Goal: Information Seeking & Learning: Understand process/instructions

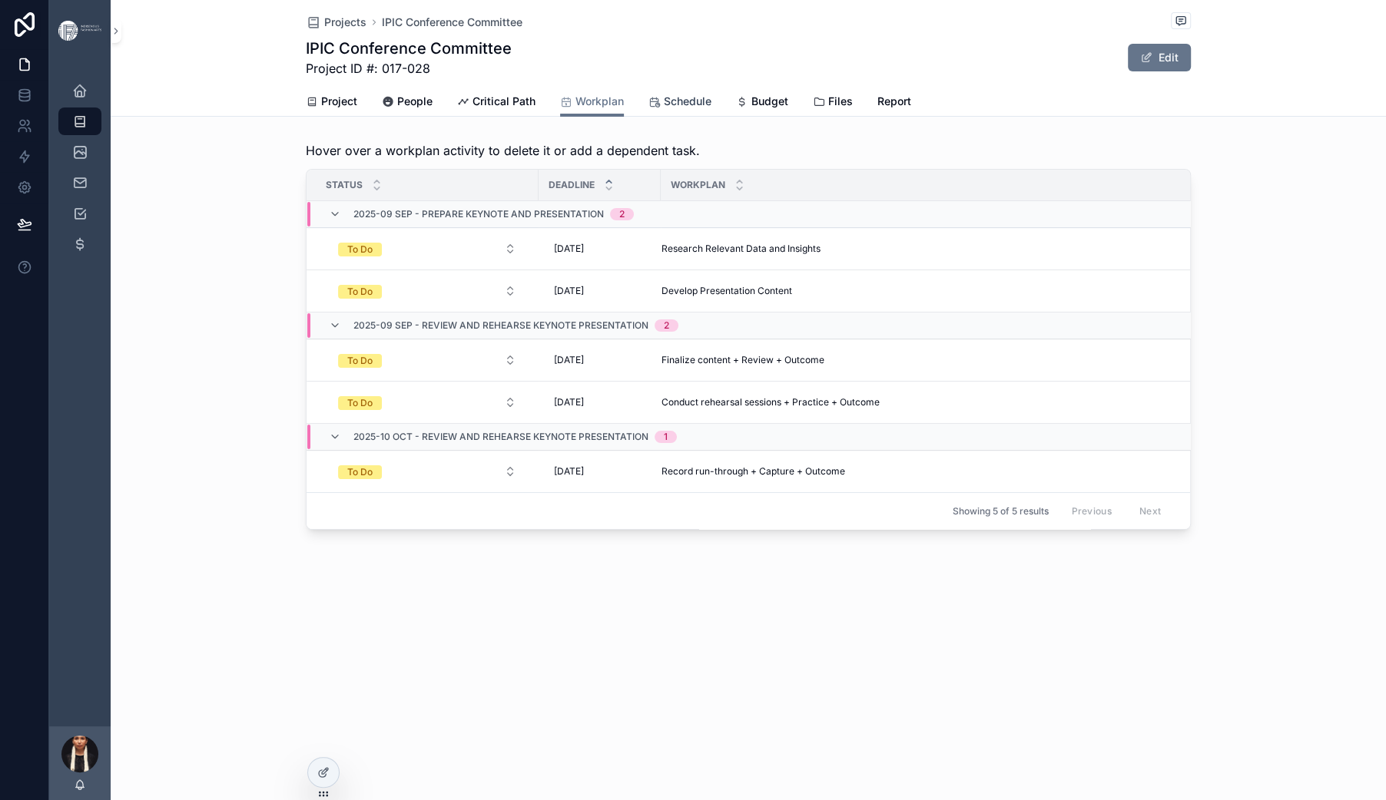
click at [710, 109] on span "Schedule" at bounding box center [688, 101] width 48 height 15
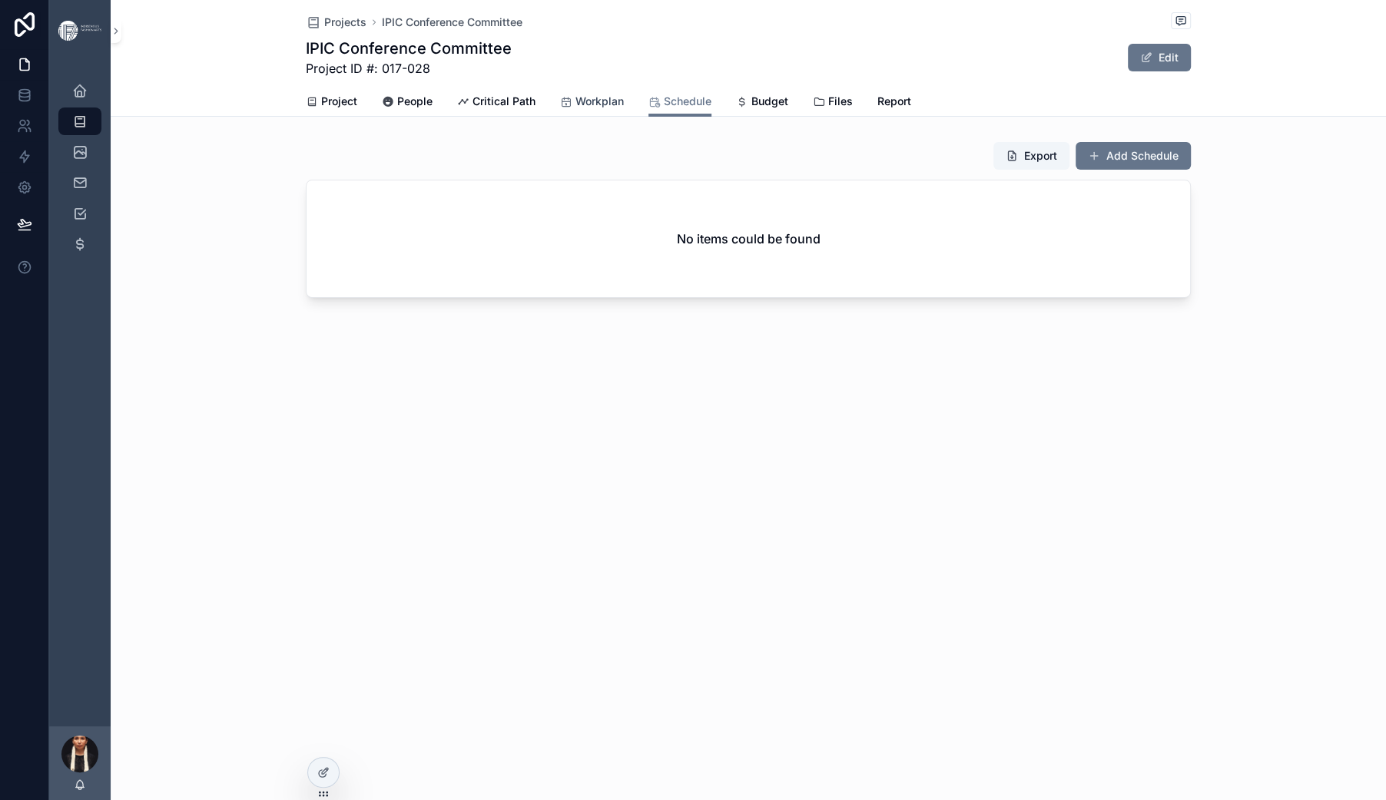
click at [577, 109] on span "Workplan" at bounding box center [599, 101] width 48 height 15
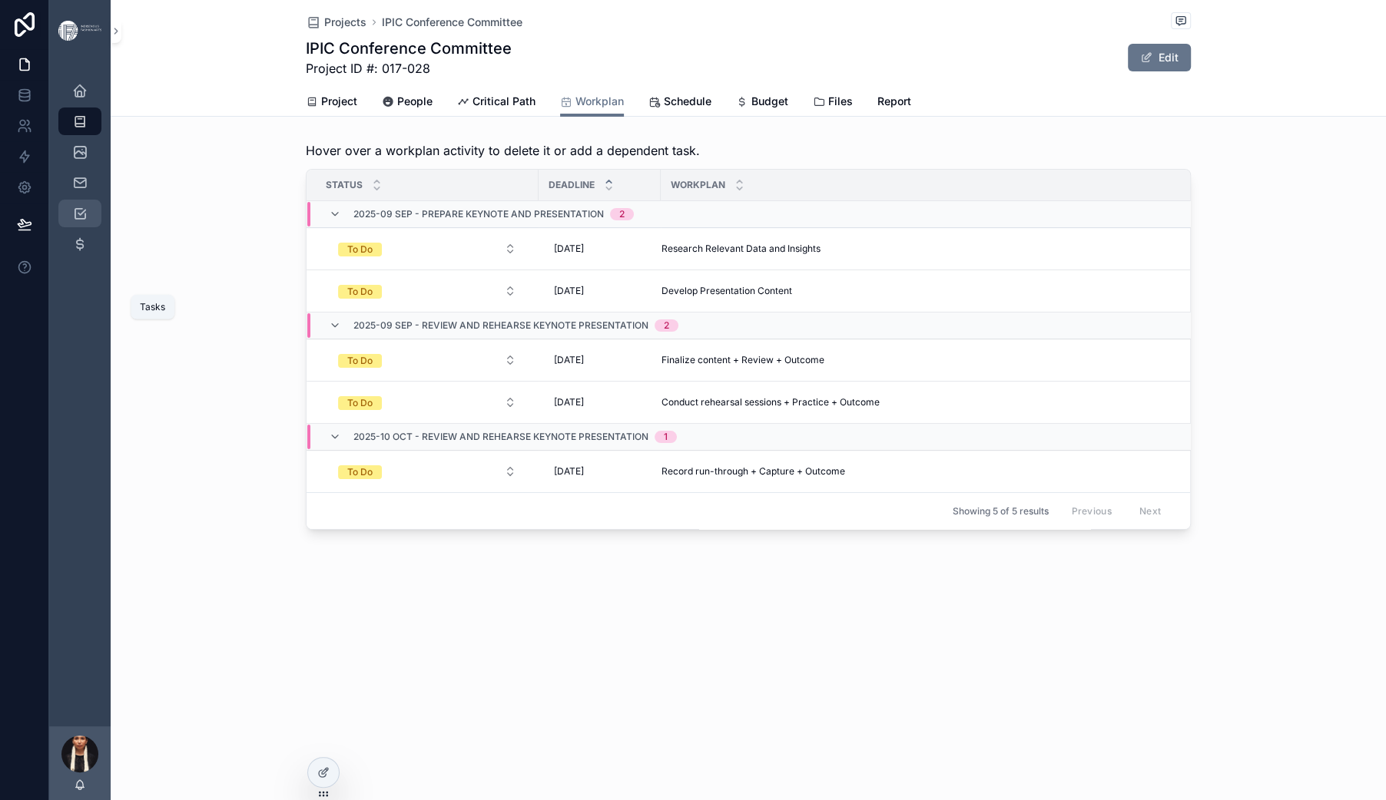
click at [92, 226] on div "Tasks" at bounding box center [80, 213] width 25 height 25
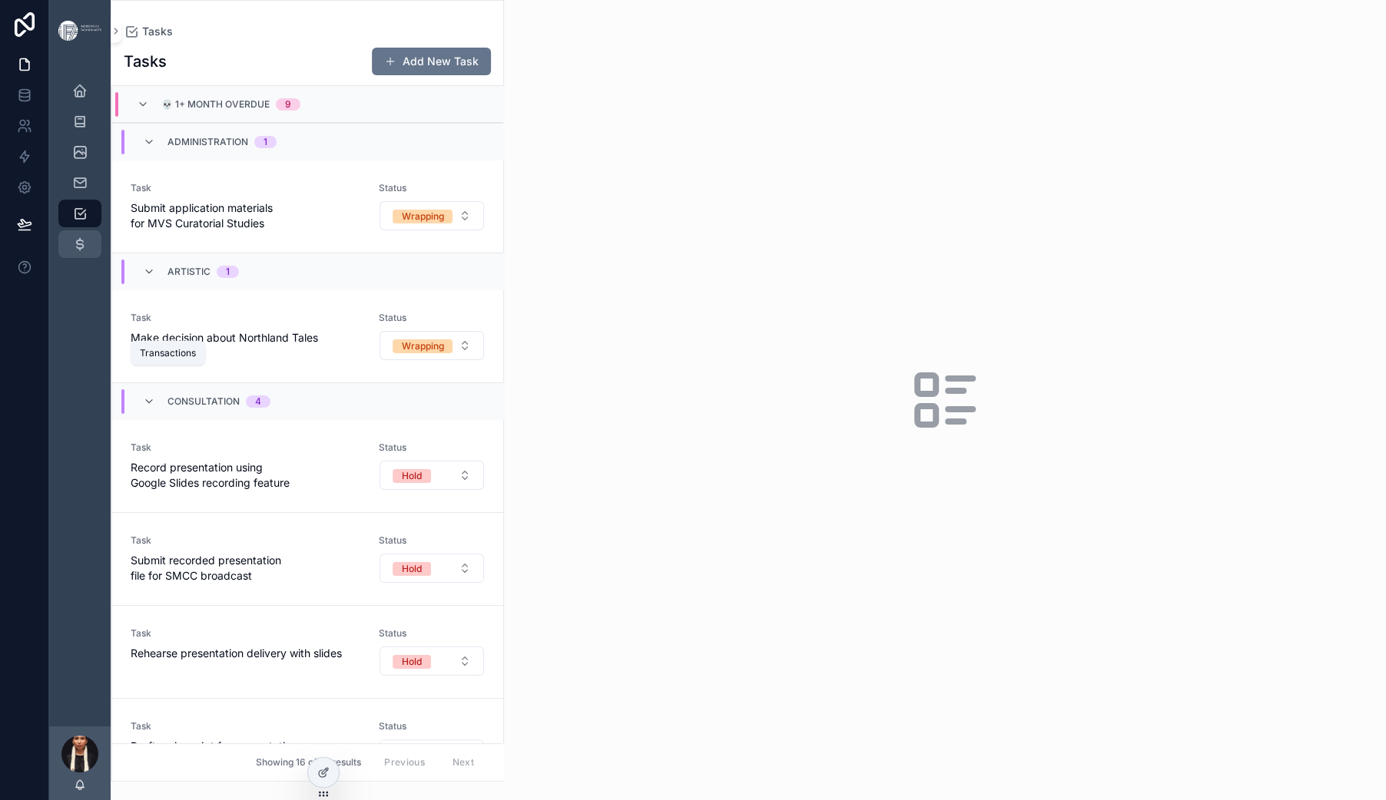
click at [92, 257] on div "Transactions" at bounding box center [80, 244] width 25 height 25
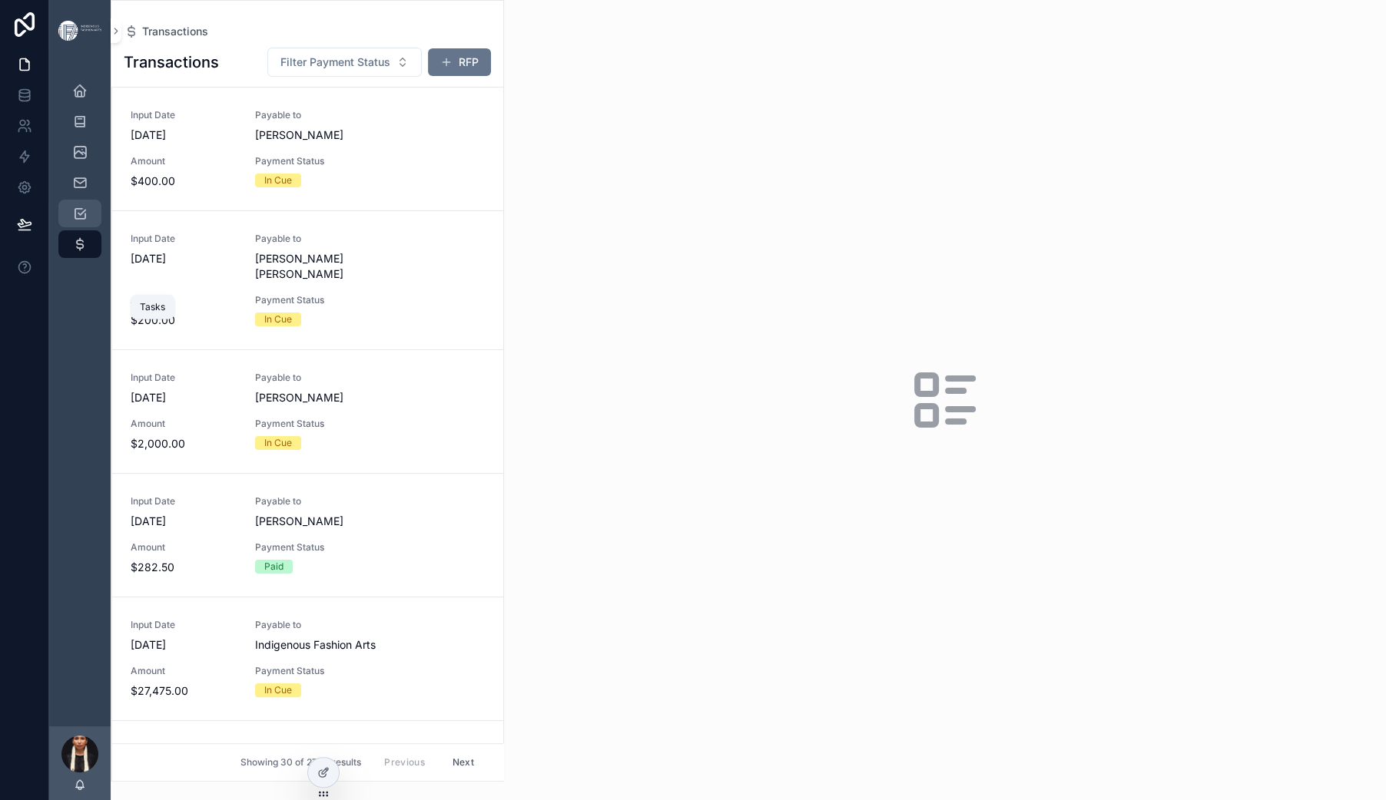
click at [92, 226] on div "Tasks" at bounding box center [80, 213] width 25 height 25
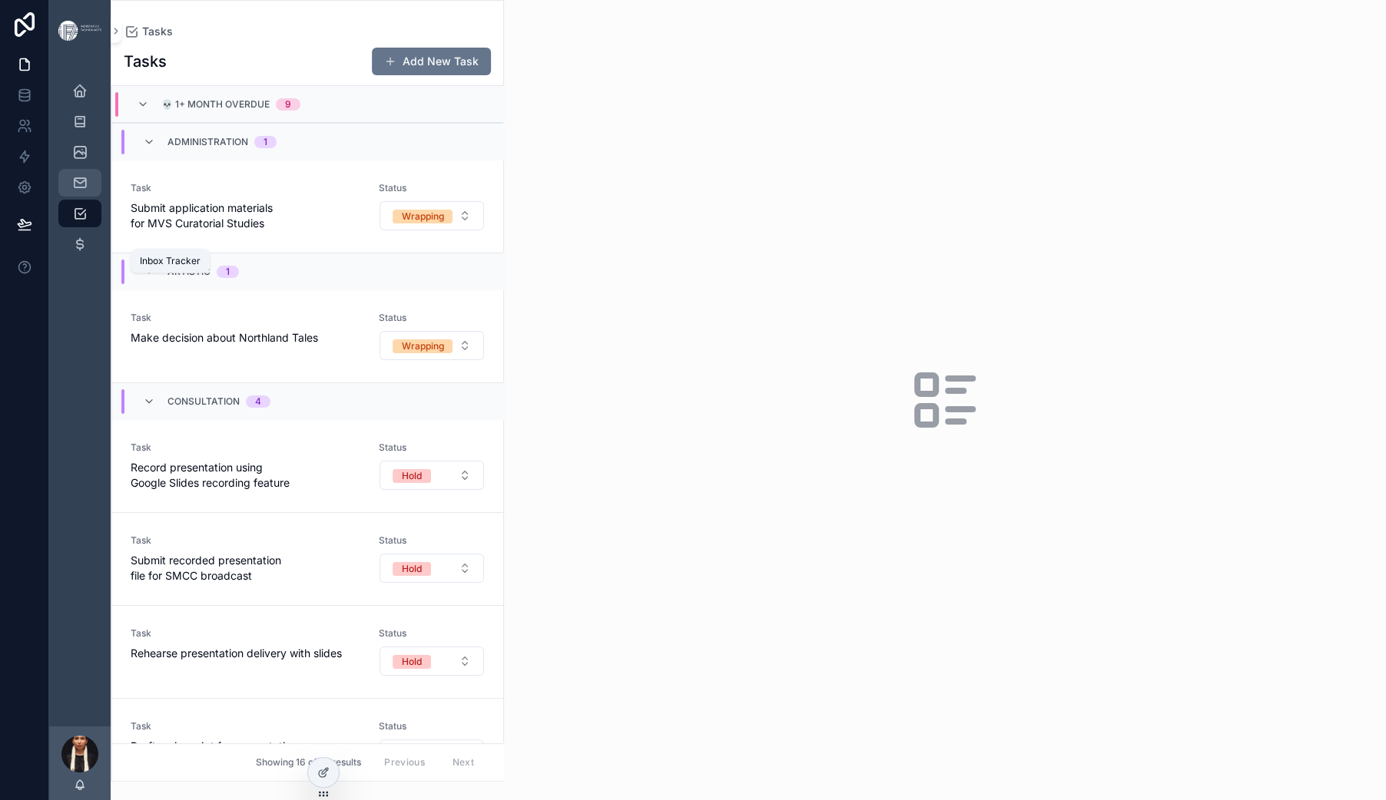
click at [88, 191] on icon "scrollable content" at bounding box center [79, 182] width 15 height 15
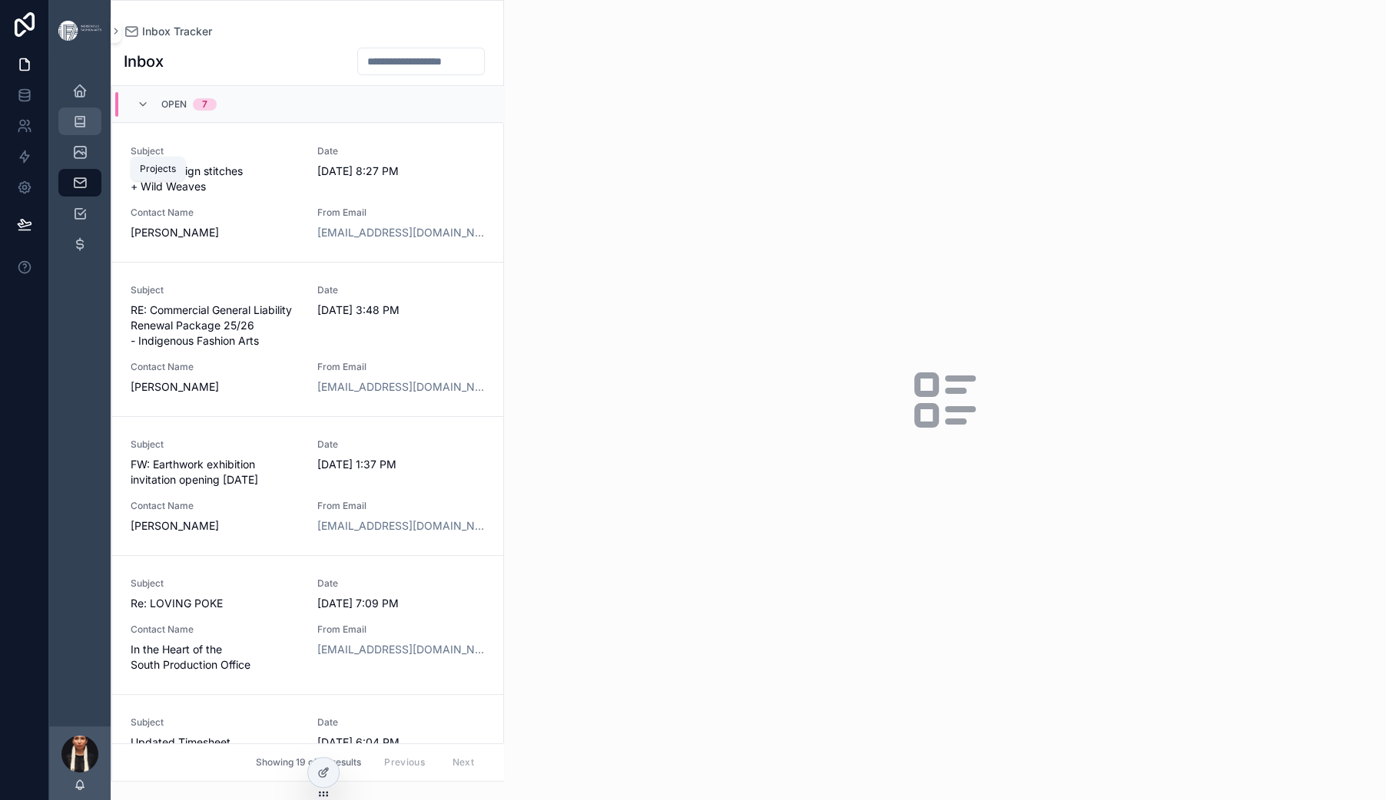
click at [88, 129] on icon "scrollable content" at bounding box center [79, 121] width 15 height 15
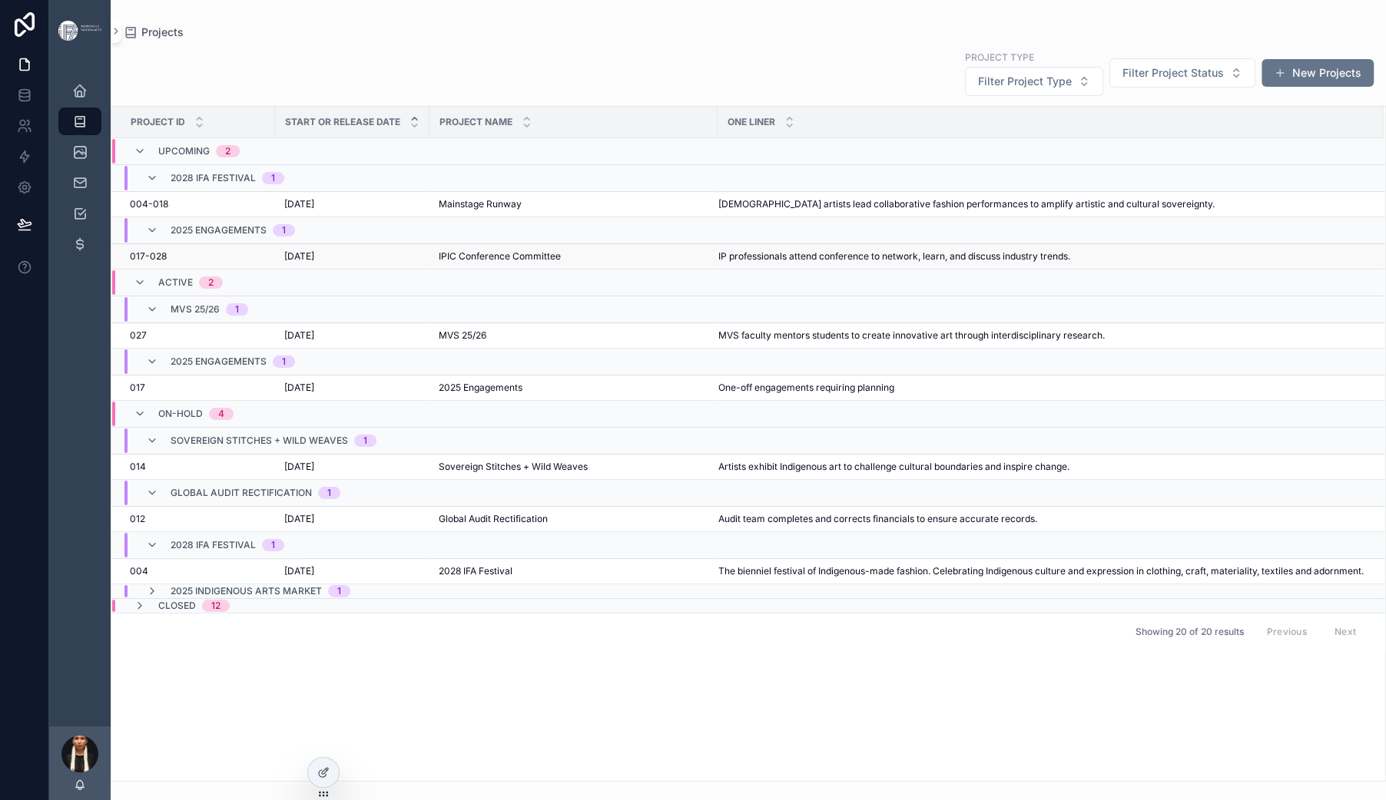
click at [314, 263] on span "[DATE]" at bounding box center [299, 256] width 30 height 12
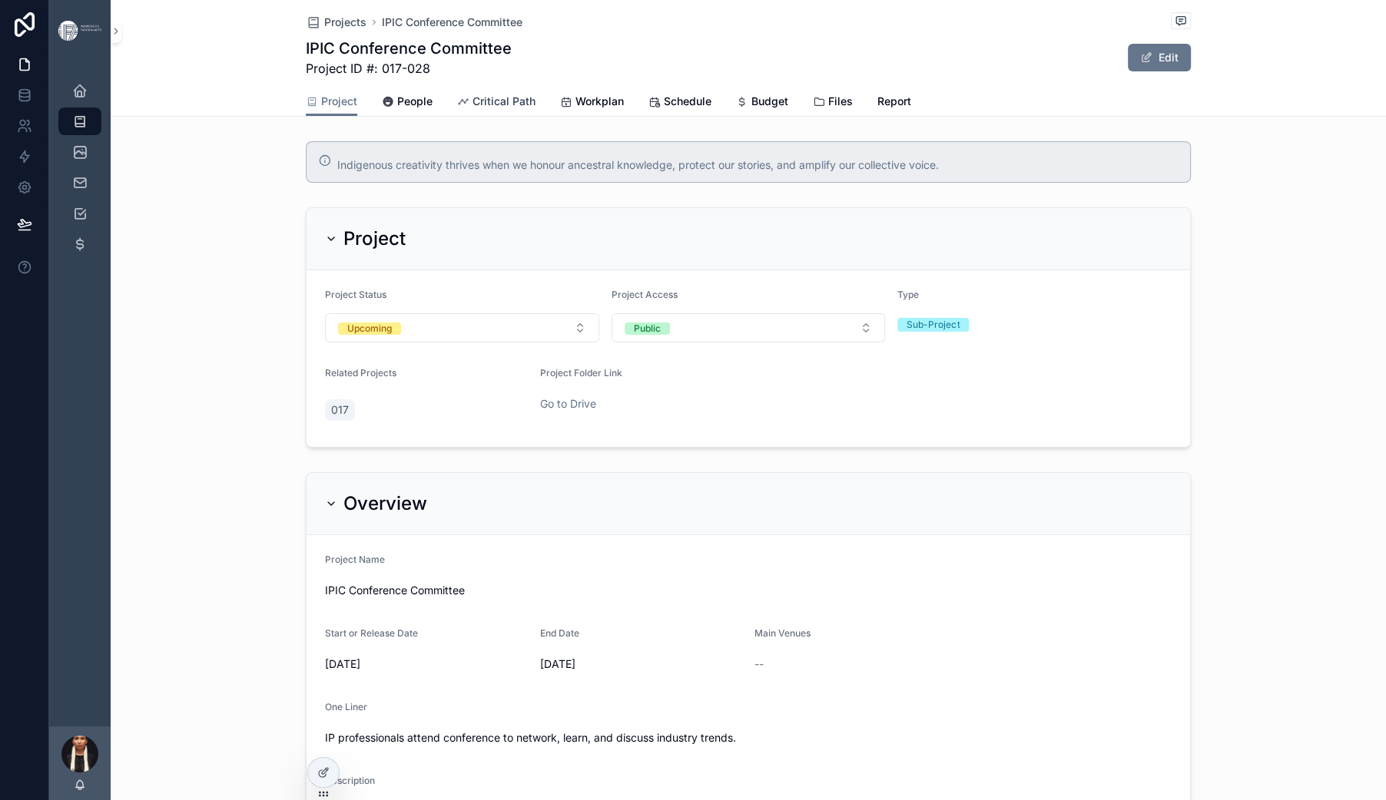
click at [472, 109] on span "Critical Path" at bounding box center [503, 101] width 63 height 15
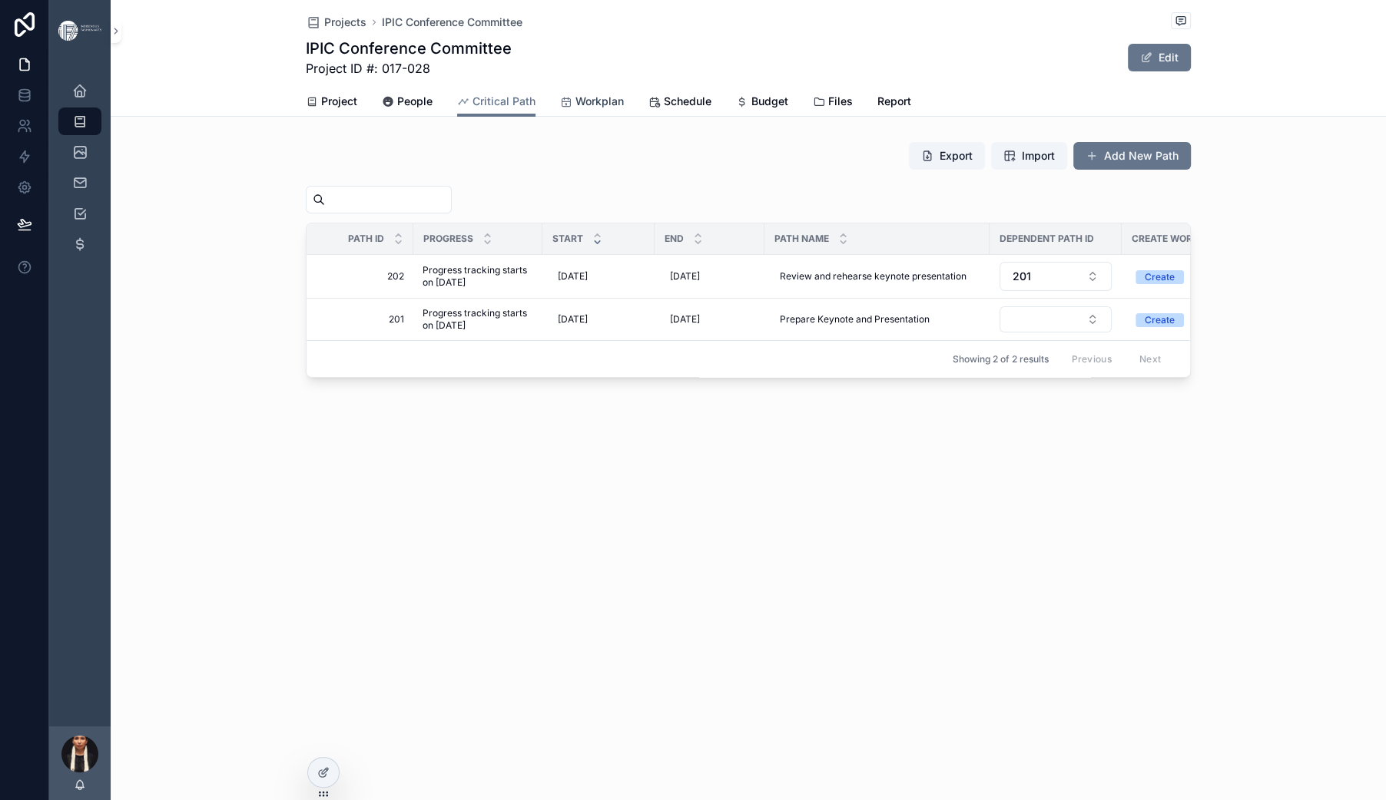
click at [595, 109] on span "Workplan" at bounding box center [599, 101] width 48 height 15
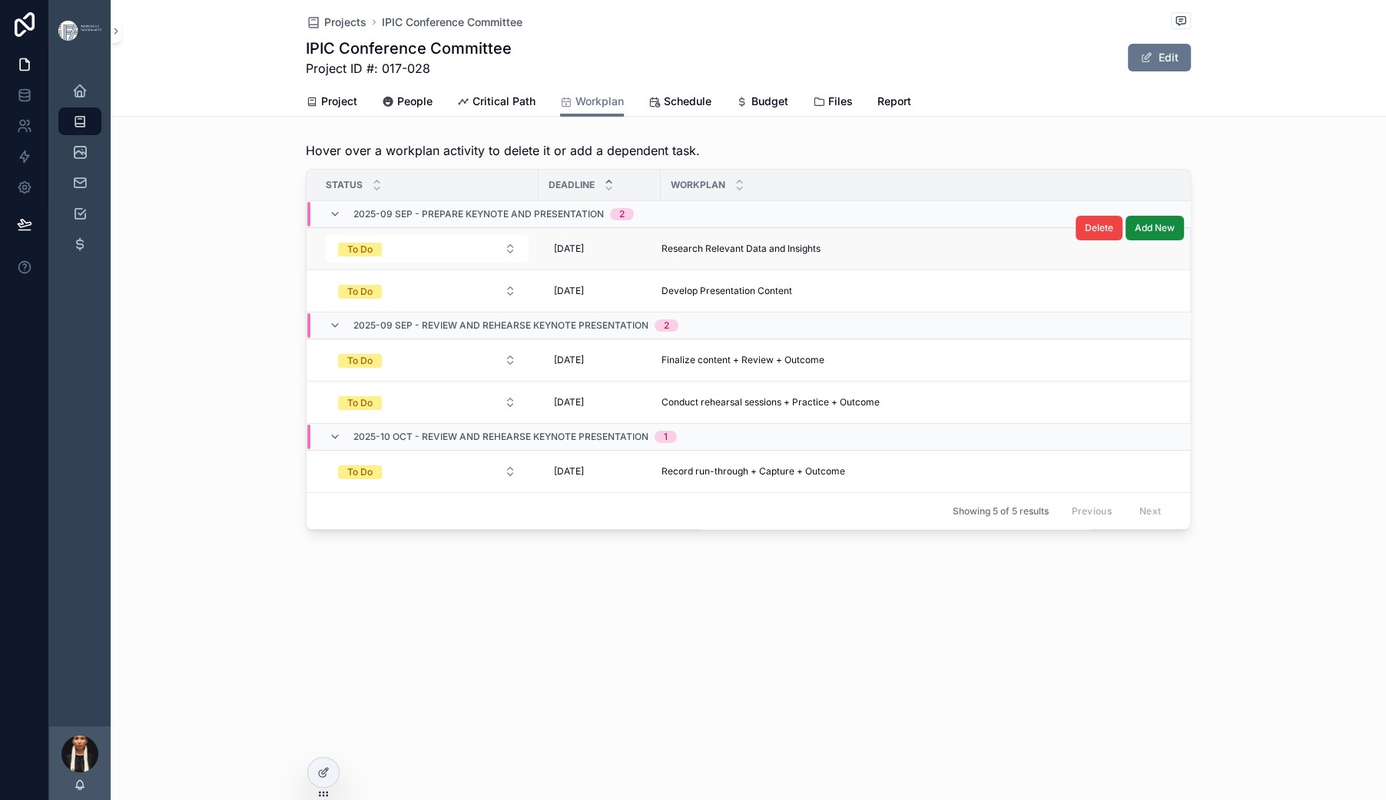
click at [661, 255] on span "Research Relevant Data and Insights" at bounding box center [740, 249] width 159 height 12
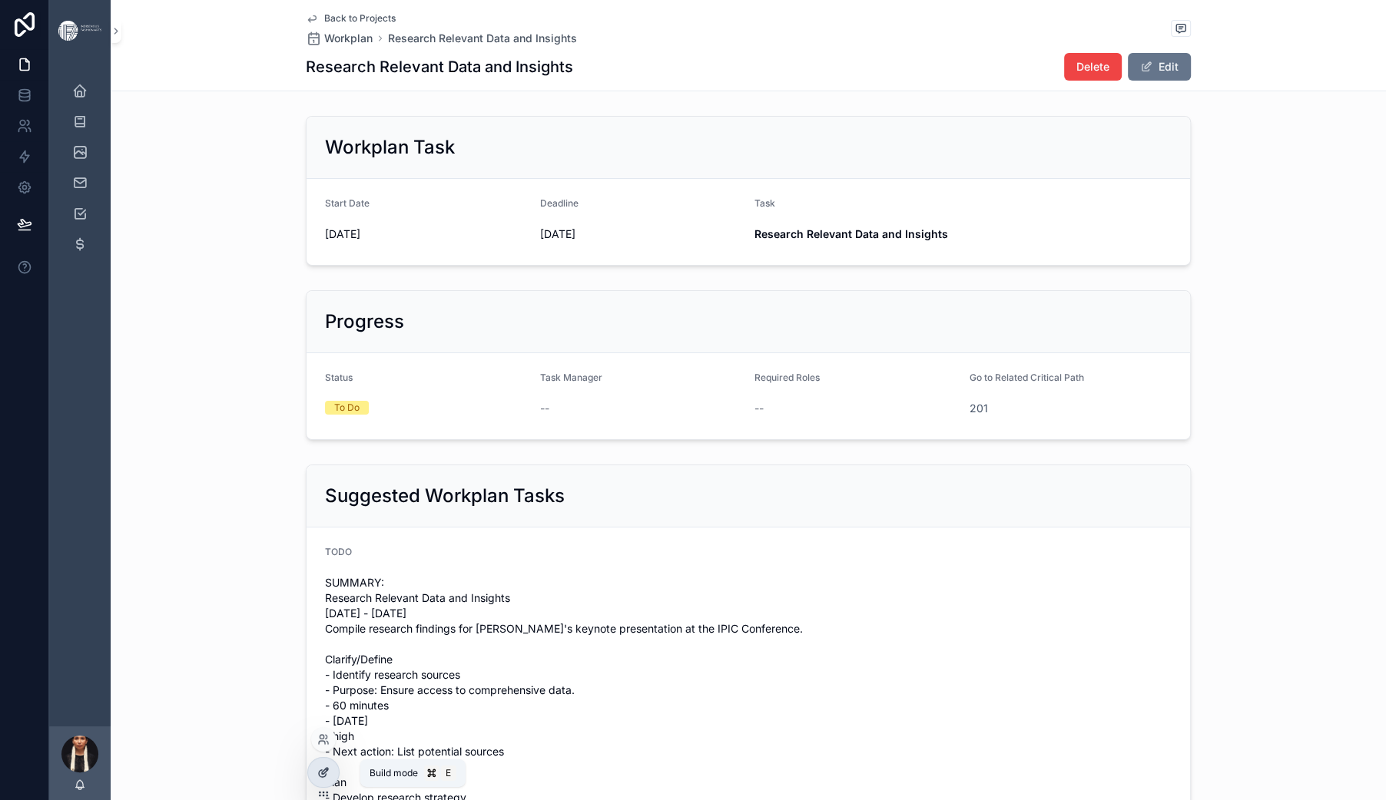
click at [327, 770] on icon at bounding box center [327, 770] width 2 height 2
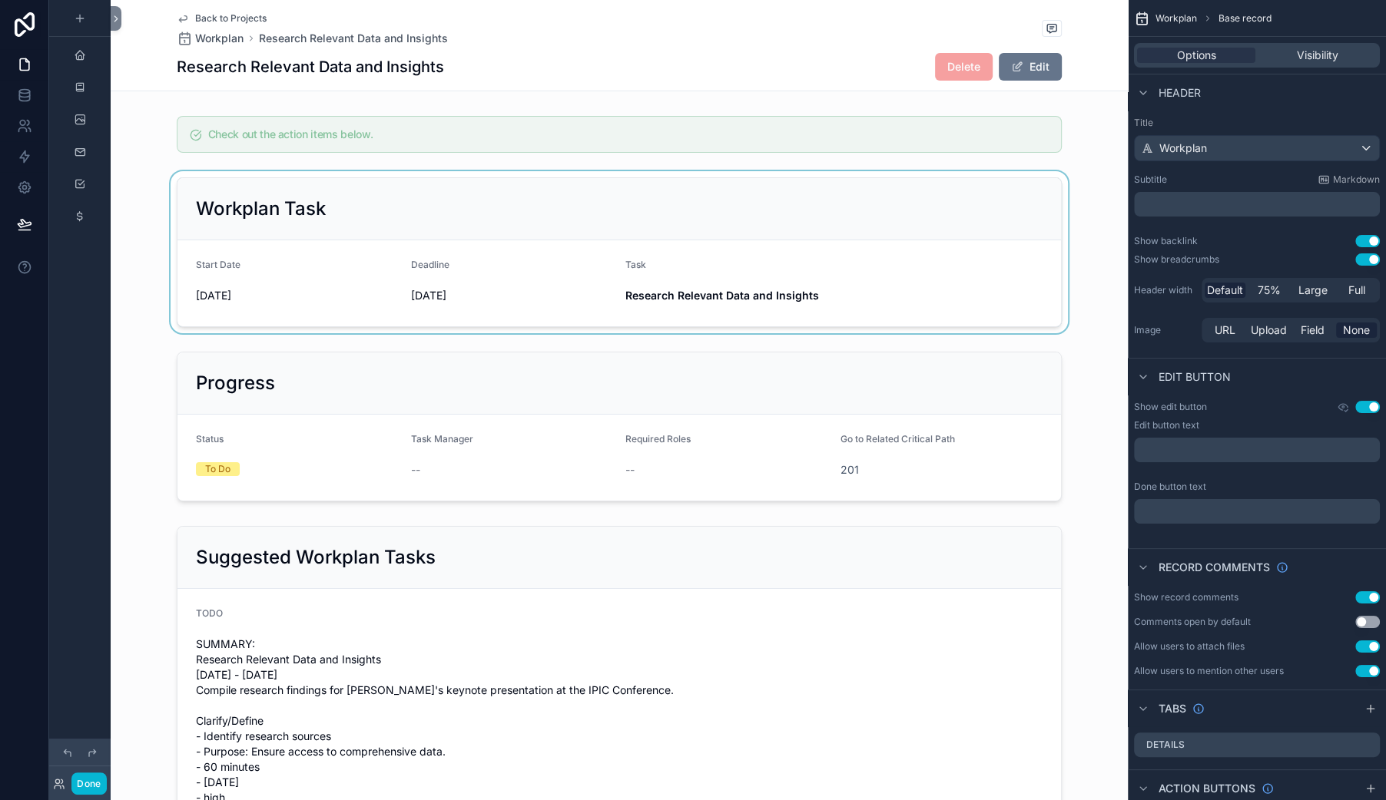
click at [348, 333] on div "scrollable content" at bounding box center [619, 252] width 1017 height 162
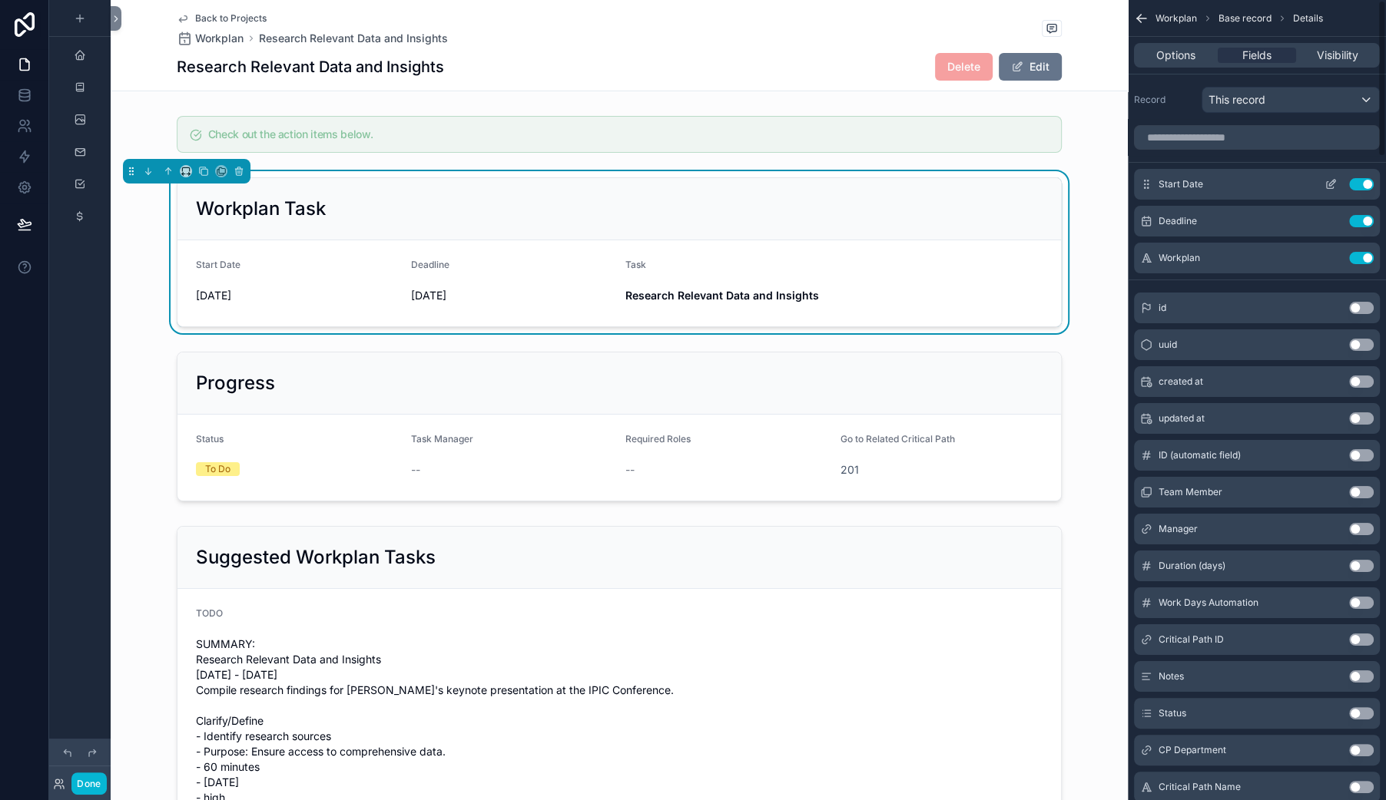
click at [1324, 191] on icon "scrollable content" at bounding box center [1330, 184] width 12 height 12
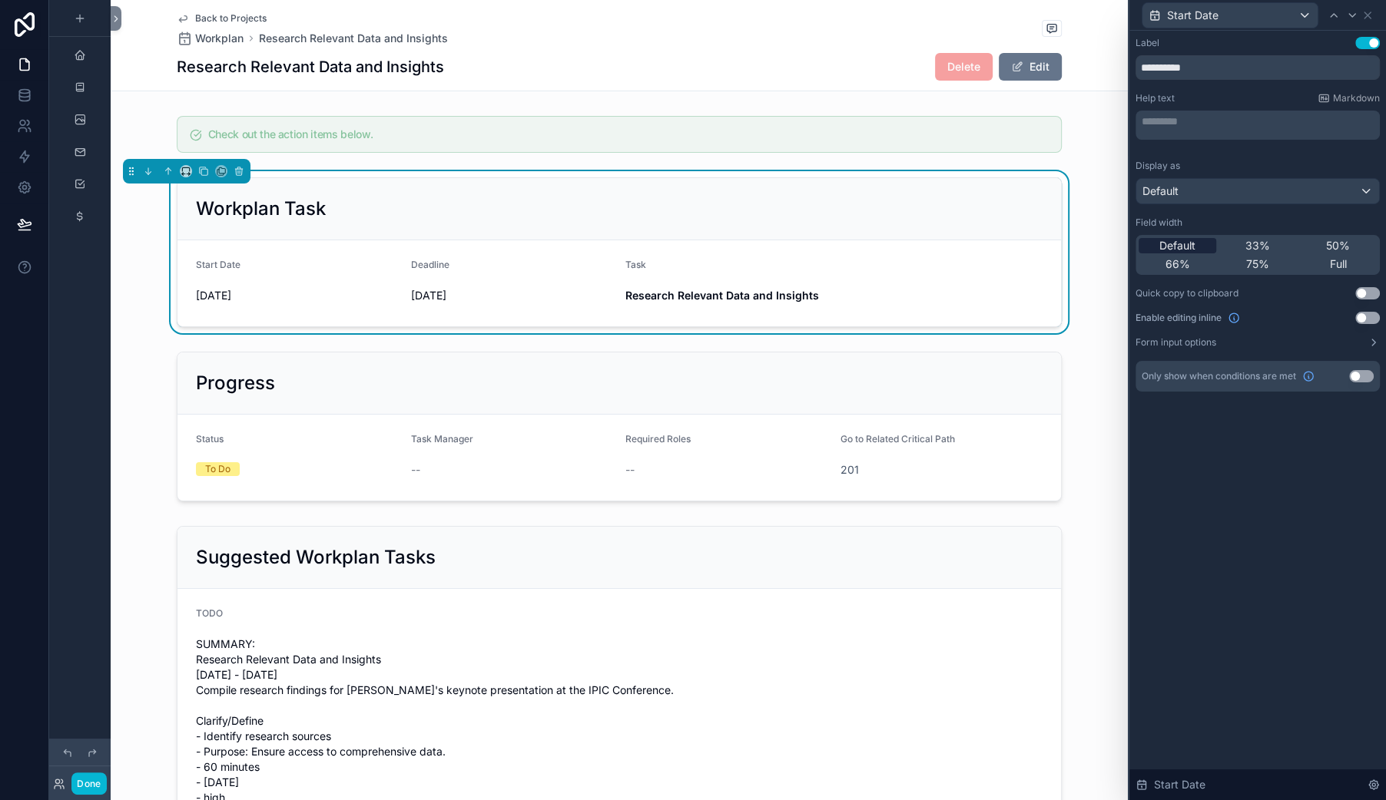
click at [1159, 253] on span "Default" at bounding box center [1177, 245] width 36 height 15
click at [1367, 22] on icon at bounding box center [1367, 15] width 12 height 12
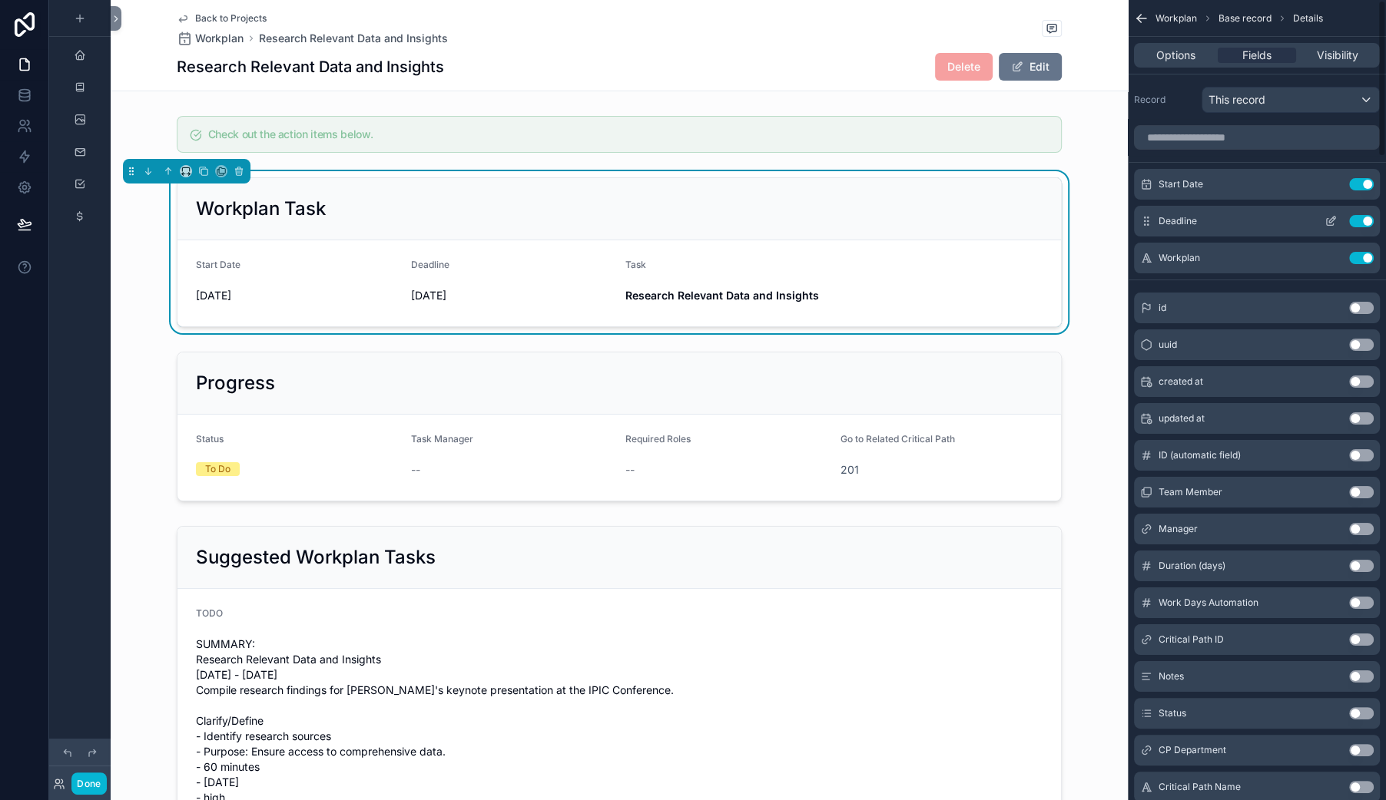
click at [1324, 227] on icon "scrollable content" at bounding box center [1330, 221] width 12 height 12
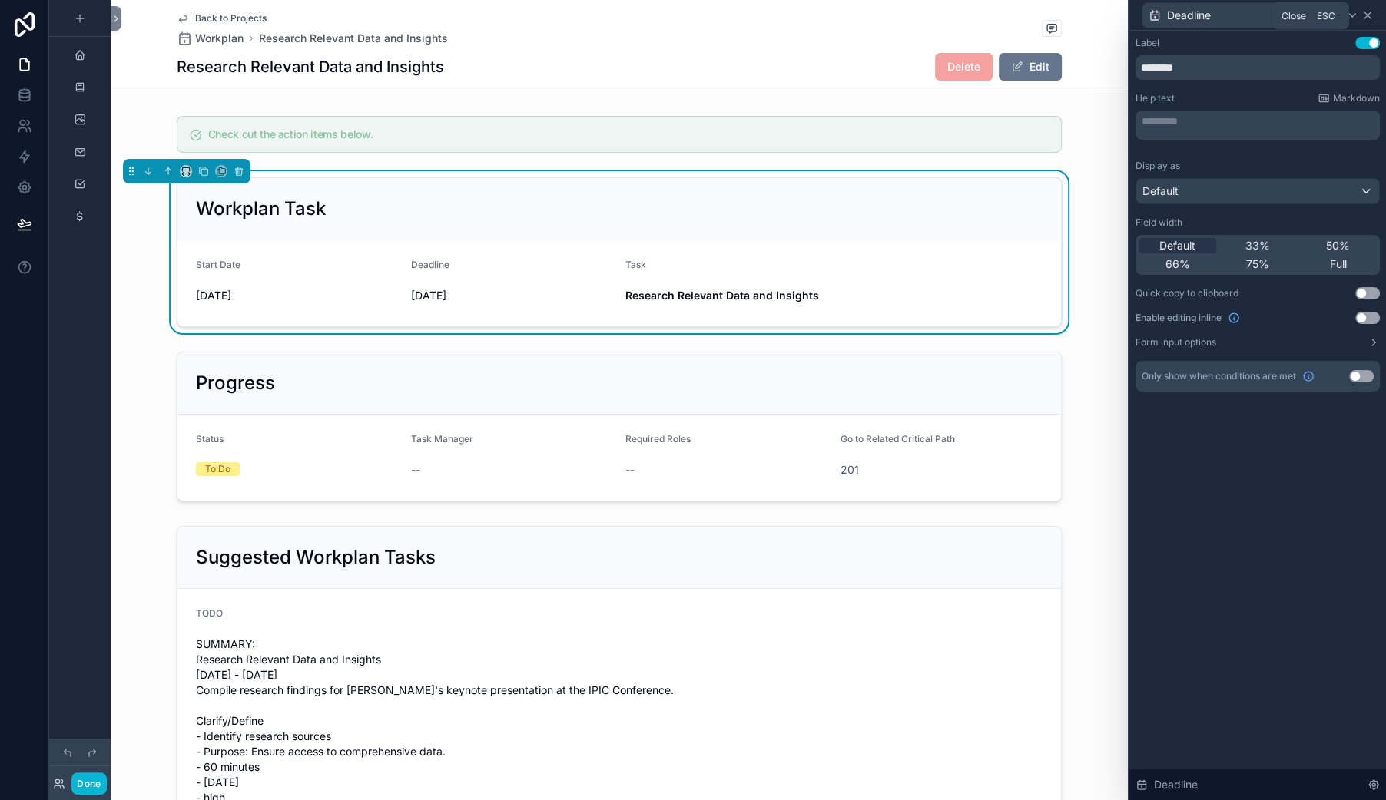
click at [1366, 22] on icon at bounding box center [1367, 15] width 12 height 12
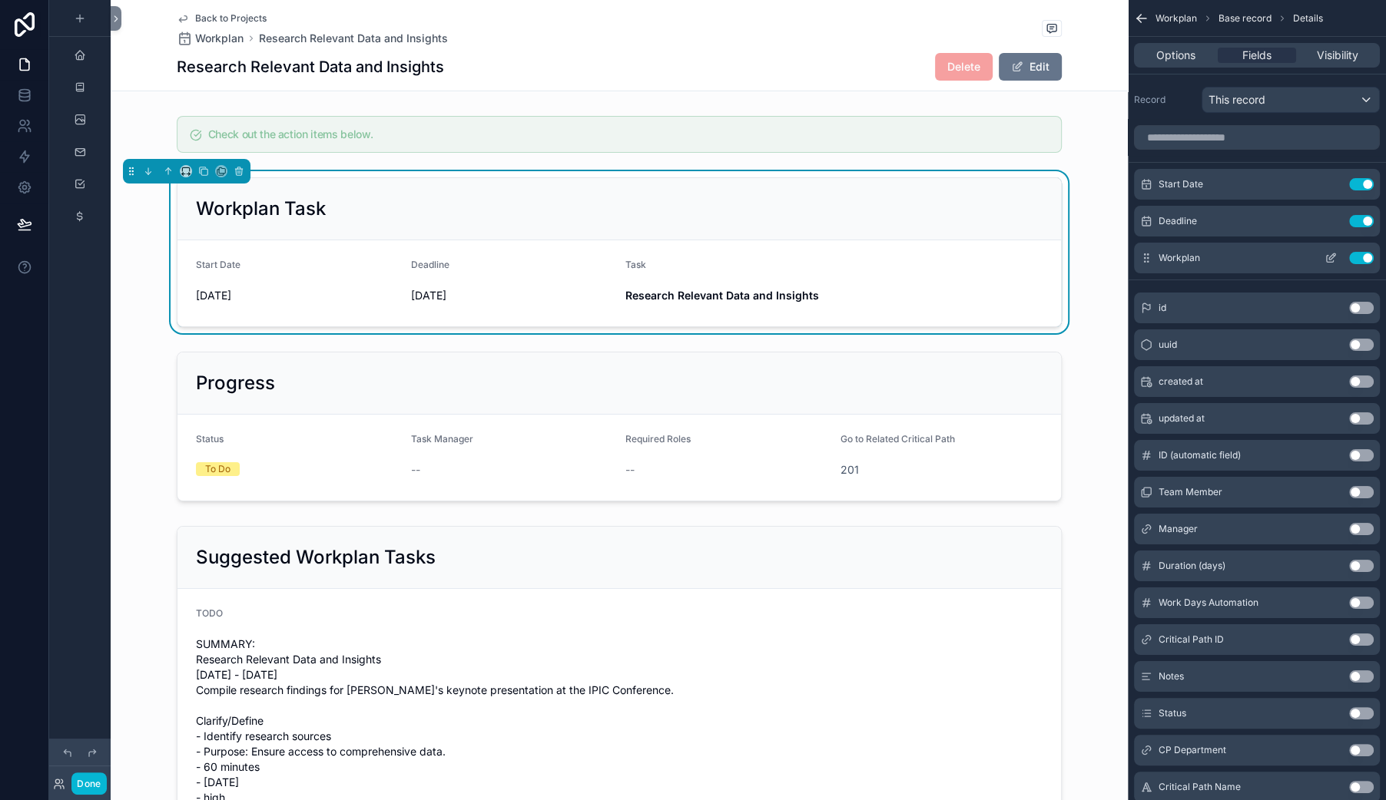
click at [1324, 264] on icon "scrollable content" at bounding box center [1330, 258] width 12 height 12
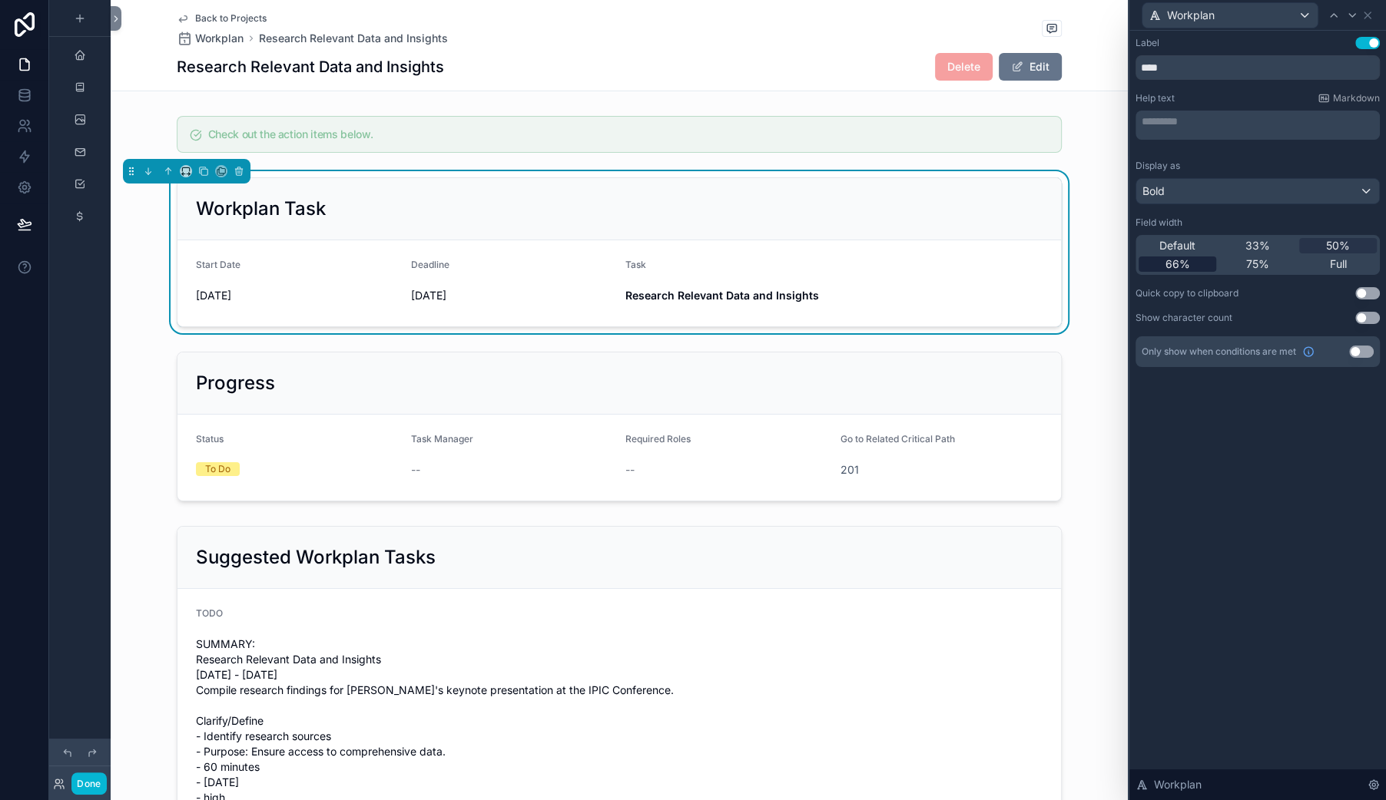
click at [1165, 272] on span "66%" at bounding box center [1177, 264] width 25 height 15
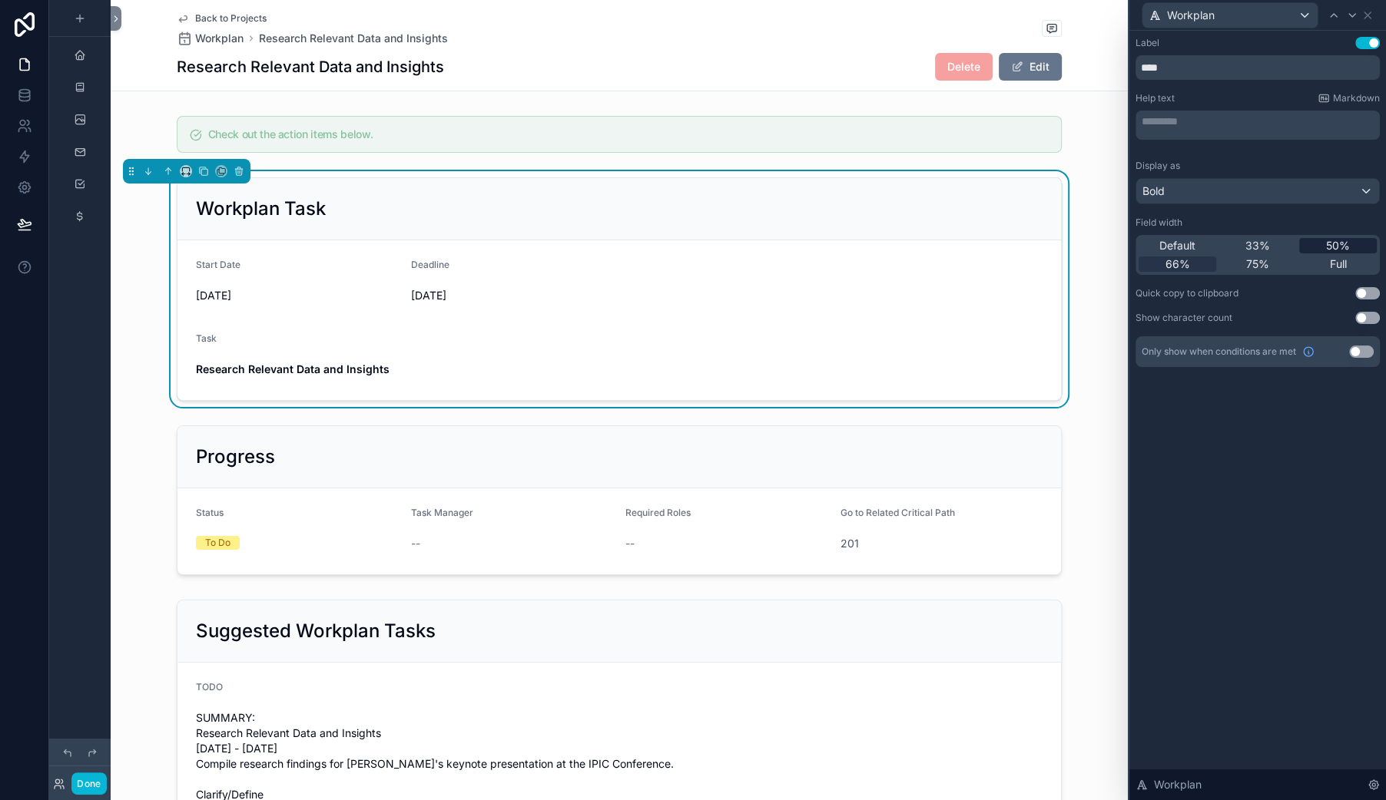
click at [1326, 253] on span "50%" at bounding box center [1338, 245] width 24 height 15
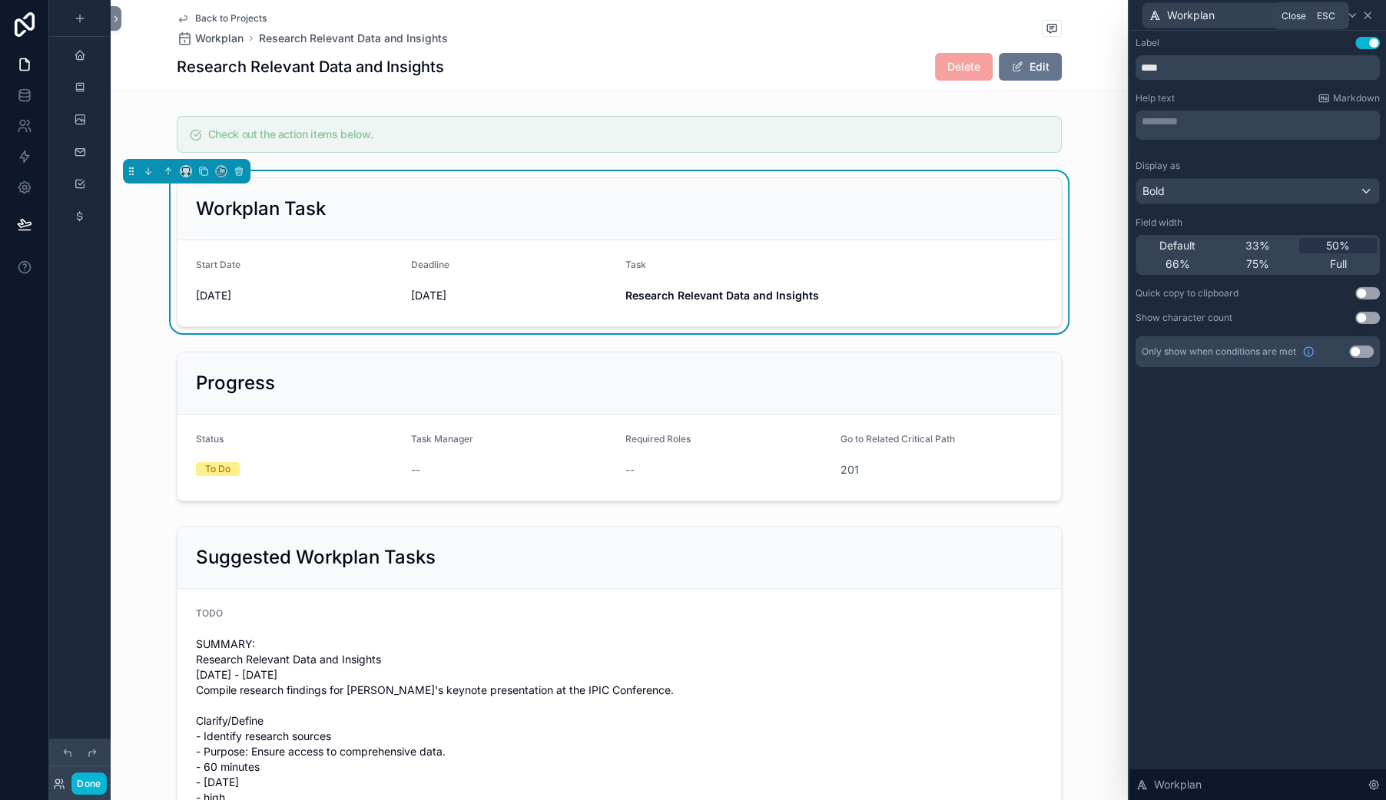
click at [1364, 18] on icon at bounding box center [1367, 15] width 6 height 6
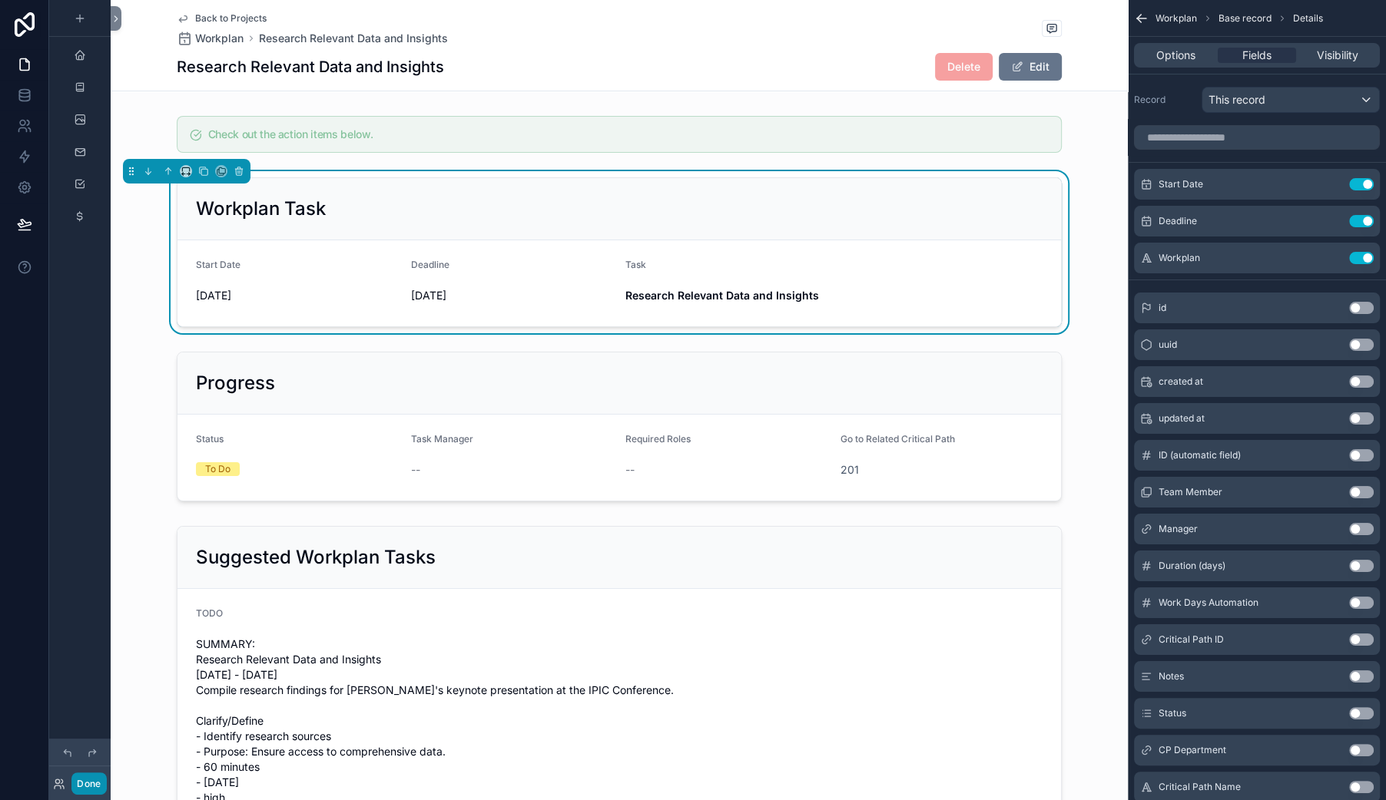
click at [106, 773] on button "Done" at bounding box center [88, 784] width 35 height 22
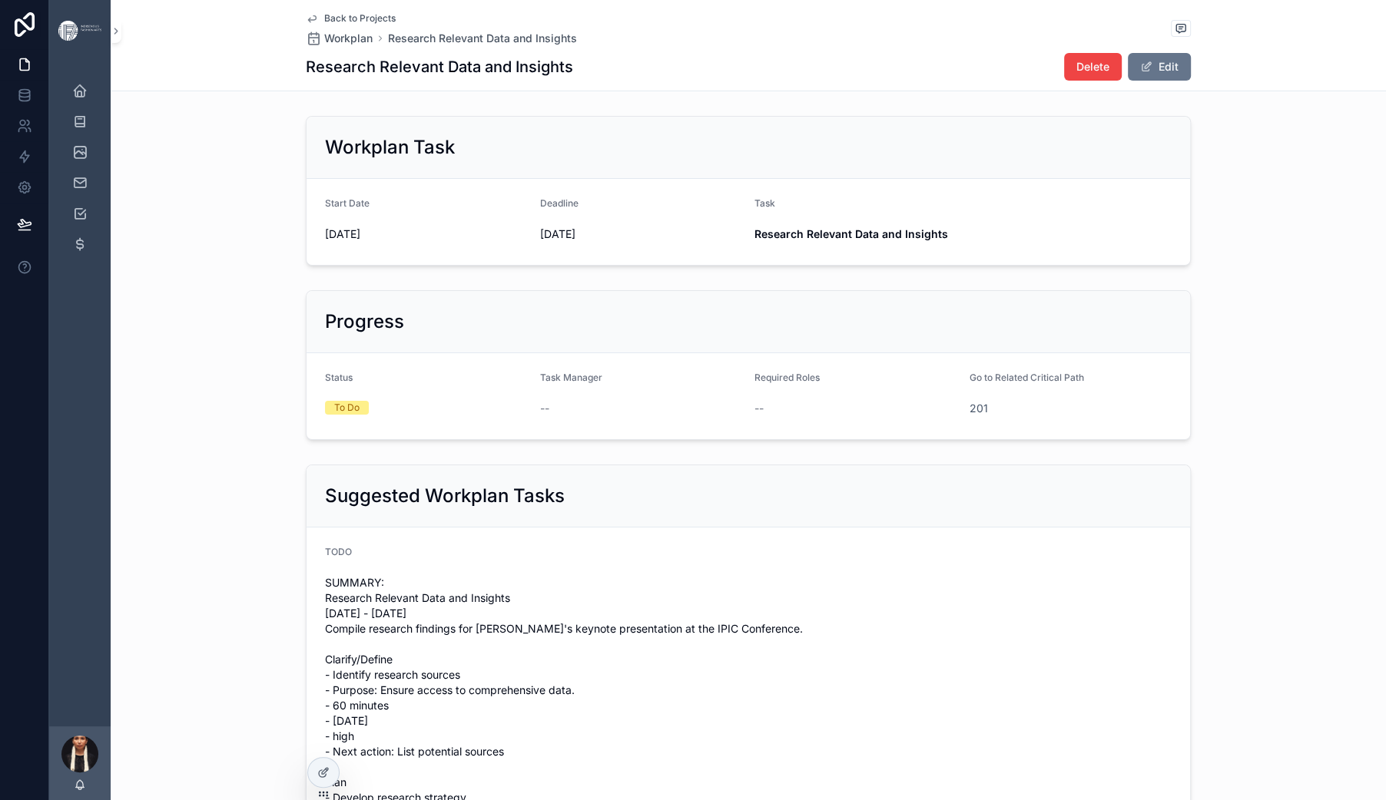
click at [306, 20] on icon "scrollable content" at bounding box center [312, 18] width 12 height 12
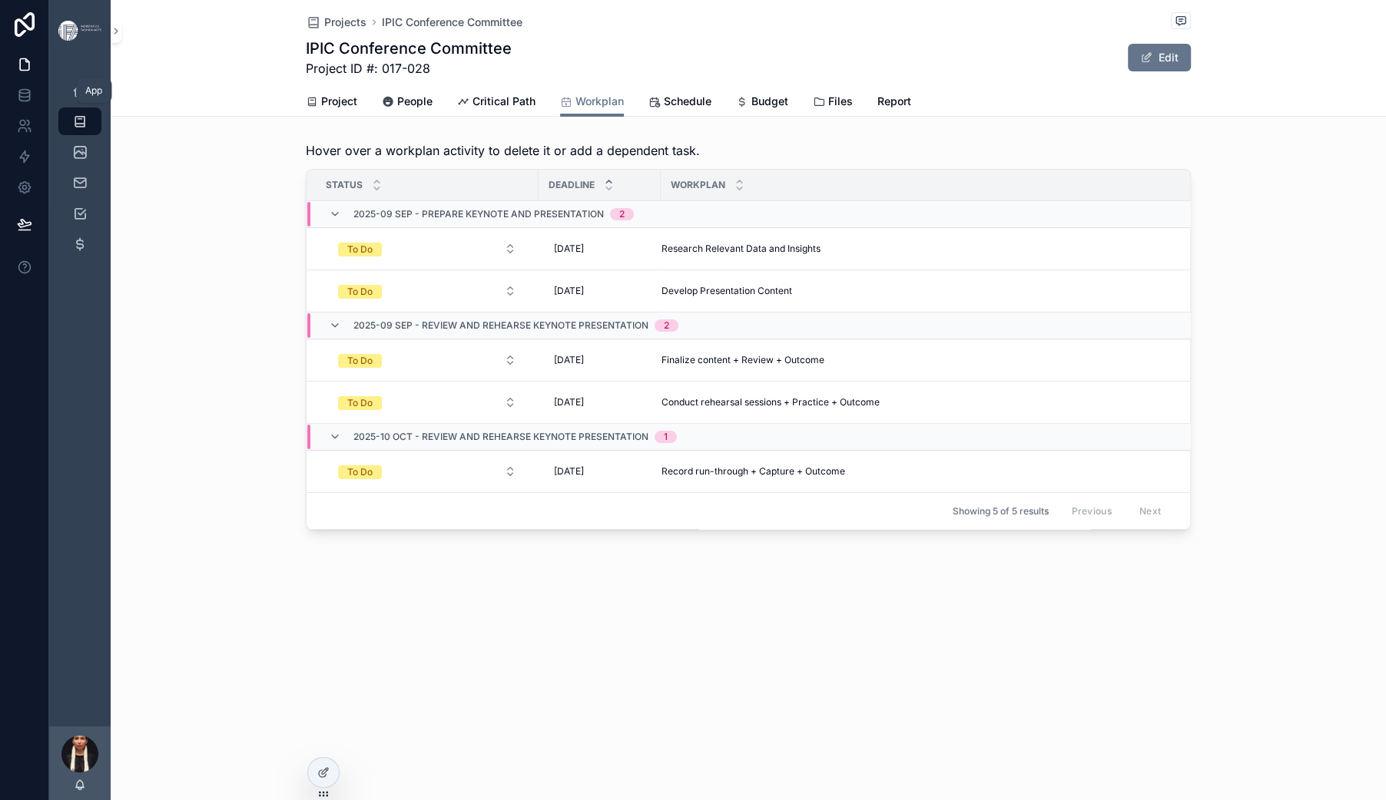
click at [32, 72] on icon at bounding box center [24, 64] width 15 height 15
click at [88, 98] on icon "scrollable content" at bounding box center [79, 90] width 15 height 15
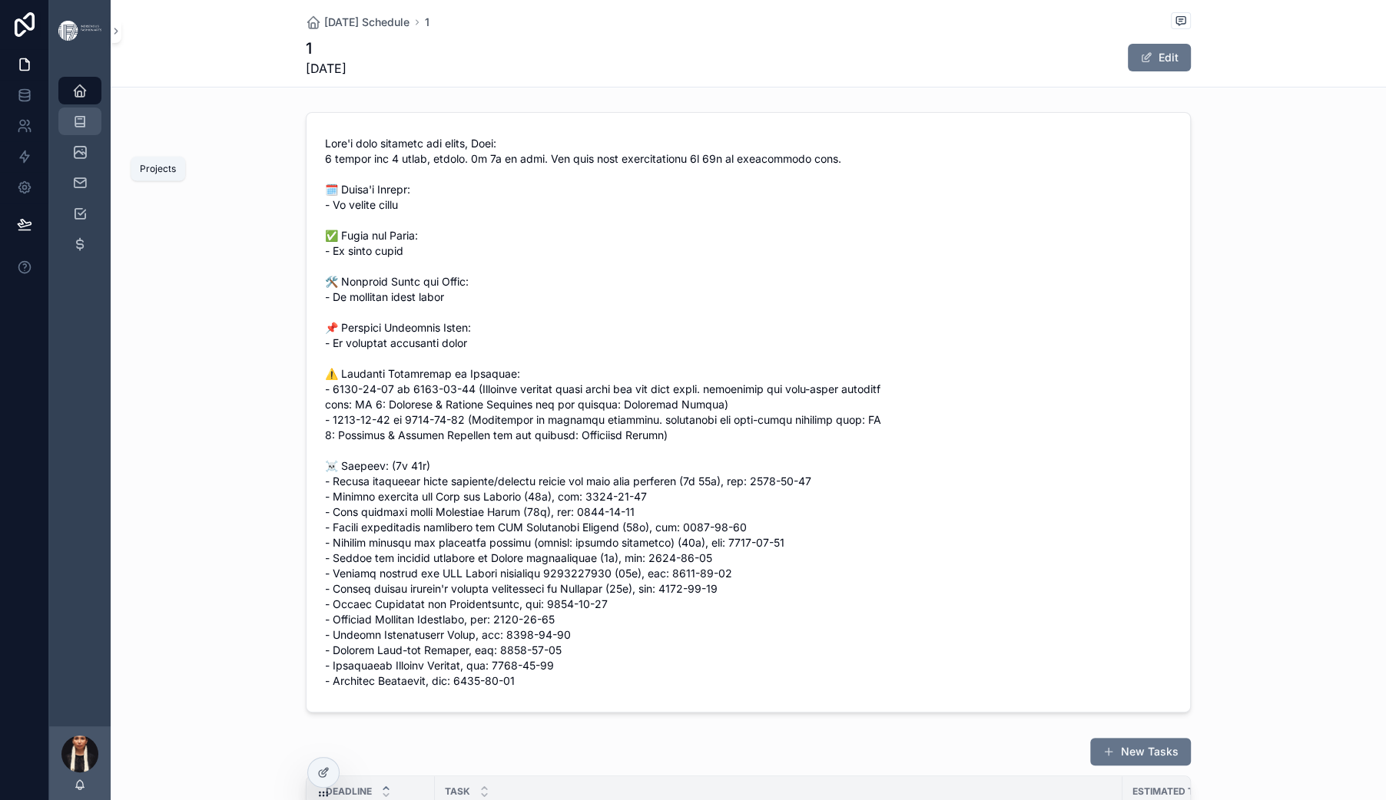
click at [88, 129] on icon "scrollable content" at bounding box center [79, 121] width 15 height 15
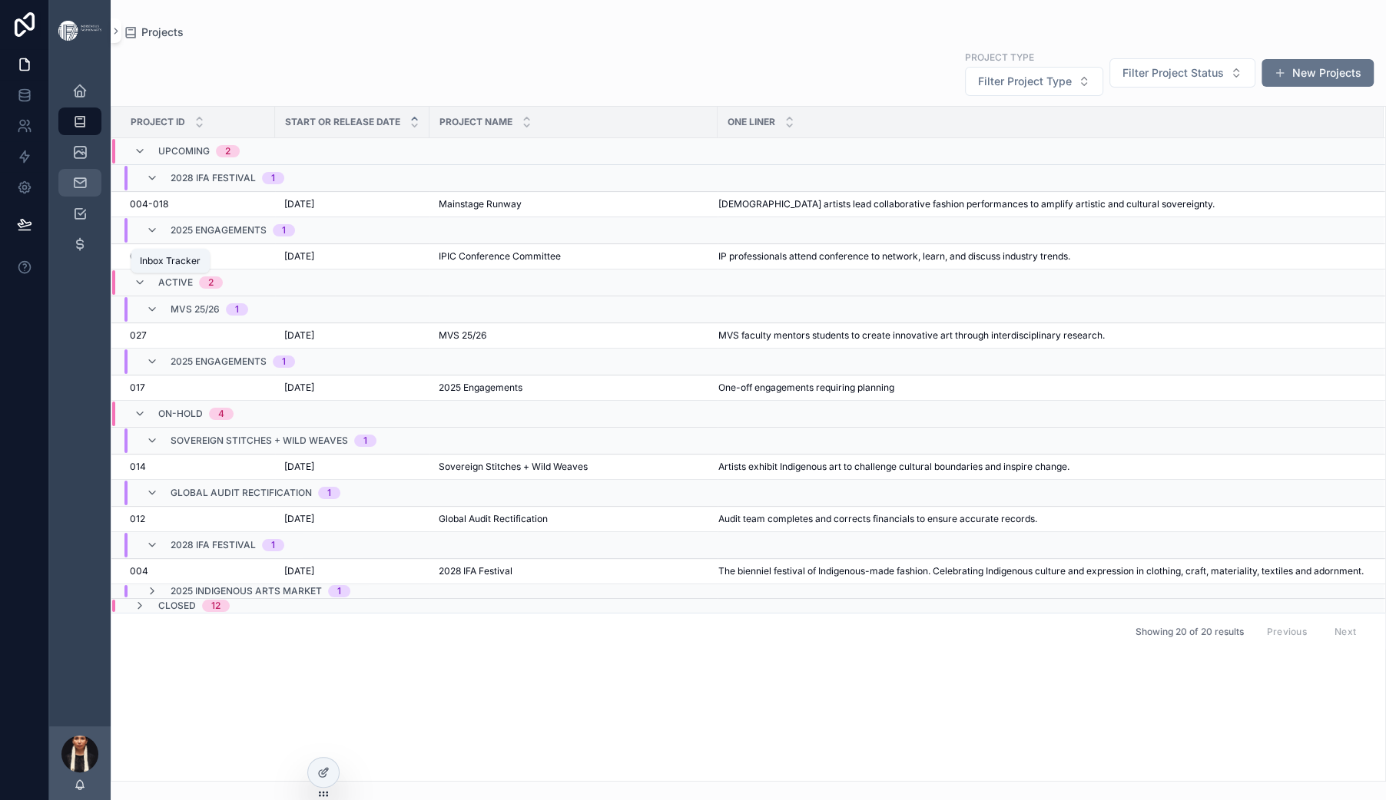
click at [88, 191] on icon "scrollable content" at bounding box center [79, 182] width 15 height 15
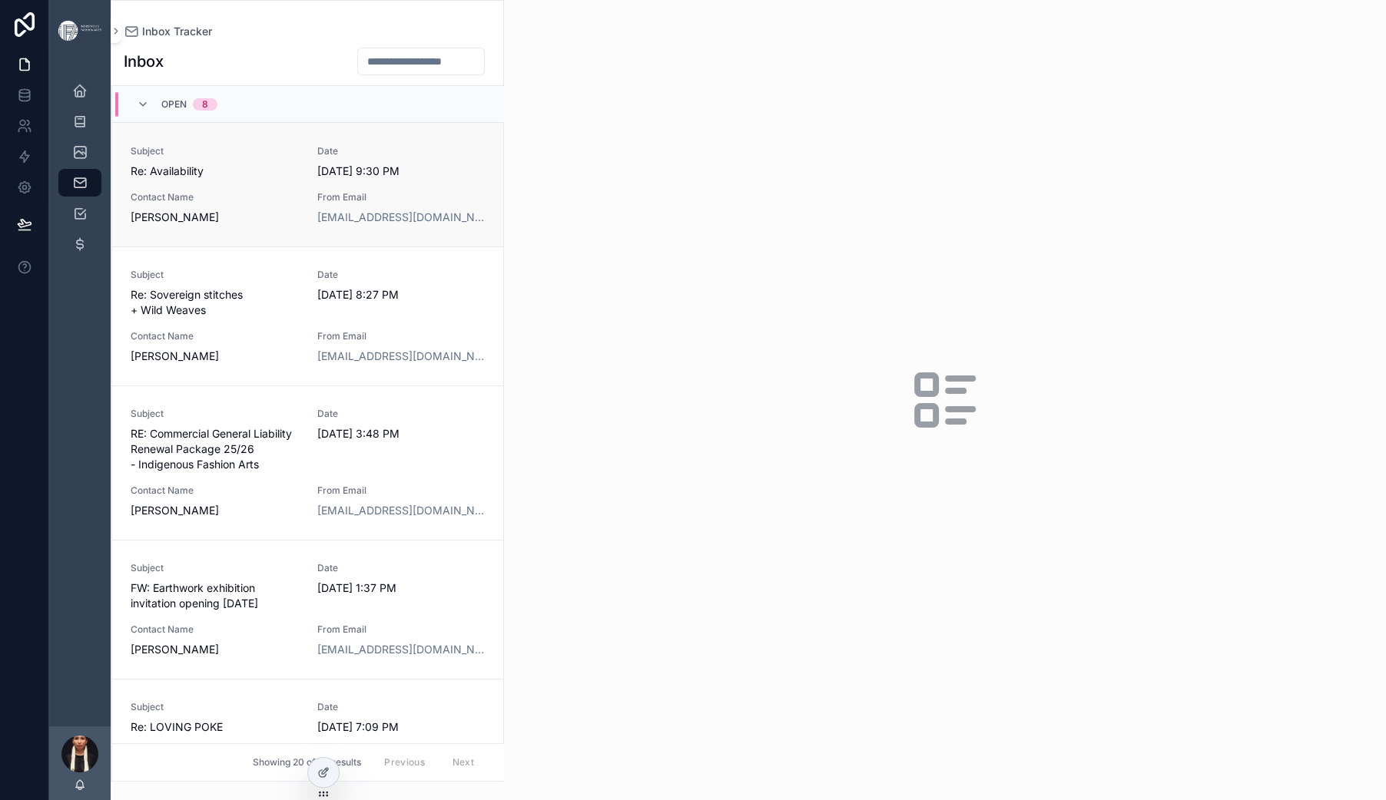
click at [299, 179] on span "Re: Availability" at bounding box center [215, 171] width 168 height 15
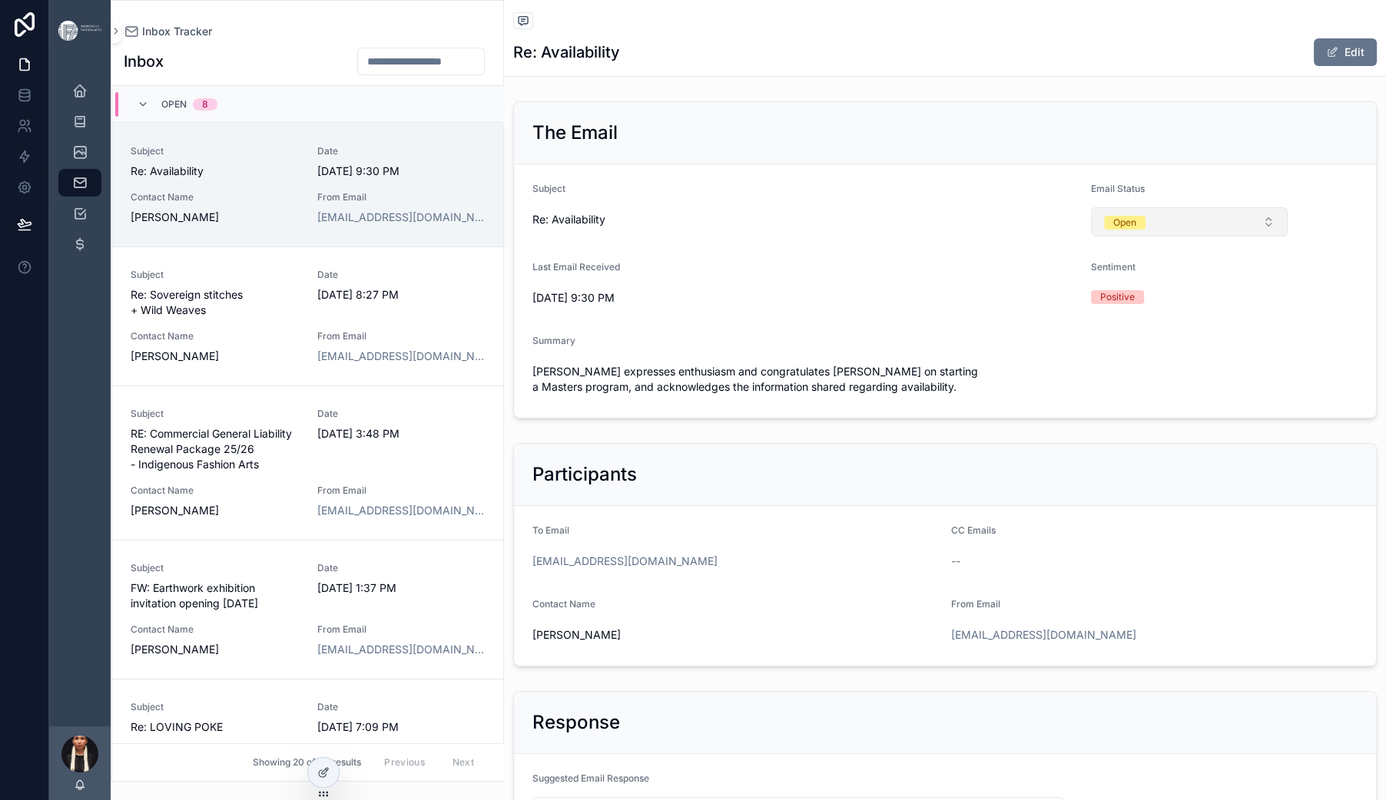
click at [1136, 230] on div "Open" at bounding box center [1124, 223] width 23 height 14
click at [1177, 519] on div "Archived" at bounding box center [1166, 512] width 39 height 14
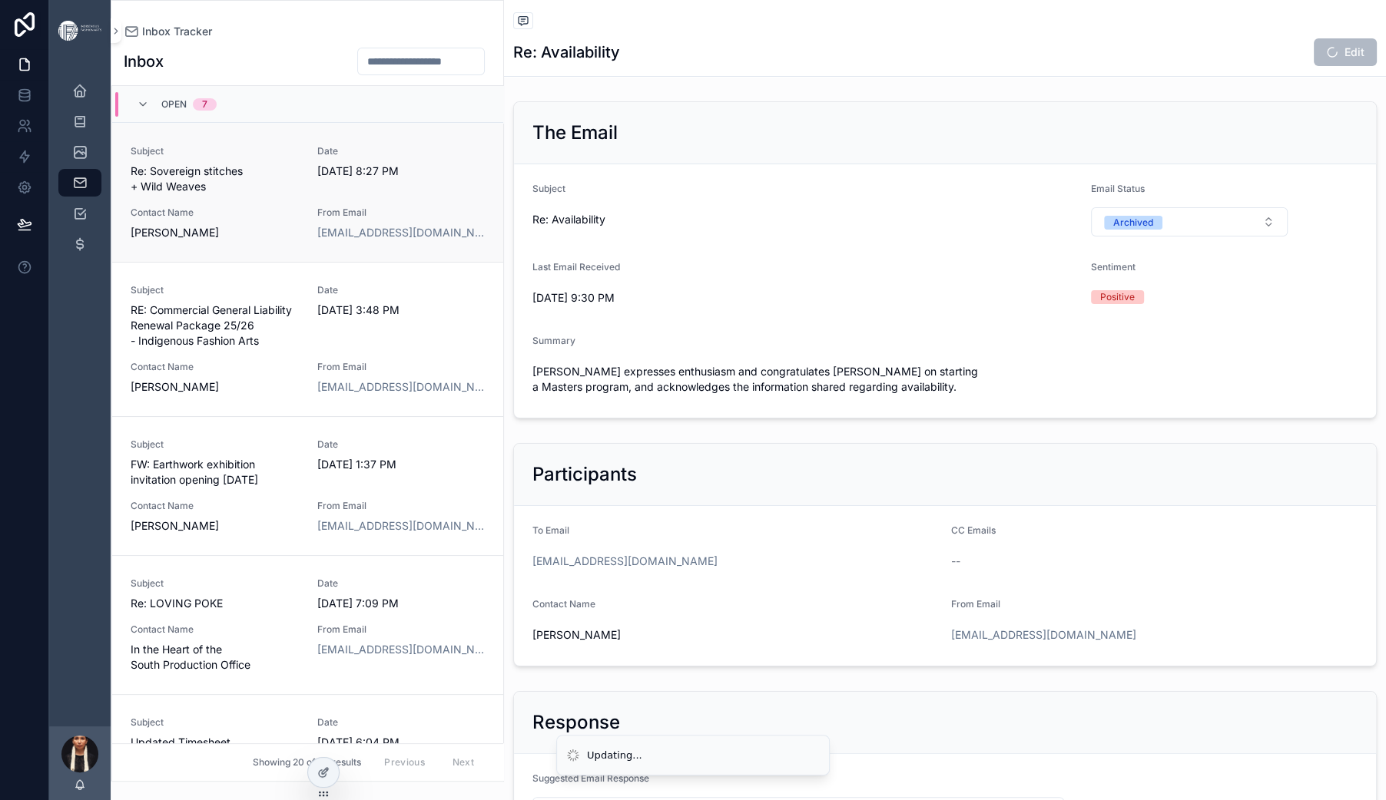
click at [299, 194] on span "Re: Sovereign stitches + Wild Weaves" at bounding box center [215, 179] width 168 height 31
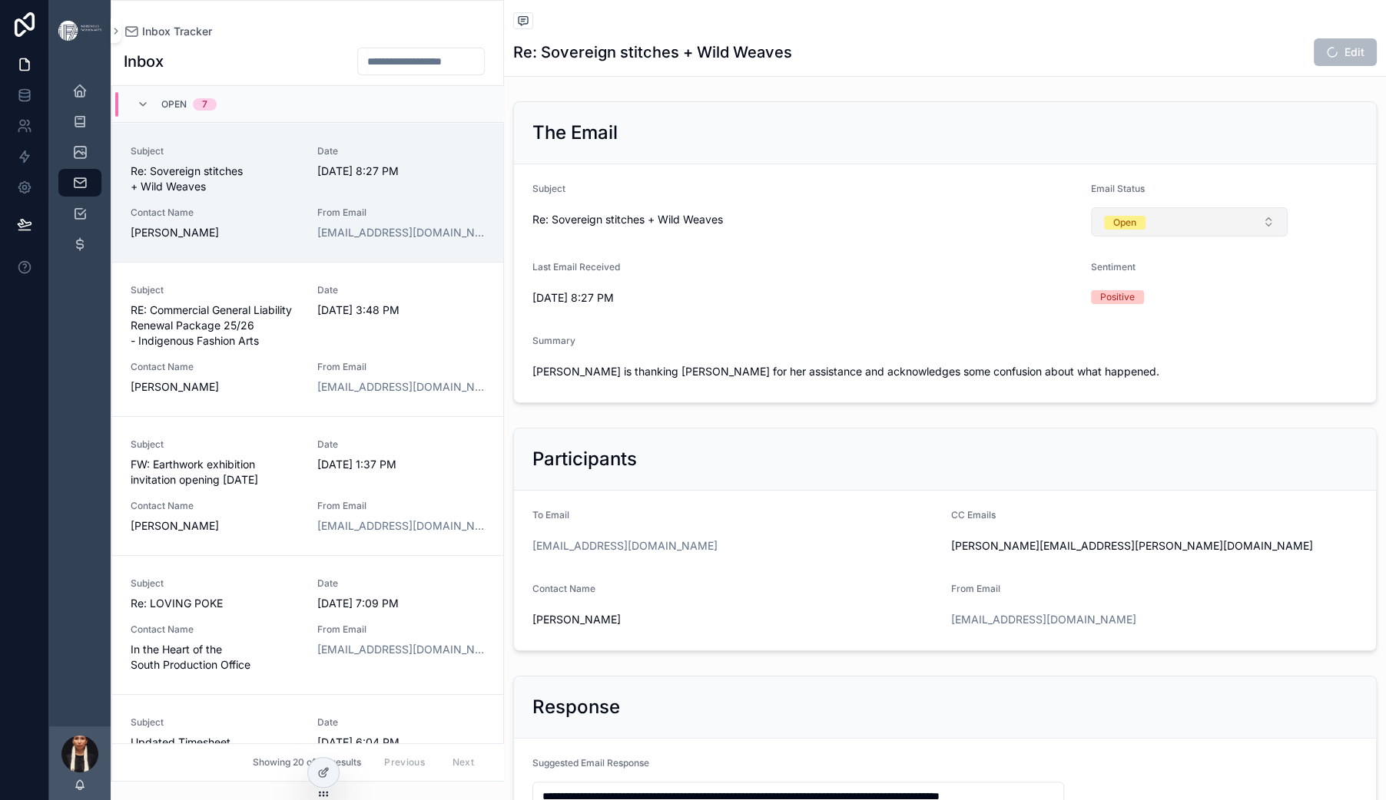
click at [1136, 230] on div "Open" at bounding box center [1124, 223] width 23 height 14
click at [1173, 519] on div "Archived" at bounding box center [1166, 512] width 39 height 14
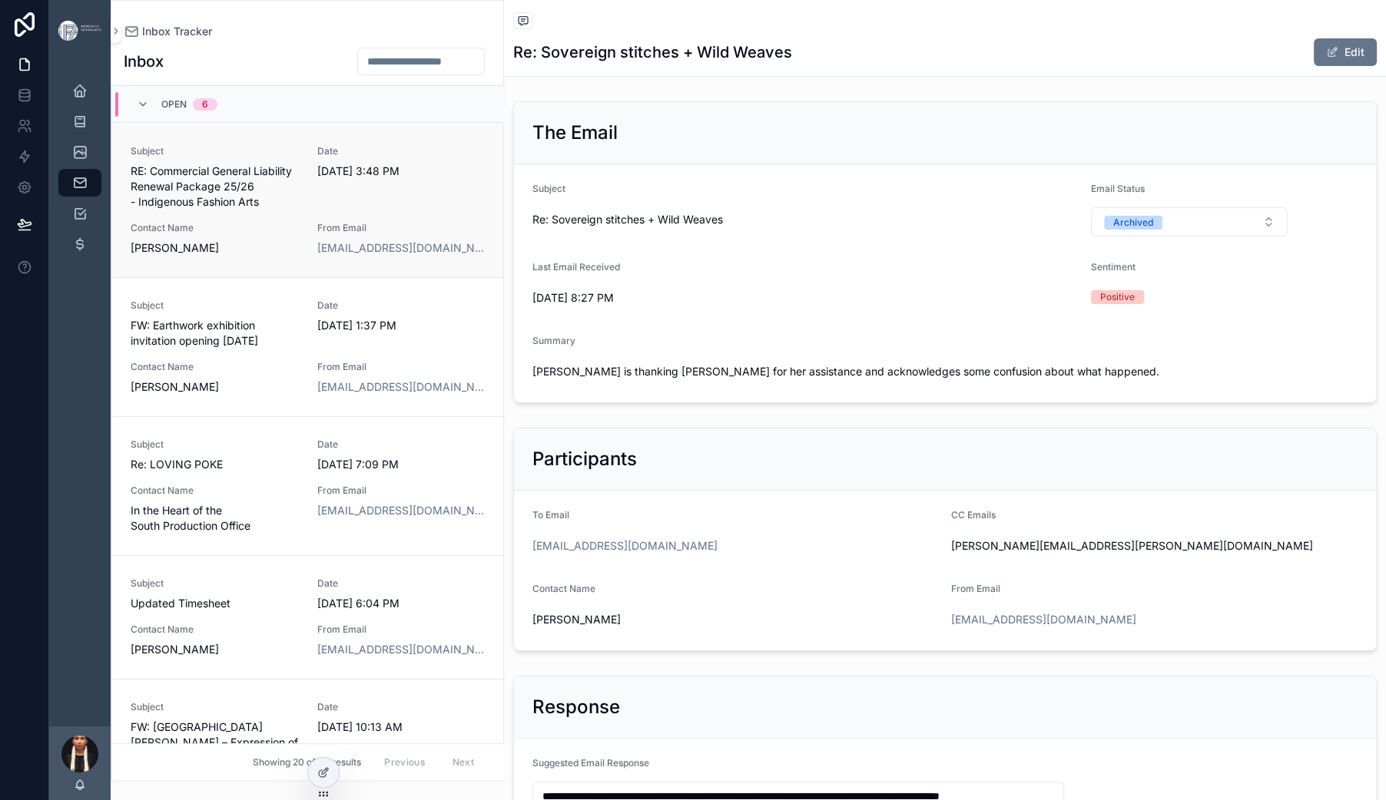
click at [416, 256] on div "Subject RE: Commercial General Liability Renewal Package 25/26 - Indigenous Fas…" at bounding box center [308, 200] width 354 height 111
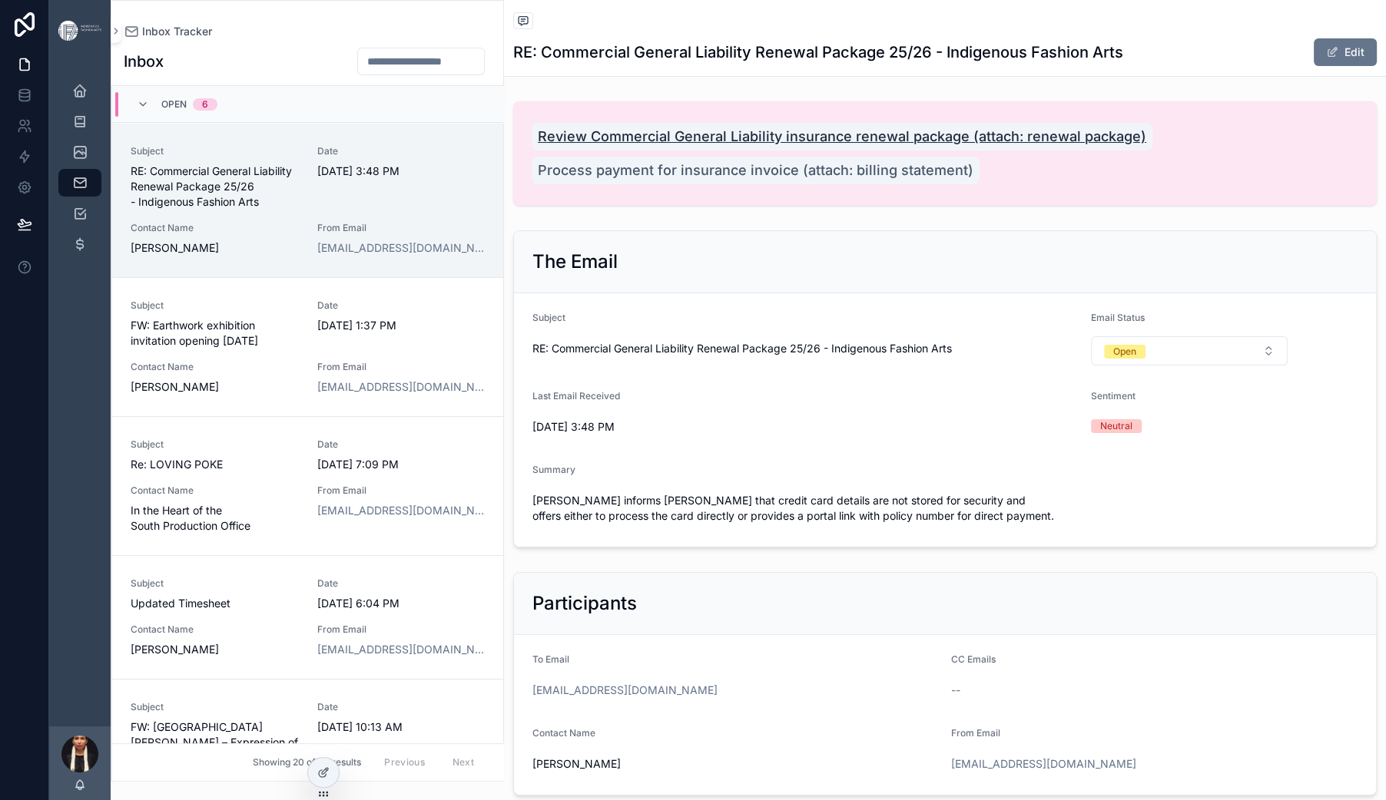
click at [883, 147] on span "Review Commercial General Liability insurance renewal package (attach: renewal …" at bounding box center [842, 137] width 608 height 22
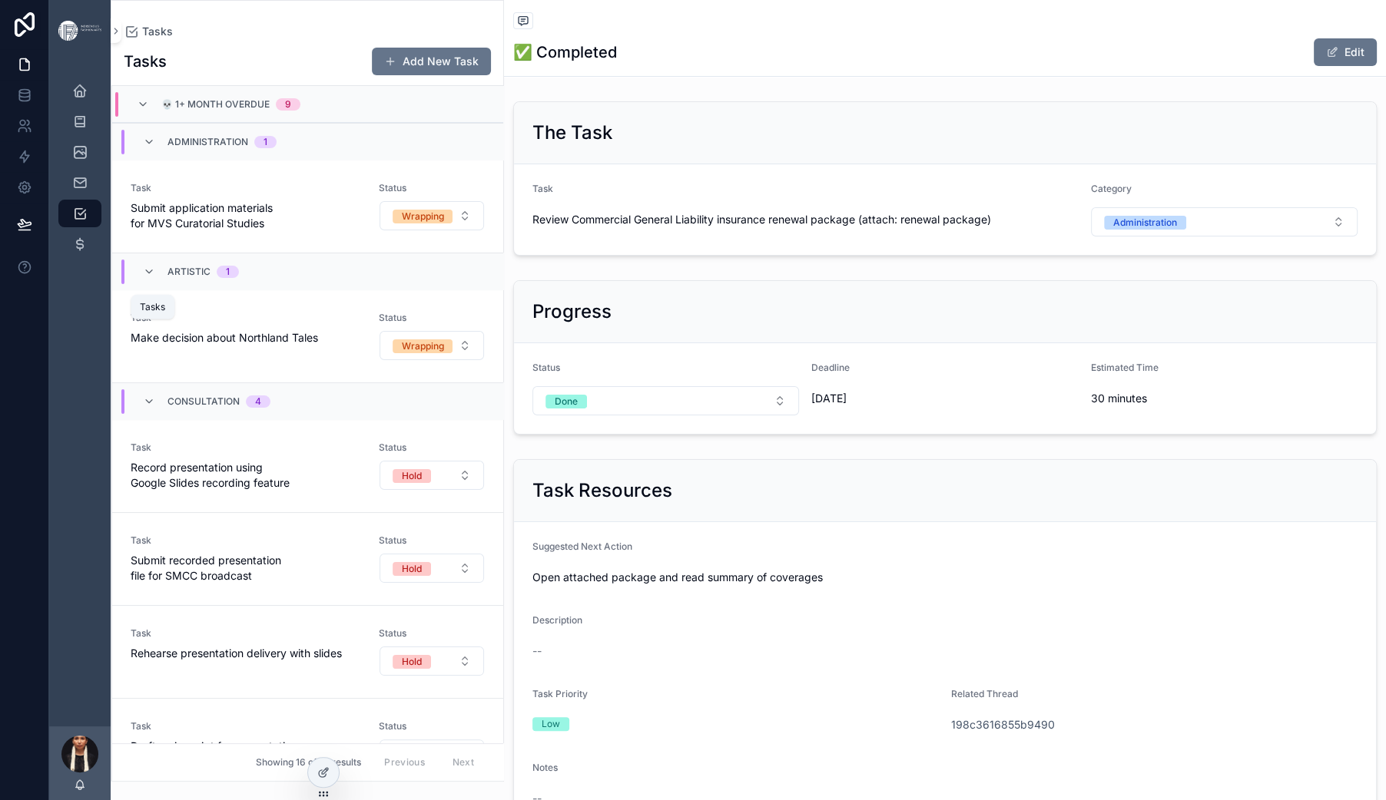
click at [92, 226] on div "Tasks" at bounding box center [80, 213] width 25 height 25
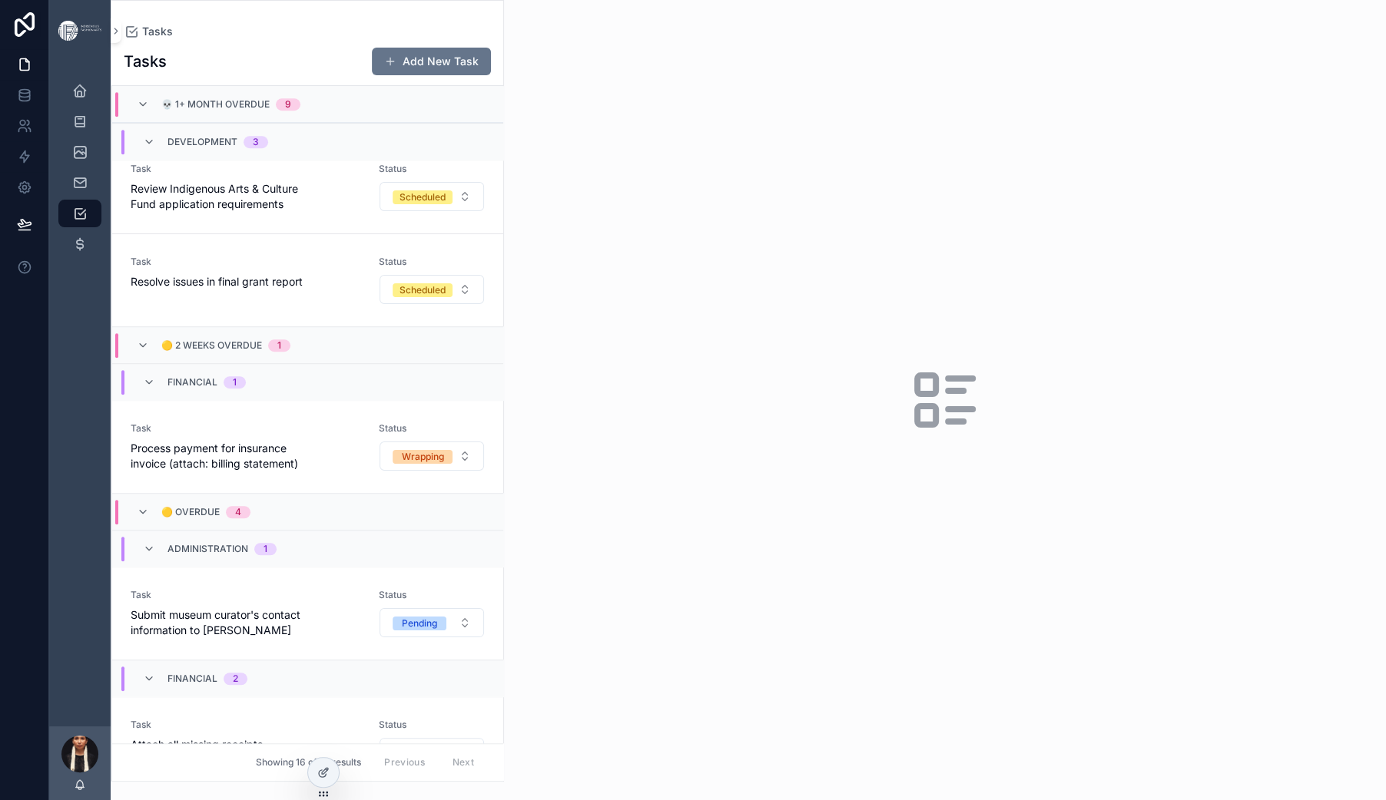
scroll to position [326, 0]
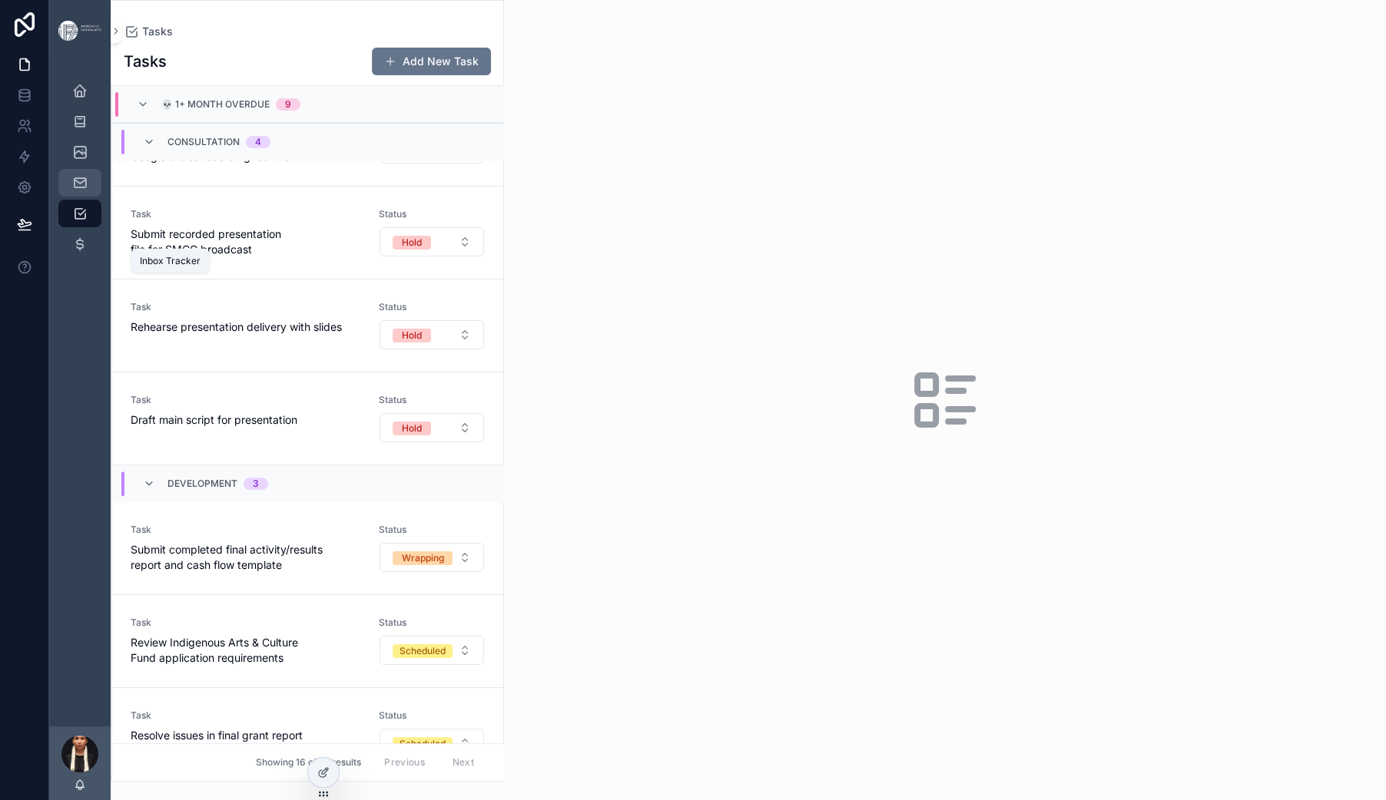
click at [88, 191] on icon "scrollable content" at bounding box center [79, 182] width 15 height 15
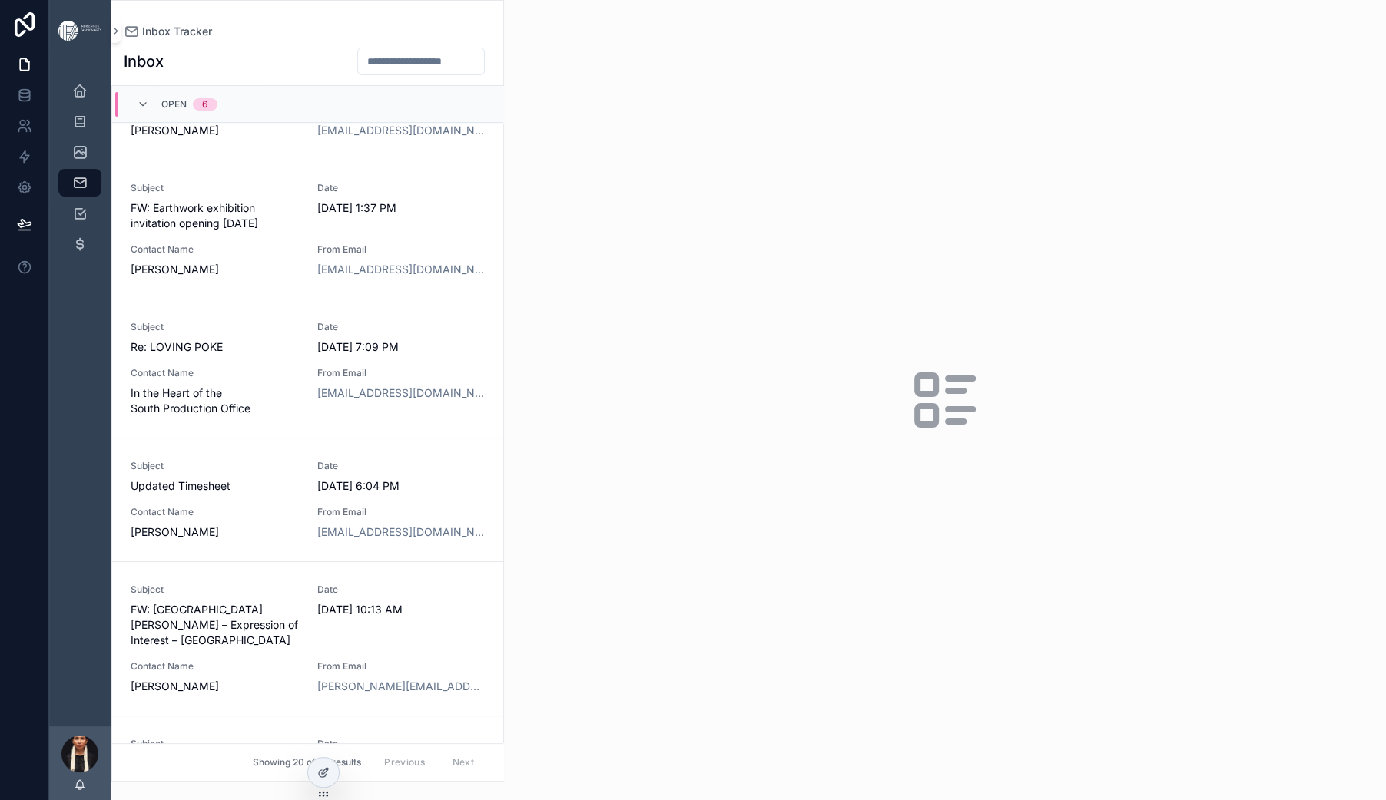
scroll to position [60, 0]
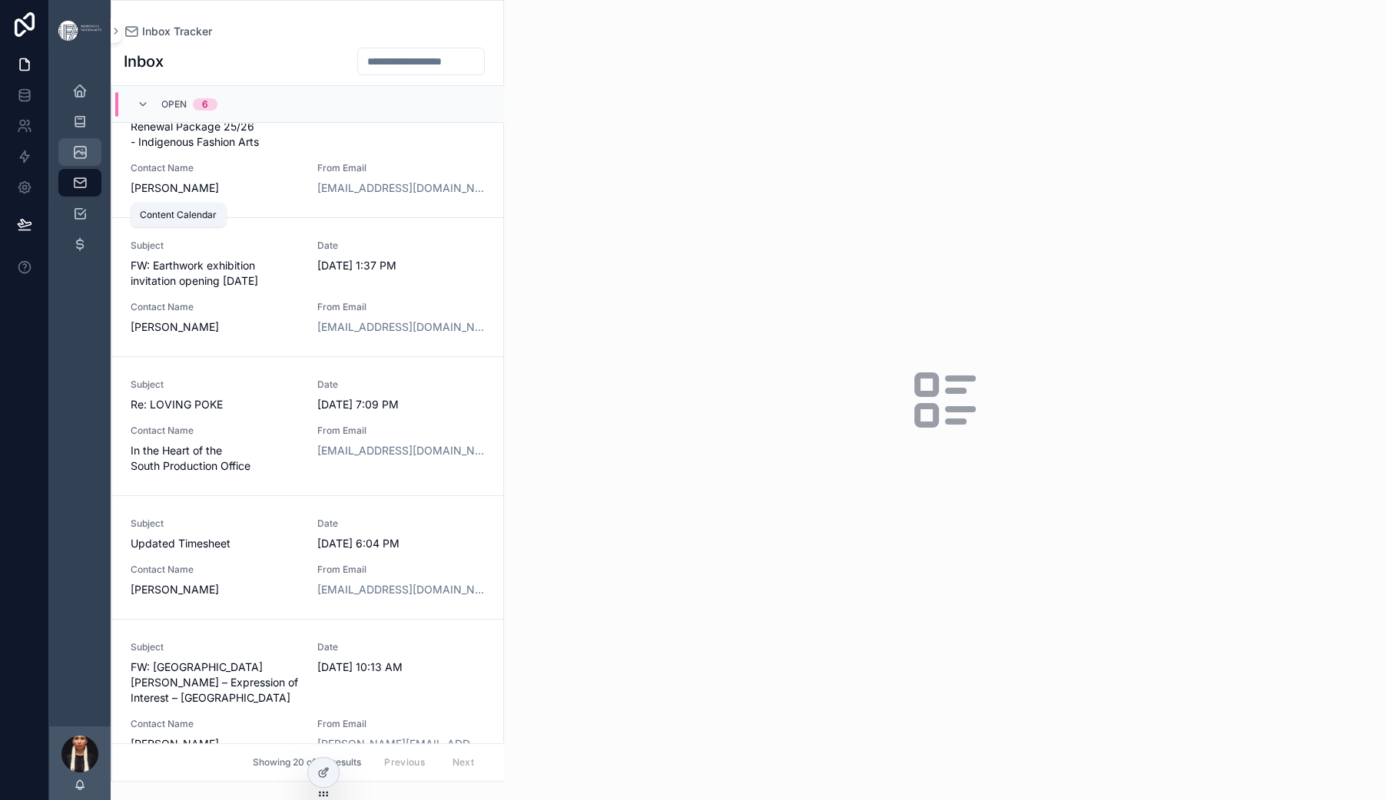
click at [88, 160] on icon "scrollable content" at bounding box center [79, 151] width 15 height 15
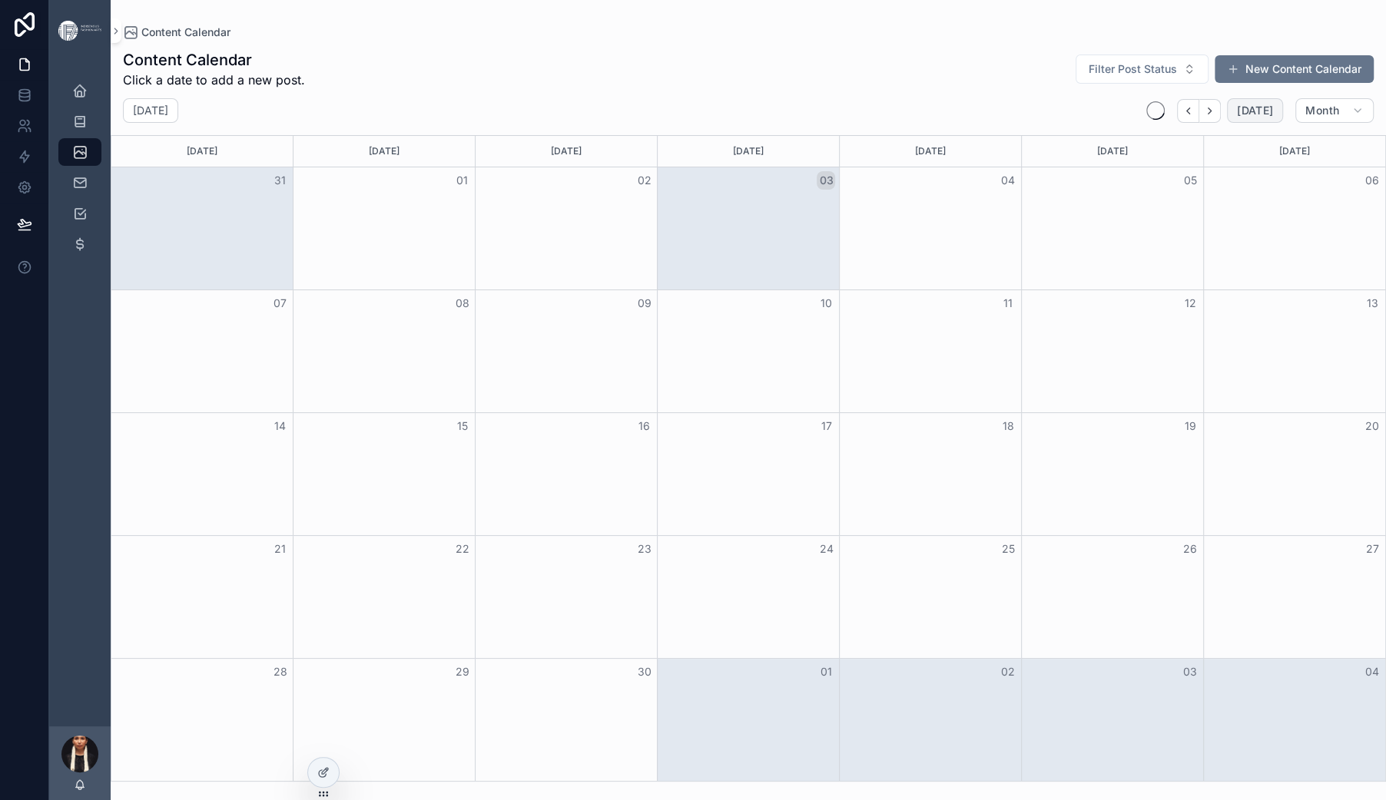
click at [1237, 118] on span "[DATE]" at bounding box center [1255, 111] width 36 height 14
click at [88, 129] on icon "scrollable content" at bounding box center [79, 121] width 15 height 15
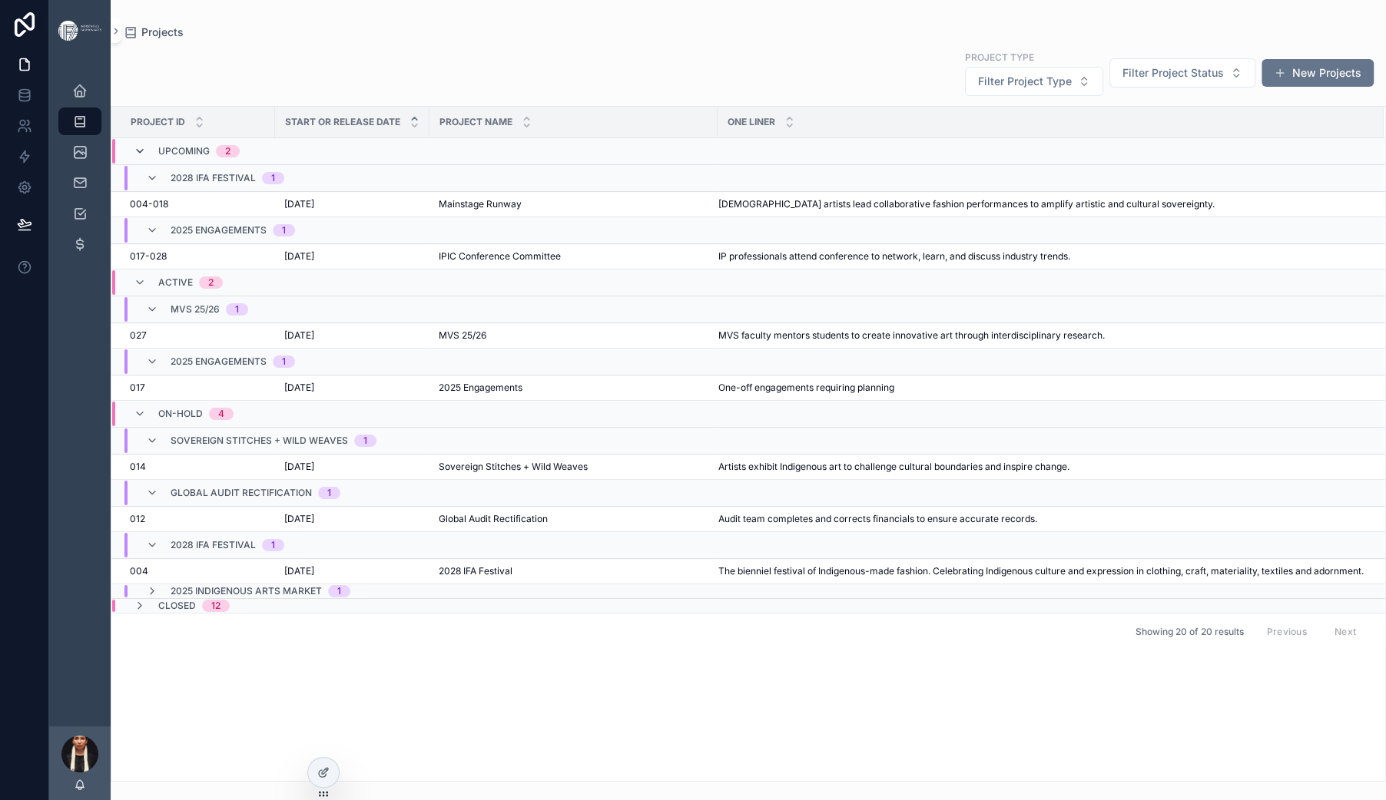
click at [146, 157] on icon "scrollable content" at bounding box center [140, 151] width 12 height 12
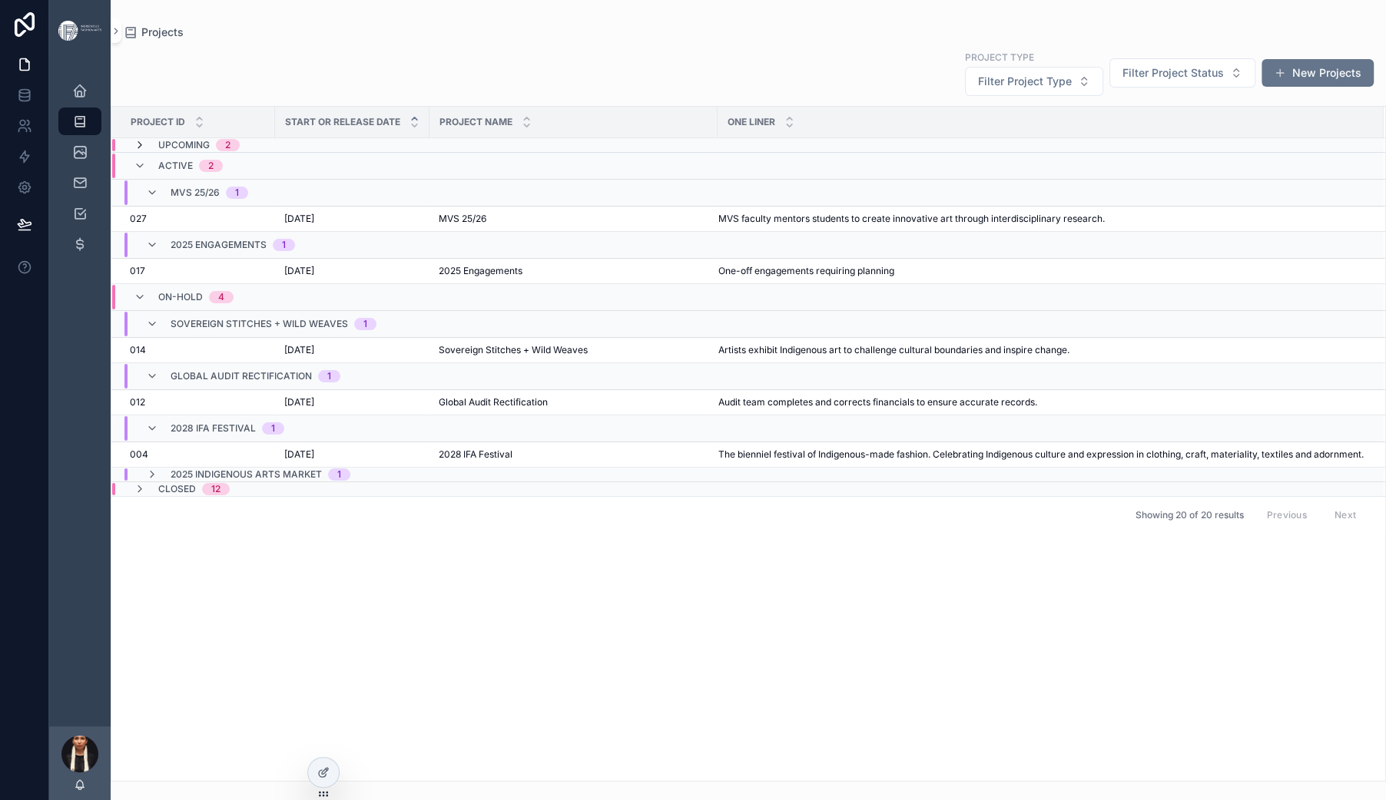
click at [146, 151] on icon "scrollable content" at bounding box center [140, 145] width 12 height 12
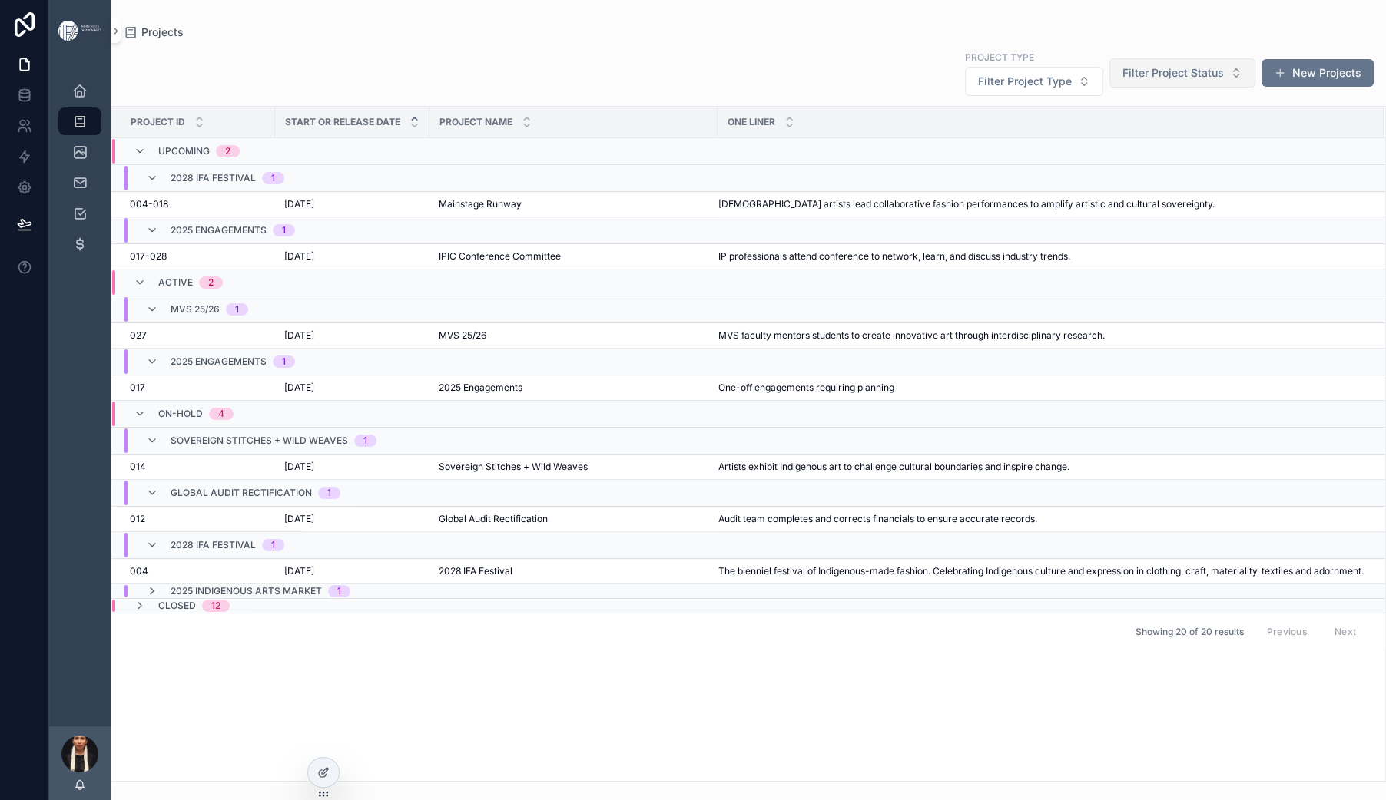
click at [1122, 81] on span "Filter Project Status" at bounding box center [1172, 72] width 101 height 15
click at [1027, 210] on div "Active" at bounding box center [1083, 197] width 209 height 25
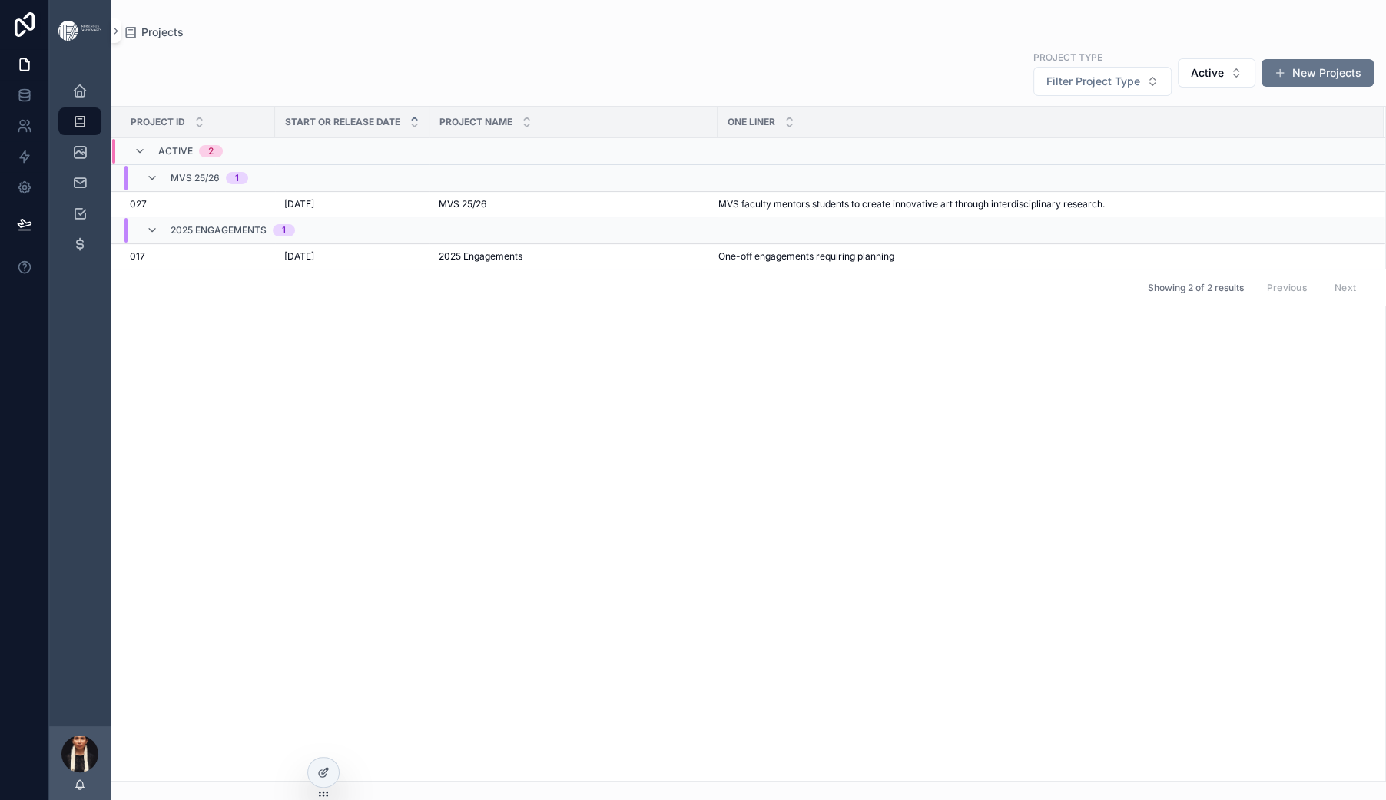
click at [448, 40] on div "Projects" at bounding box center [748, 32] width 1251 height 15
click at [1191, 81] on span "Active" at bounding box center [1207, 72] width 33 height 15
click at [1103, 190] on div "None" at bounding box center [1134, 177] width 184 height 25
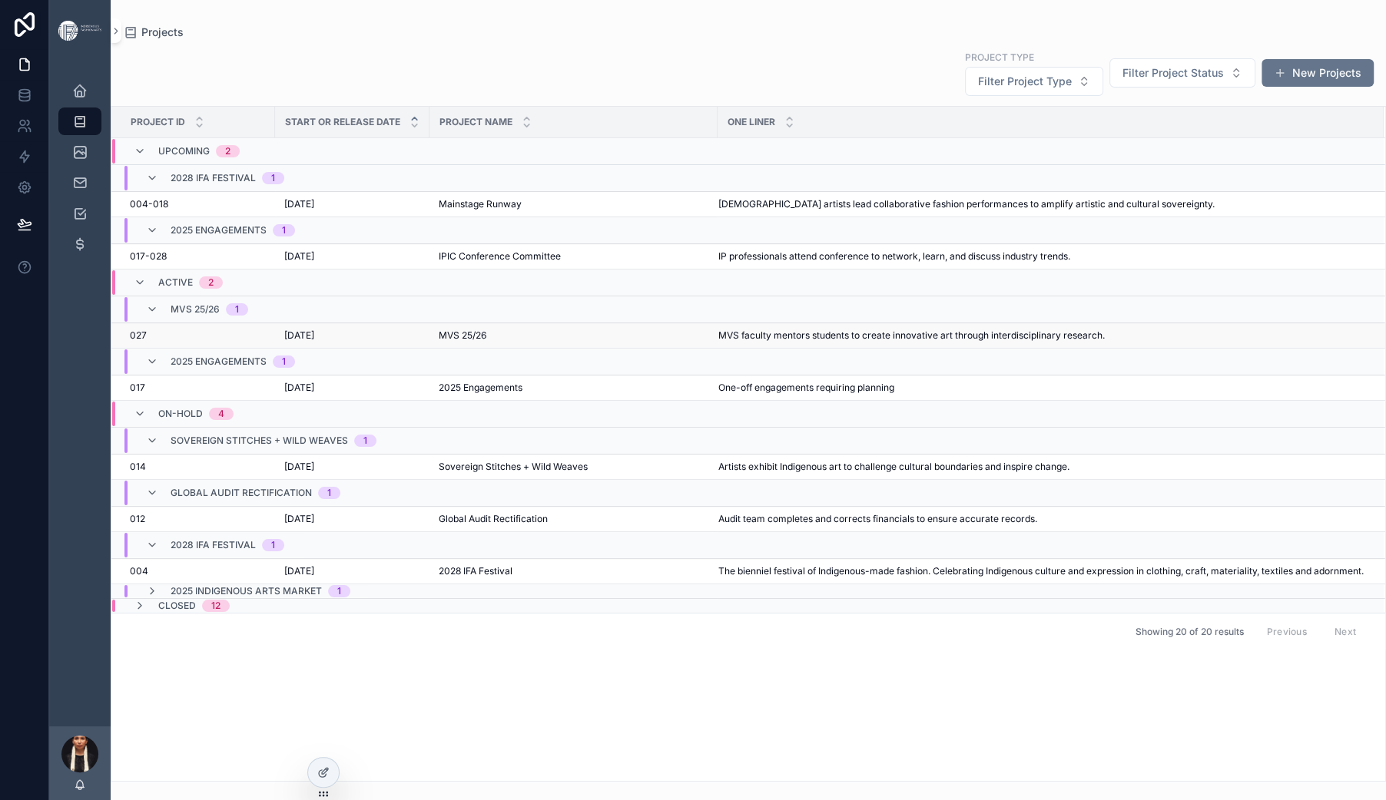
click at [486, 342] on span "MVS 25/26" at bounding box center [463, 336] width 48 height 12
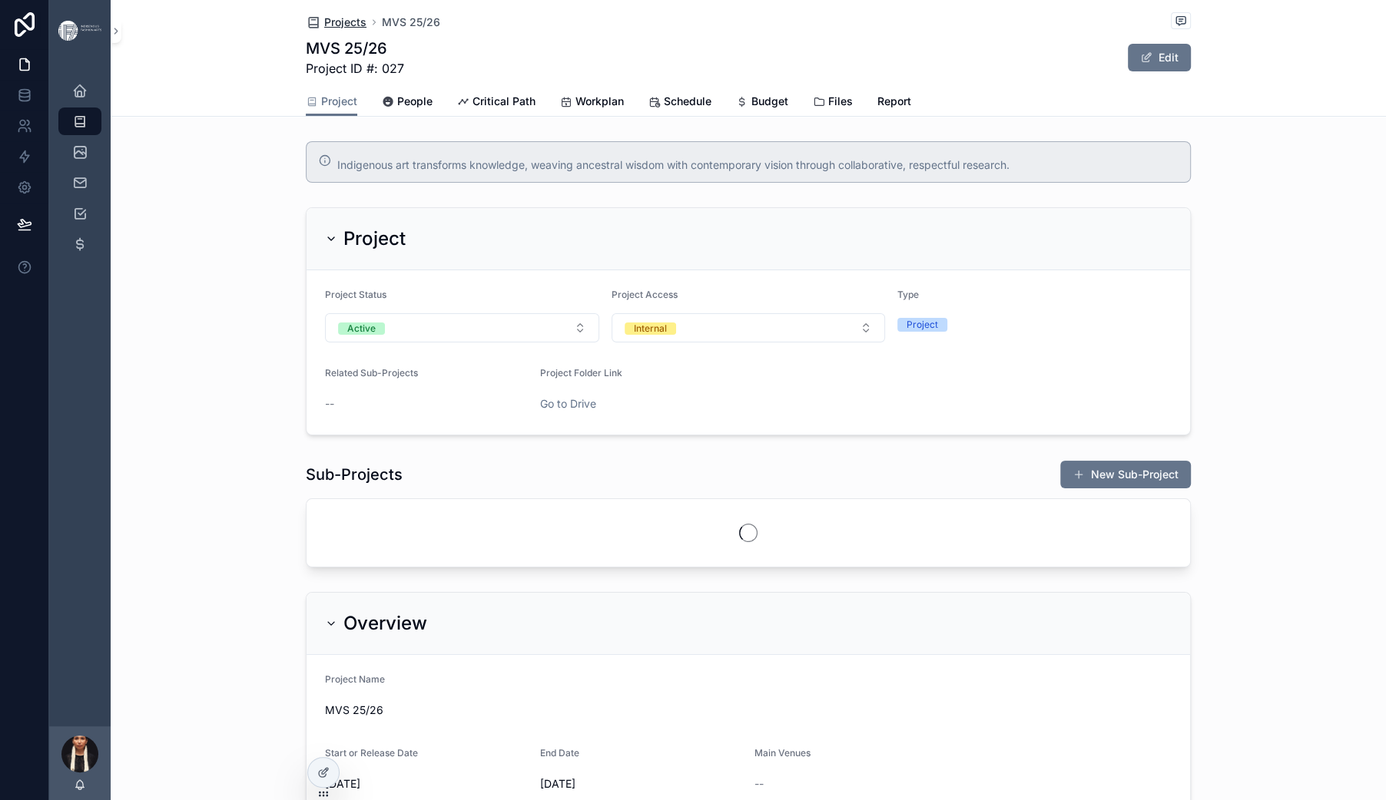
click at [324, 30] on span "Projects" at bounding box center [345, 22] width 42 height 15
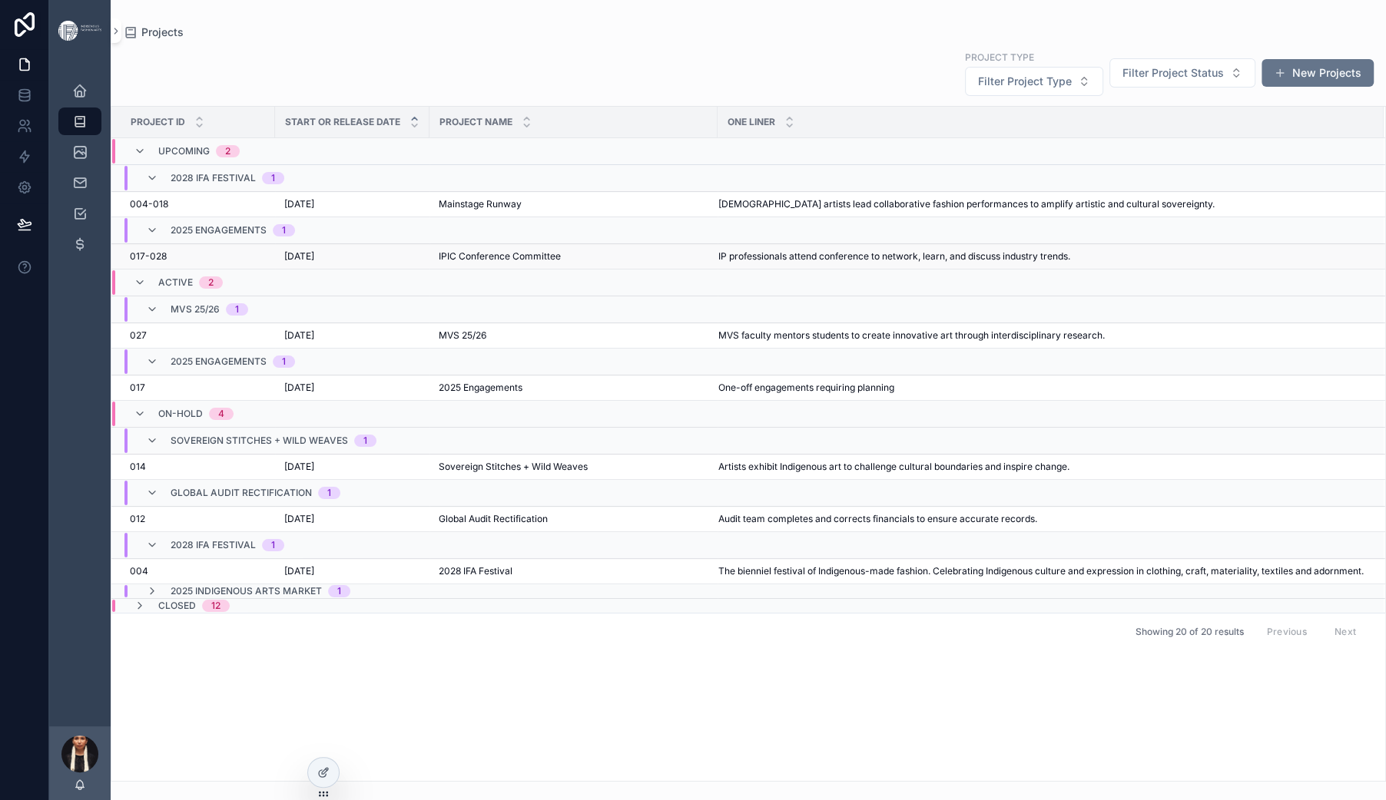
click at [314, 263] on span "[DATE]" at bounding box center [299, 256] width 30 height 12
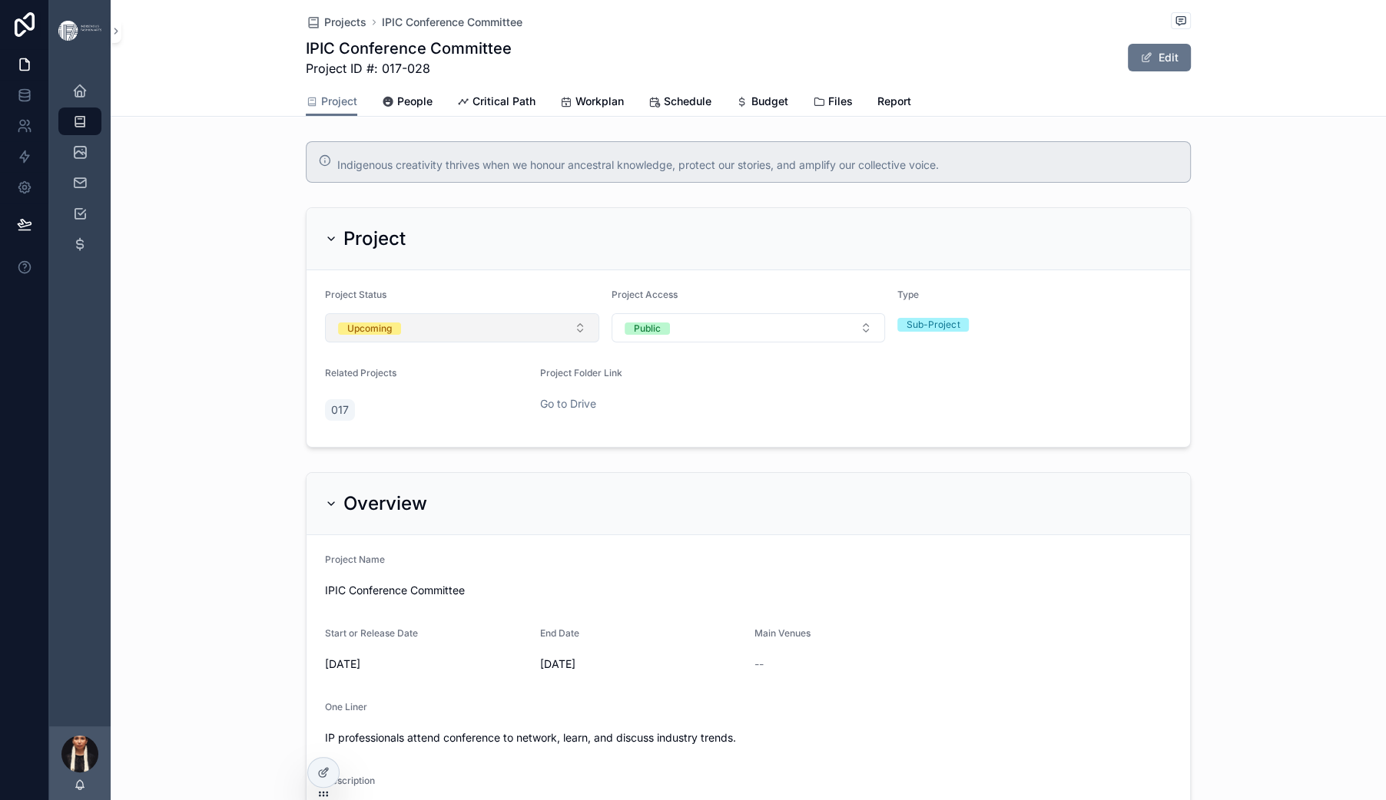
click at [454, 343] on button "Upcoming" at bounding box center [462, 327] width 274 height 29
click at [264, 601] on span "Active" at bounding box center [241, 595] width 46 height 12
click at [324, 30] on span "Projects" at bounding box center [345, 22] width 42 height 15
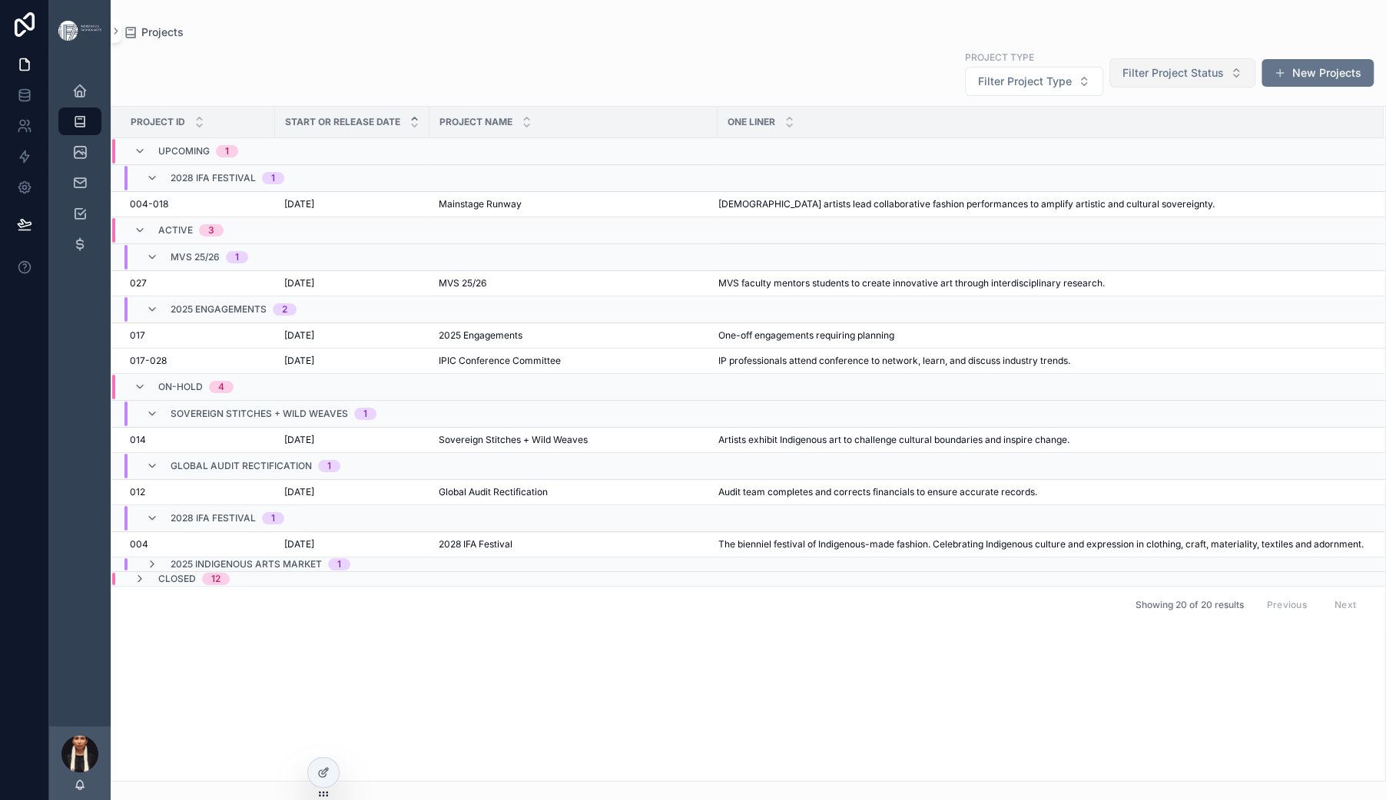
click at [1122, 81] on span "Filter Project Status" at bounding box center [1172, 72] width 101 height 15
click at [542, 81] on div "Project Type Filter Project Type Filter Project Status New Projects" at bounding box center [748, 73] width 1251 height 48
click at [1109, 83] on button "Filter Project Status" at bounding box center [1182, 72] width 146 height 29
click at [1027, 210] on div "Active" at bounding box center [1083, 197] width 209 height 25
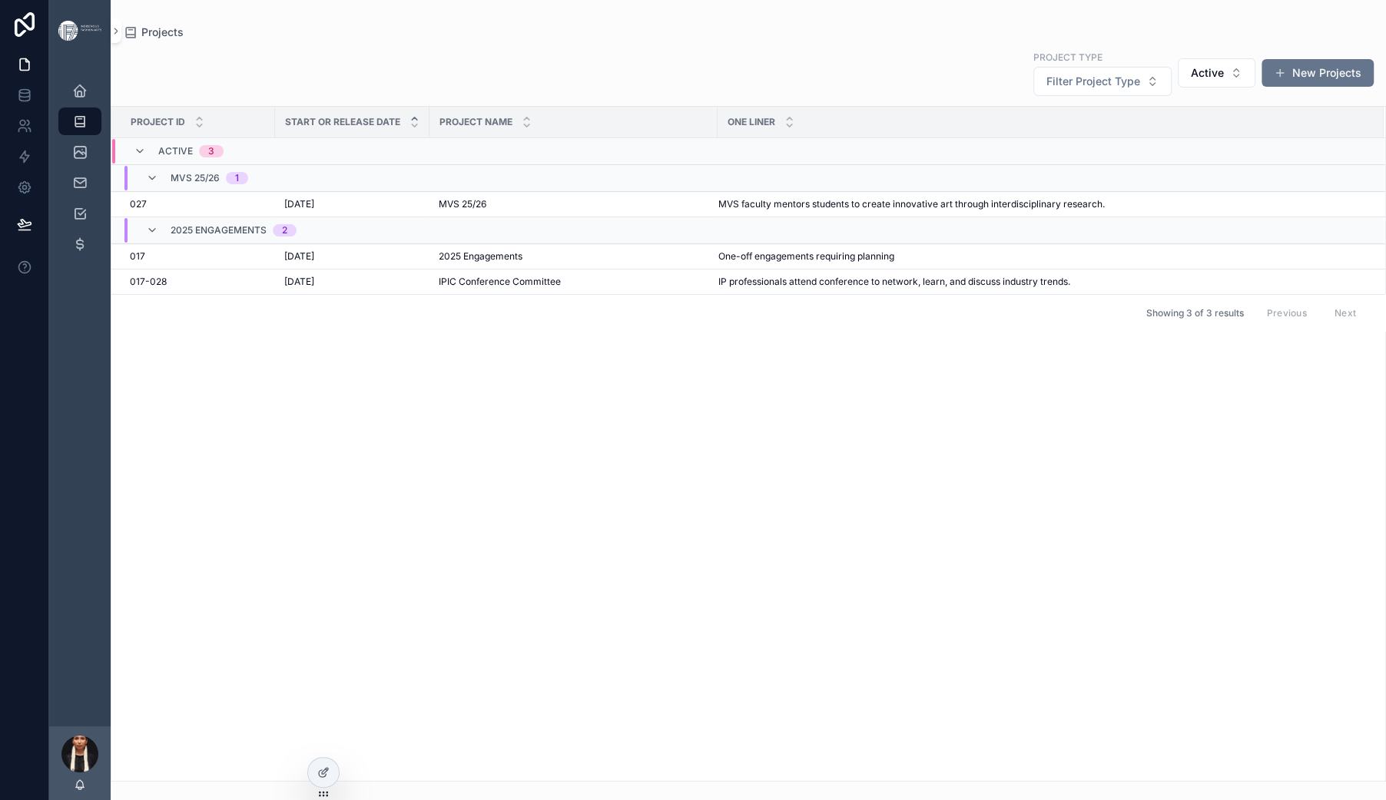
click at [536, 86] on div "Project Type Filter Project Type Active New Projects" at bounding box center [748, 73] width 1251 height 48
click at [522, 263] on span "2025 Engagements" at bounding box center [481, 256] width 84 height 12
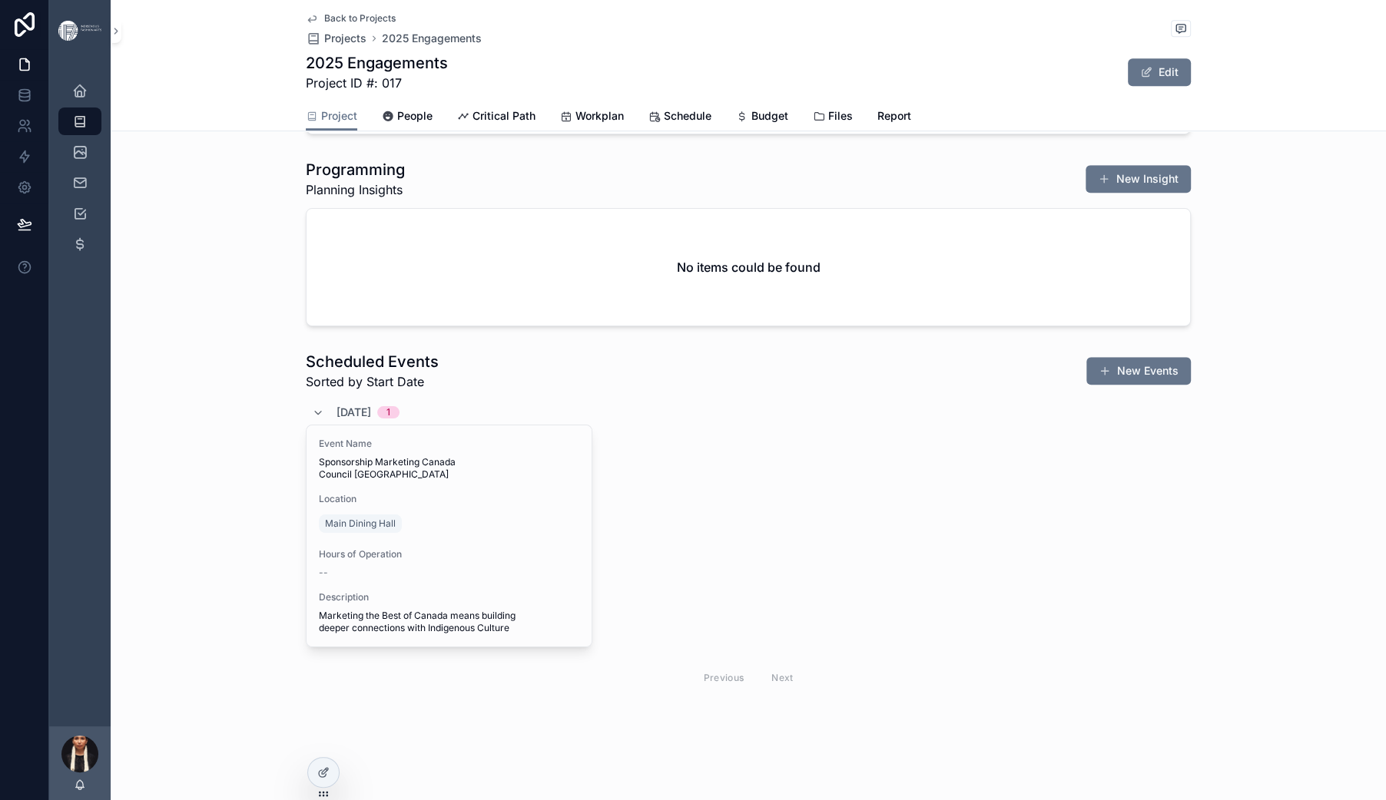
scroll to position [1641, 0]
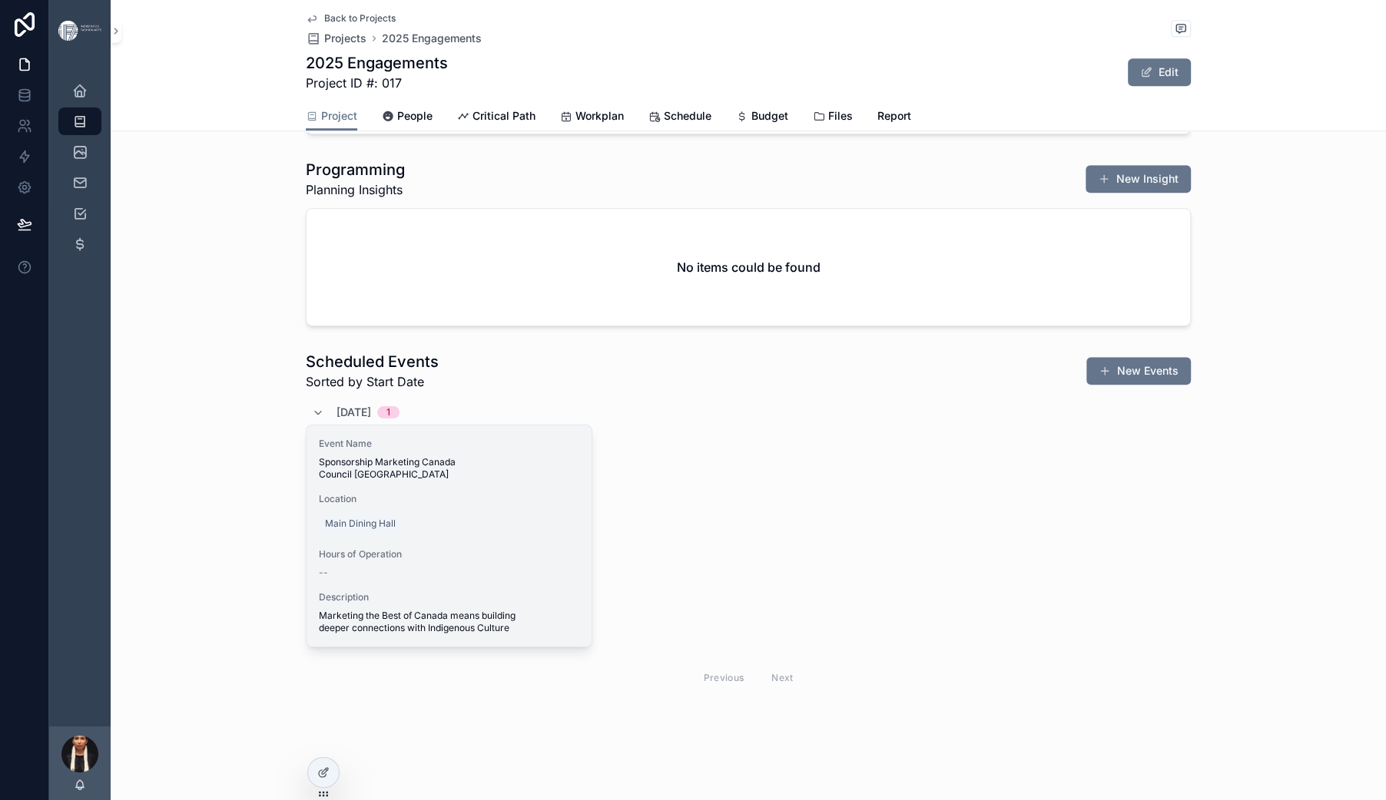
click at [369, 438] on span "Event Name" at bounding box center [449, 444] width 260 height 12
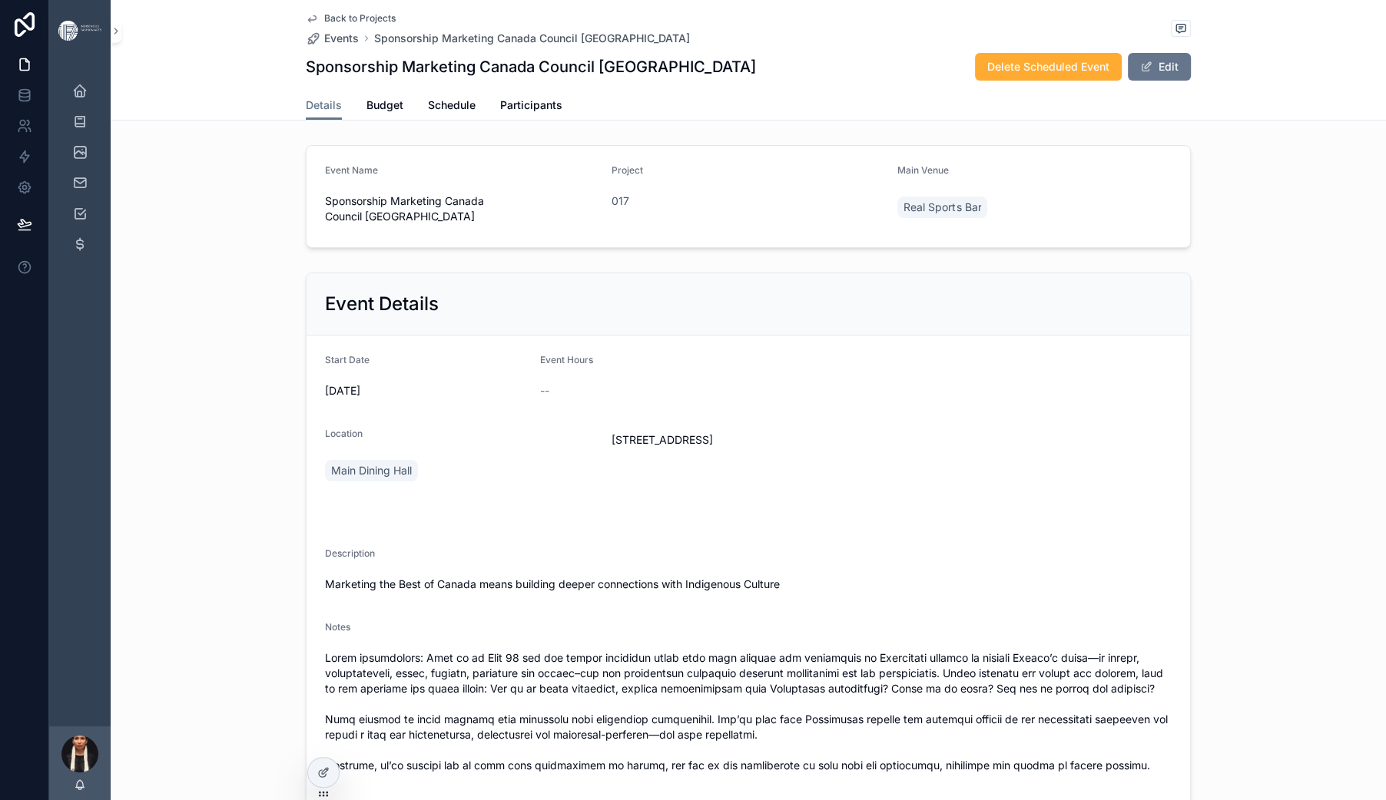
click at [324, 25] on span "Back to Projects" at bounding box center [359, 18] width 71 height 12
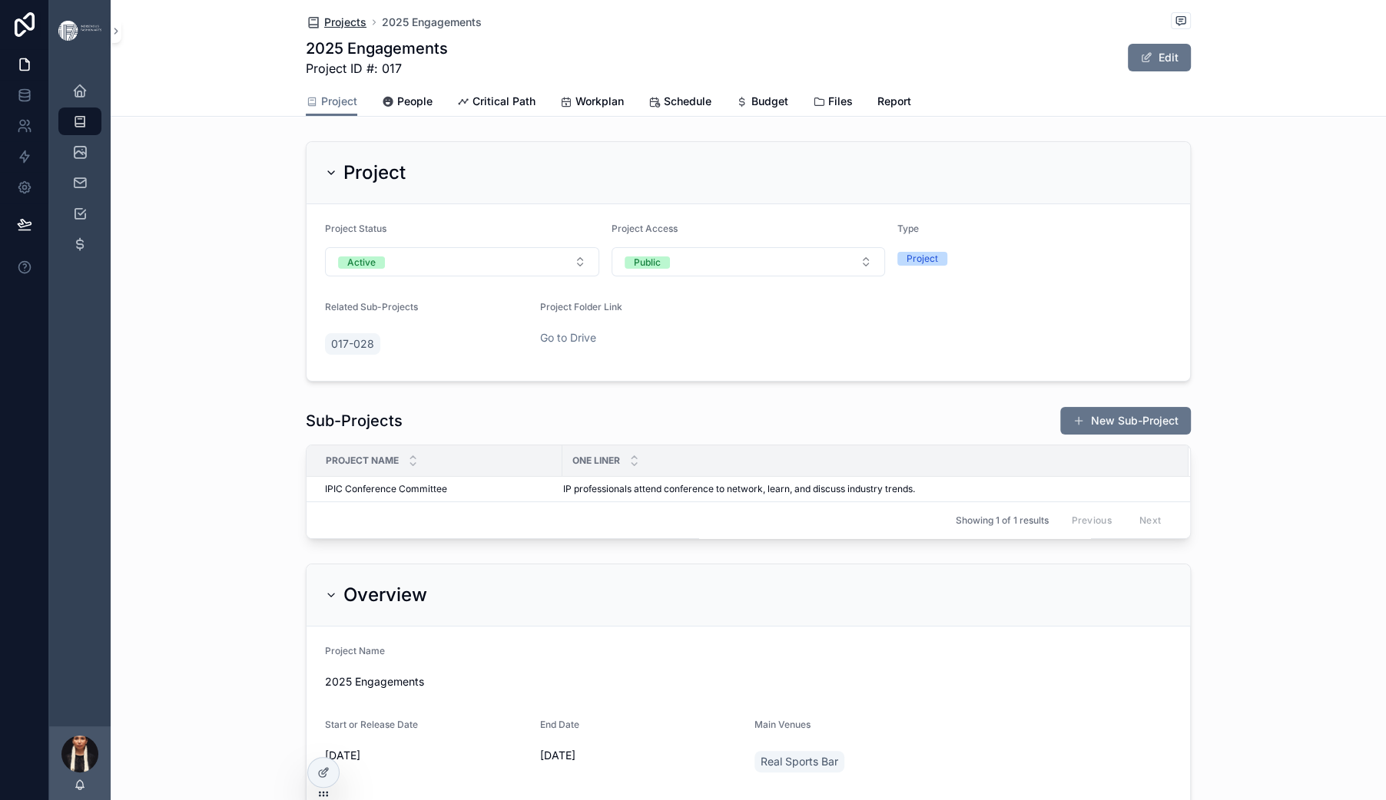
click at [324, 30] on span "Projects" at bounding box center [345, 22] width 42 height 15
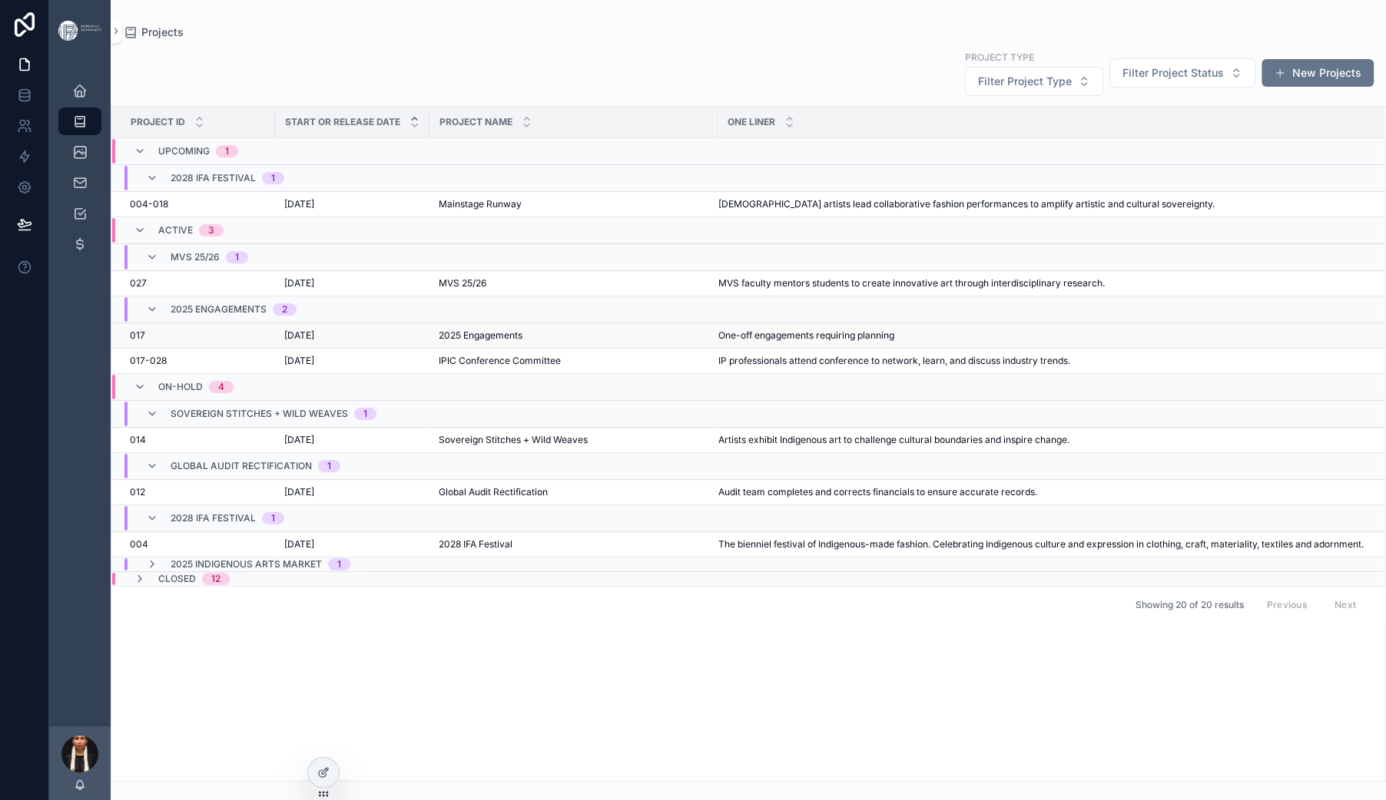
scroll to position [128, 0]
click at [420, 342] on div "[DATE] [DATE]" at bounding box center [352, 336] width 136 height 12
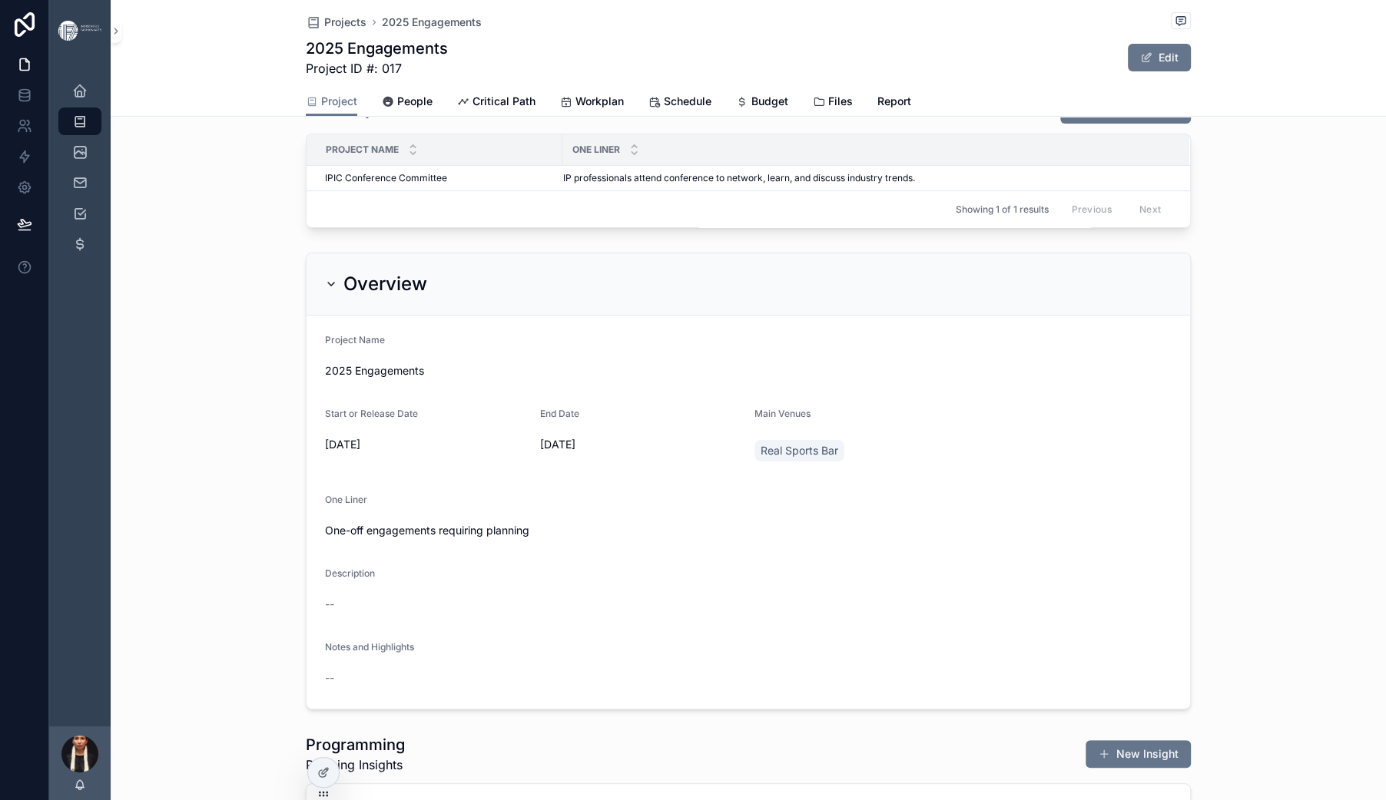
scroll to position [320, 0]
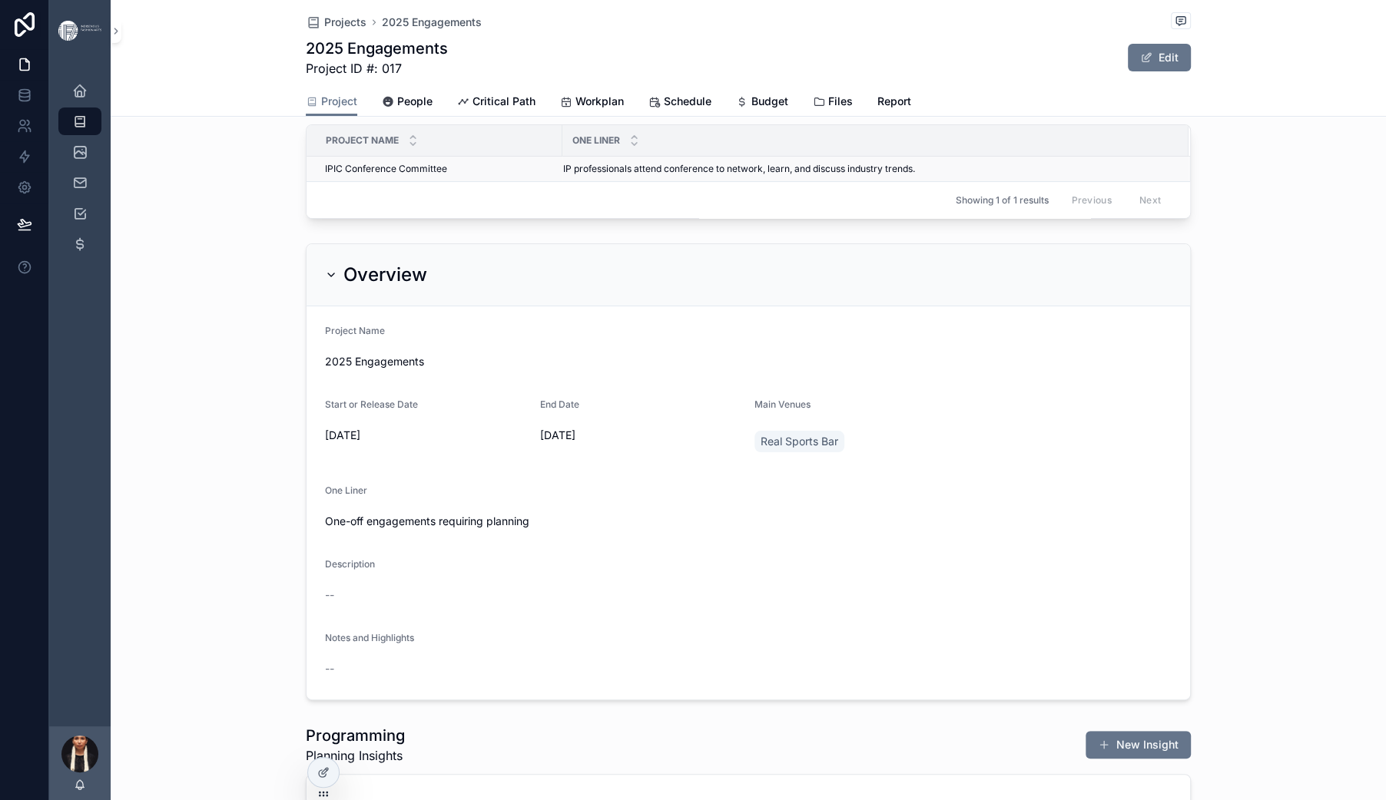
click at [362, 175] on span "IPIC Conference Committee" at bounding box center [386, 169] width 122 height 12
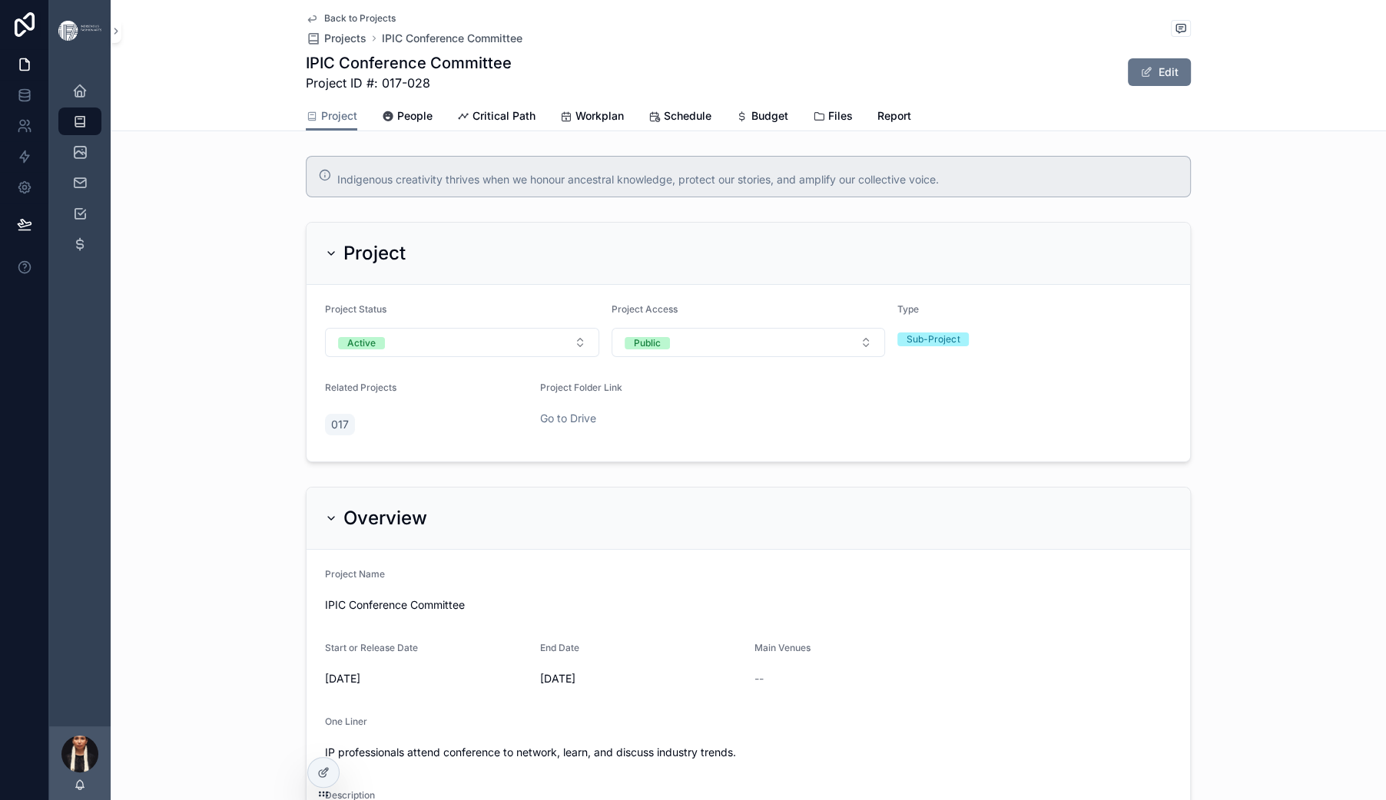
click at [324, 25] on span "Back to Projects" at bounding box center [359, 18] width 71 height 12
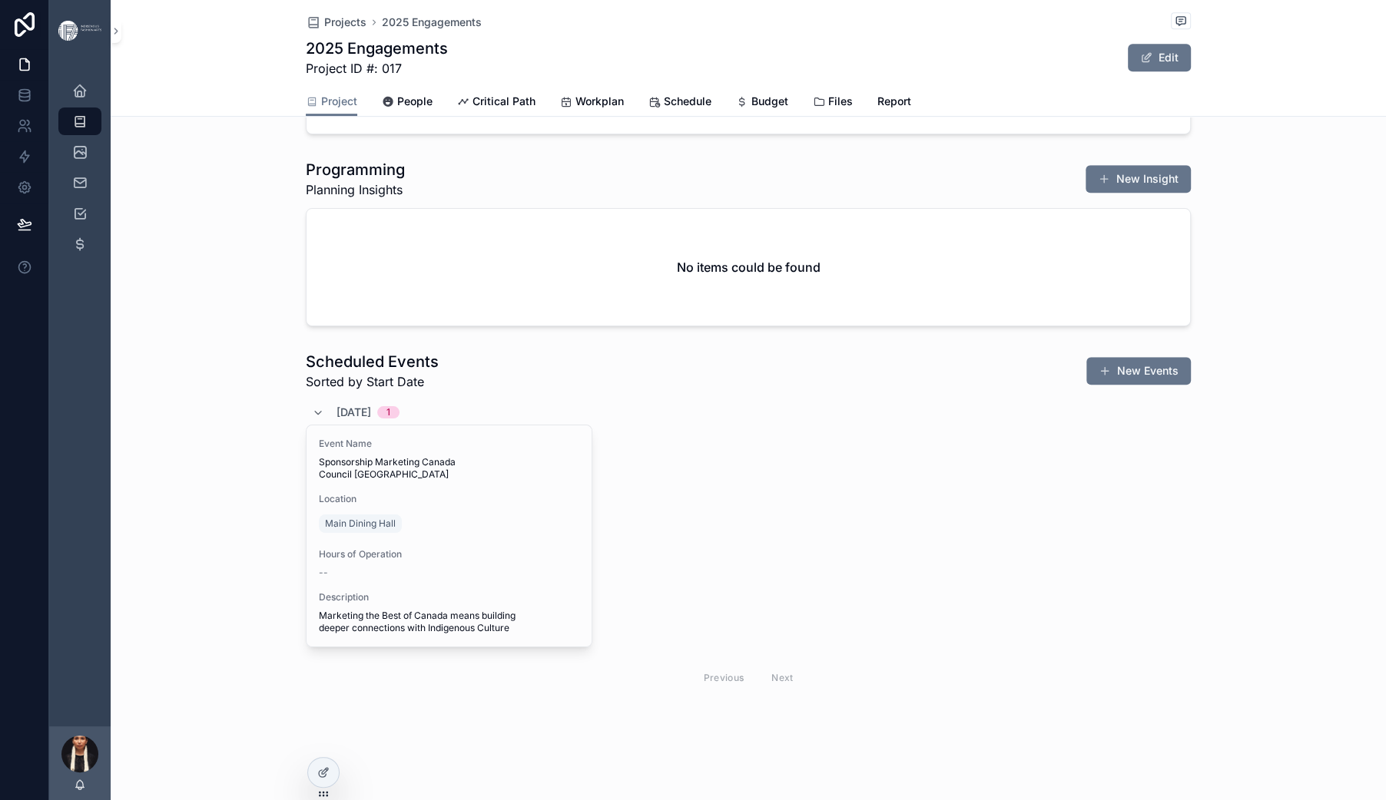
scroll to position [1591, 0]
click at [324, 30] on span "Projects" at bounding box center [345, 22] width 42 height 15
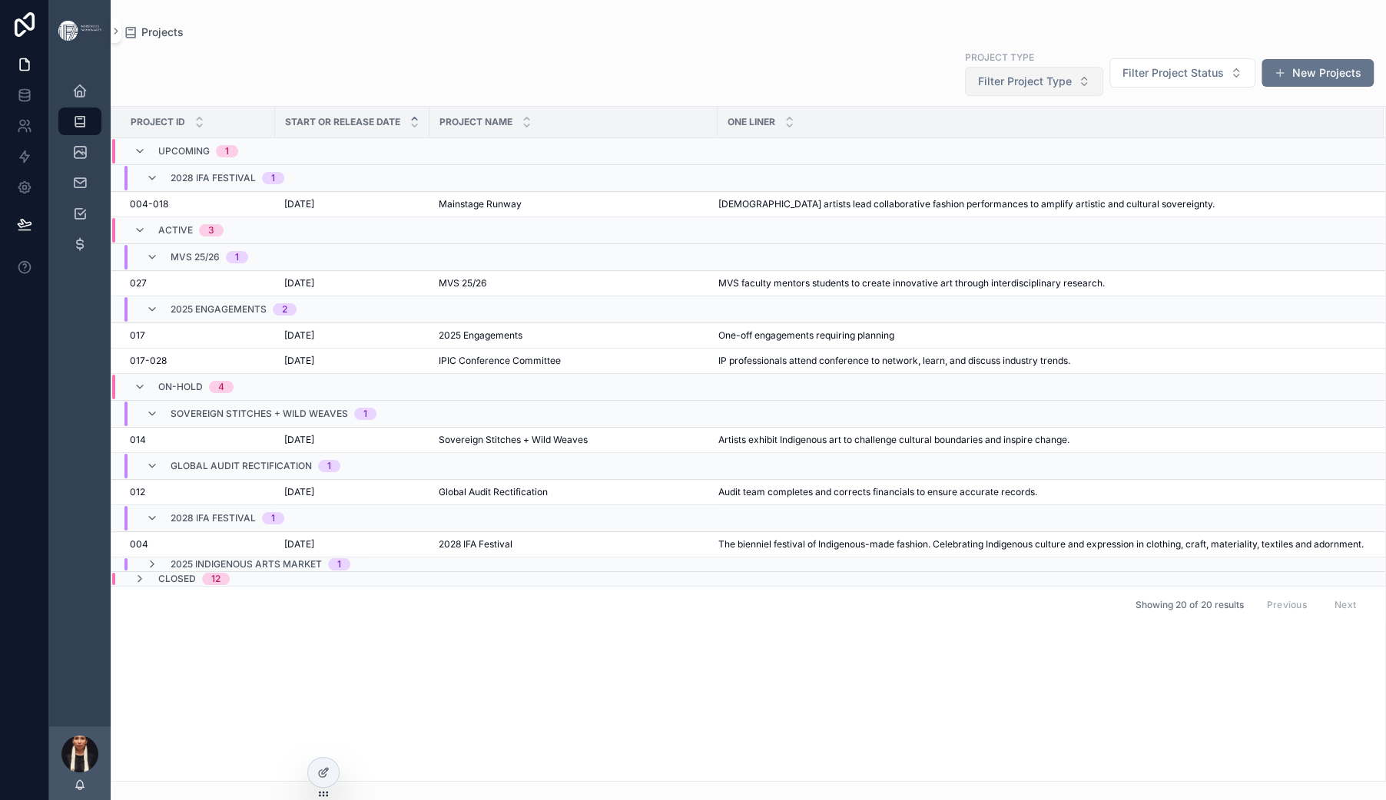
click at [965, 96] on button "Filter Project Type" at bounding box center [1034, 81] width 138 height 29
click at [828, 222] on div "Sub-Project" at bounding box center [863, 209] width 198 height 25
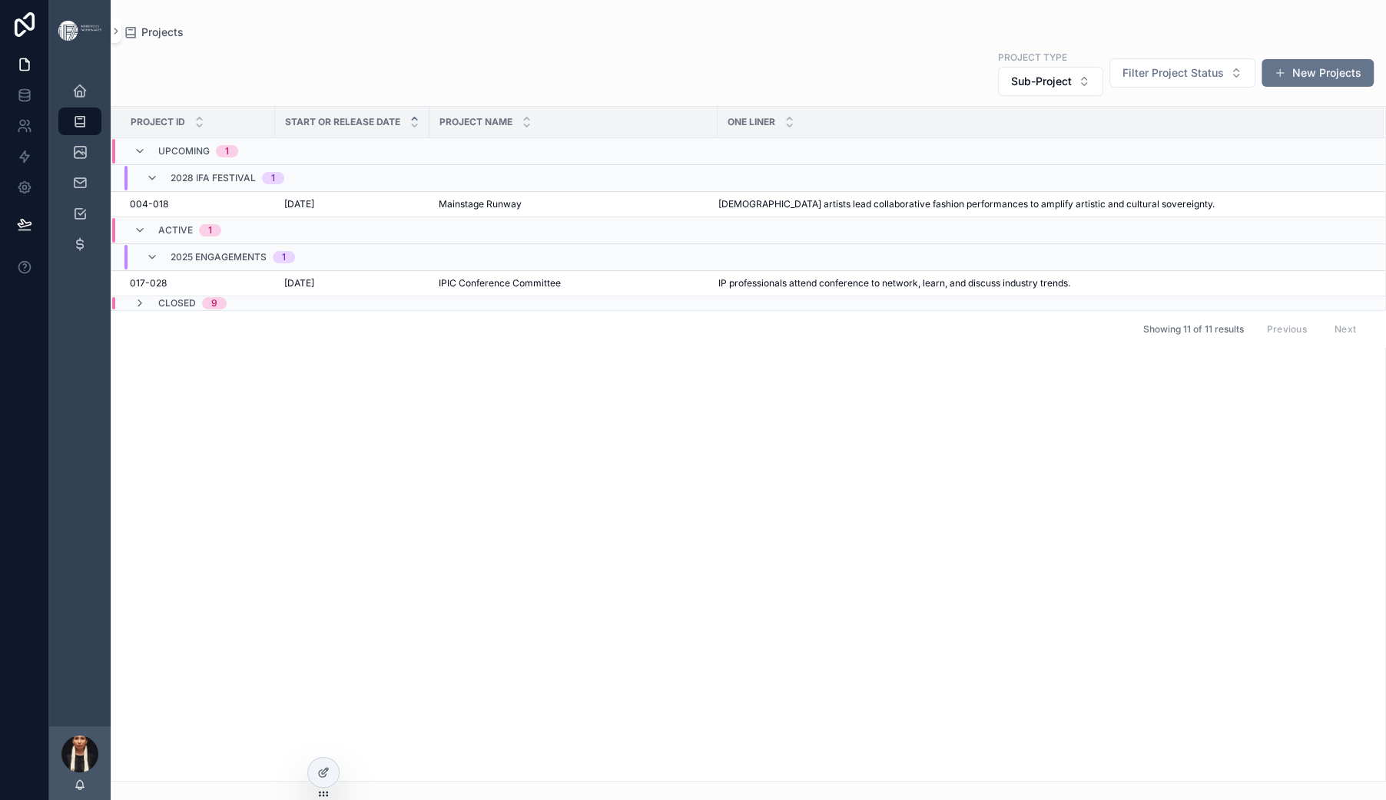
click at [532, 40] on div "Projects" at bounding box center [748, 32] width 1251 height 15
click at [998, 96] on button "Sub-Project" at bounding box center [1050, 81] width 105 height 29
click at [830, 202] on div "None" at bounding box center [887, 189] width 184 height 25
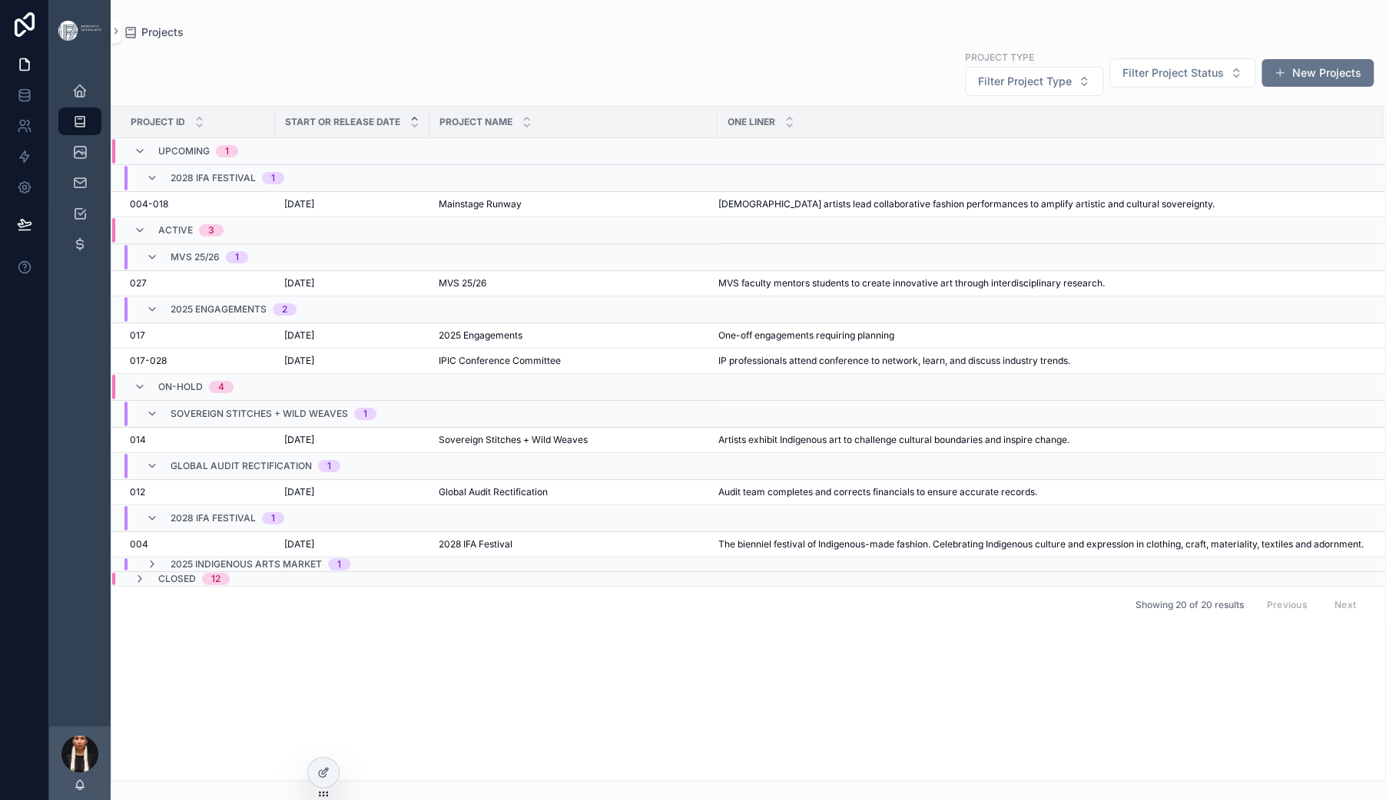
click at [593, 64] on div "Project Type Filter Project Type Filter Project Status New Projects Project ID …" at bounding box center [748, 411] width 1275 height 742
click at [314, 290] on span "[DATE]" at bounding box center [299, 283] width 30 height 12
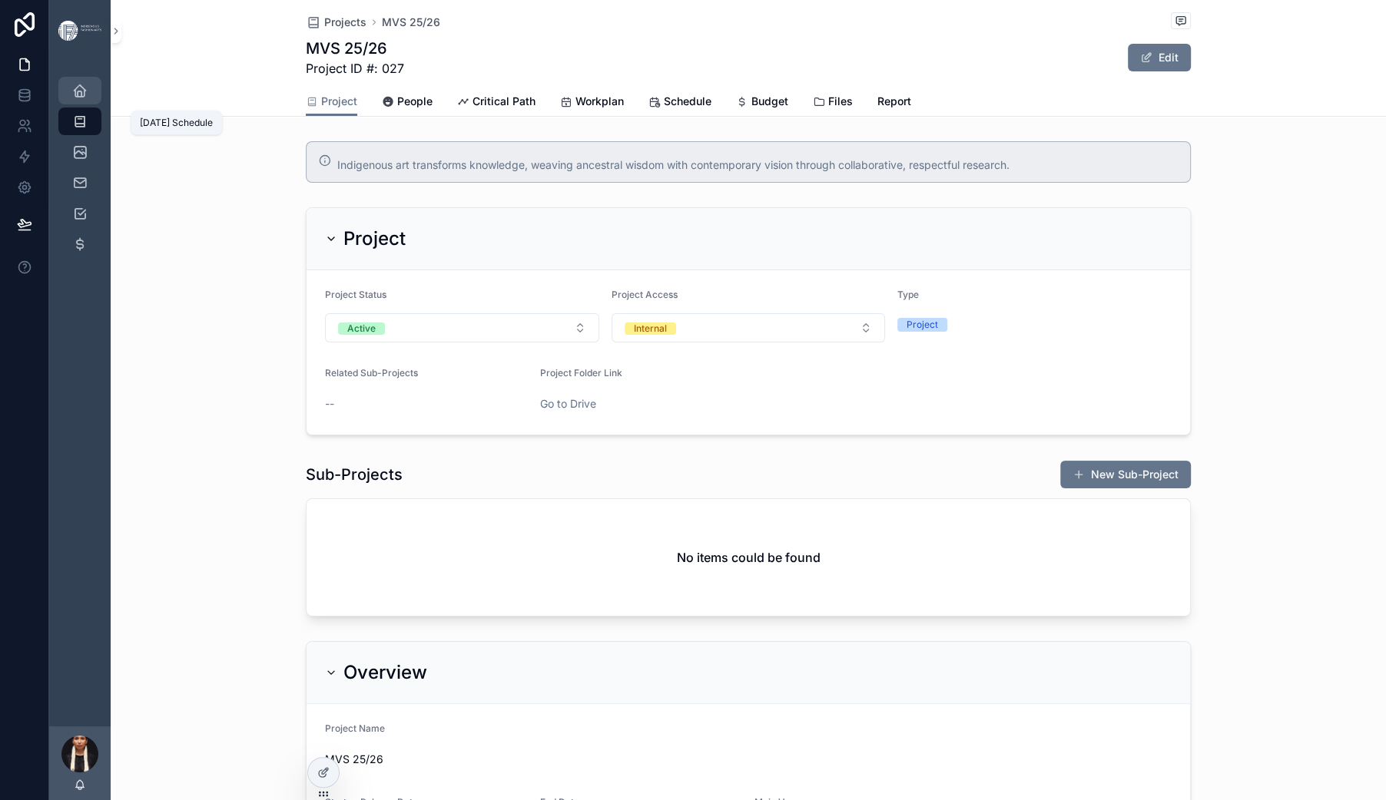
click at [88, 98] on icon "scrollable content" at bounding box center [79, 90] width 15 height 15
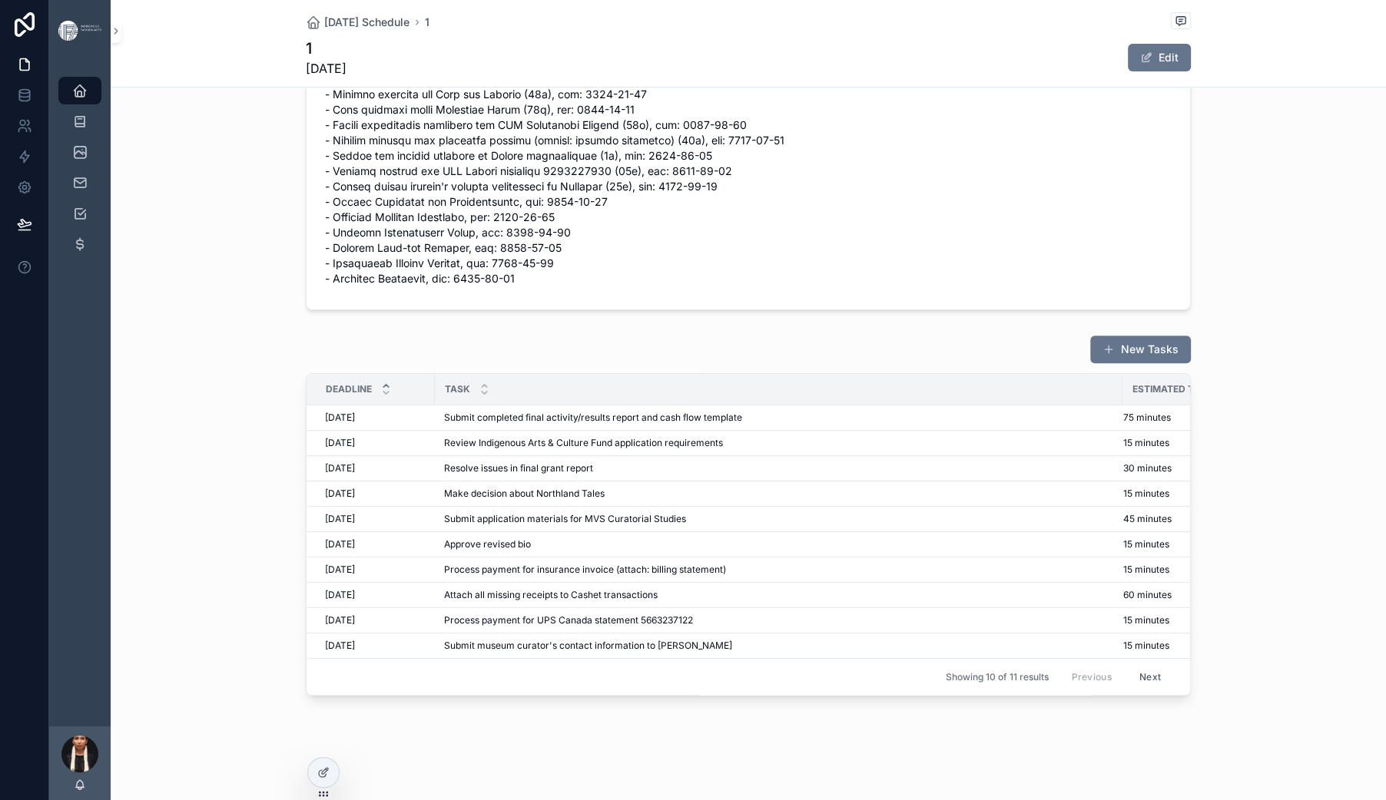
scroll to position [951, 0]
click at [477, 437] on span "Review Indigenous Arts & Culture Fund application requirements" at bounding box center [583, 443] width 279 height 12
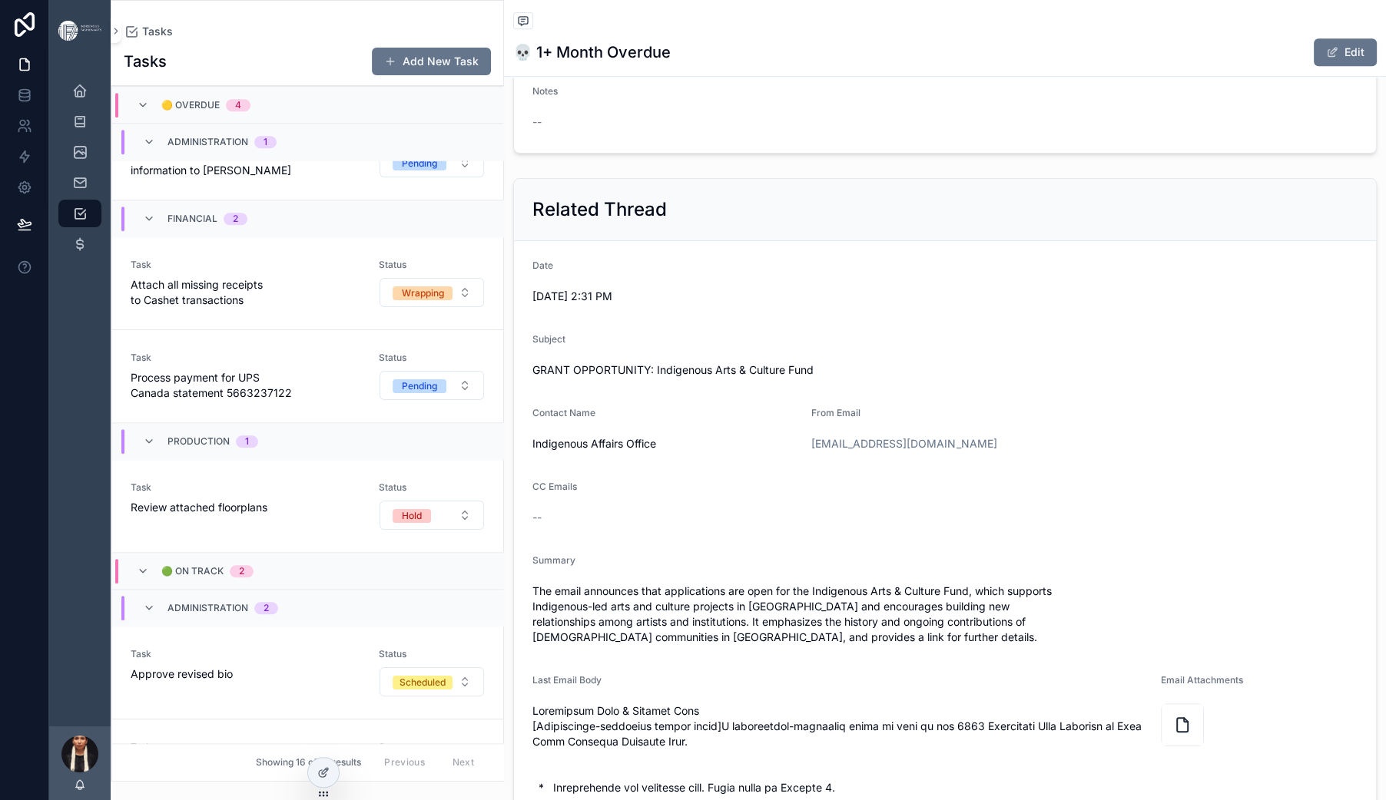
scroll to position [650, 0]
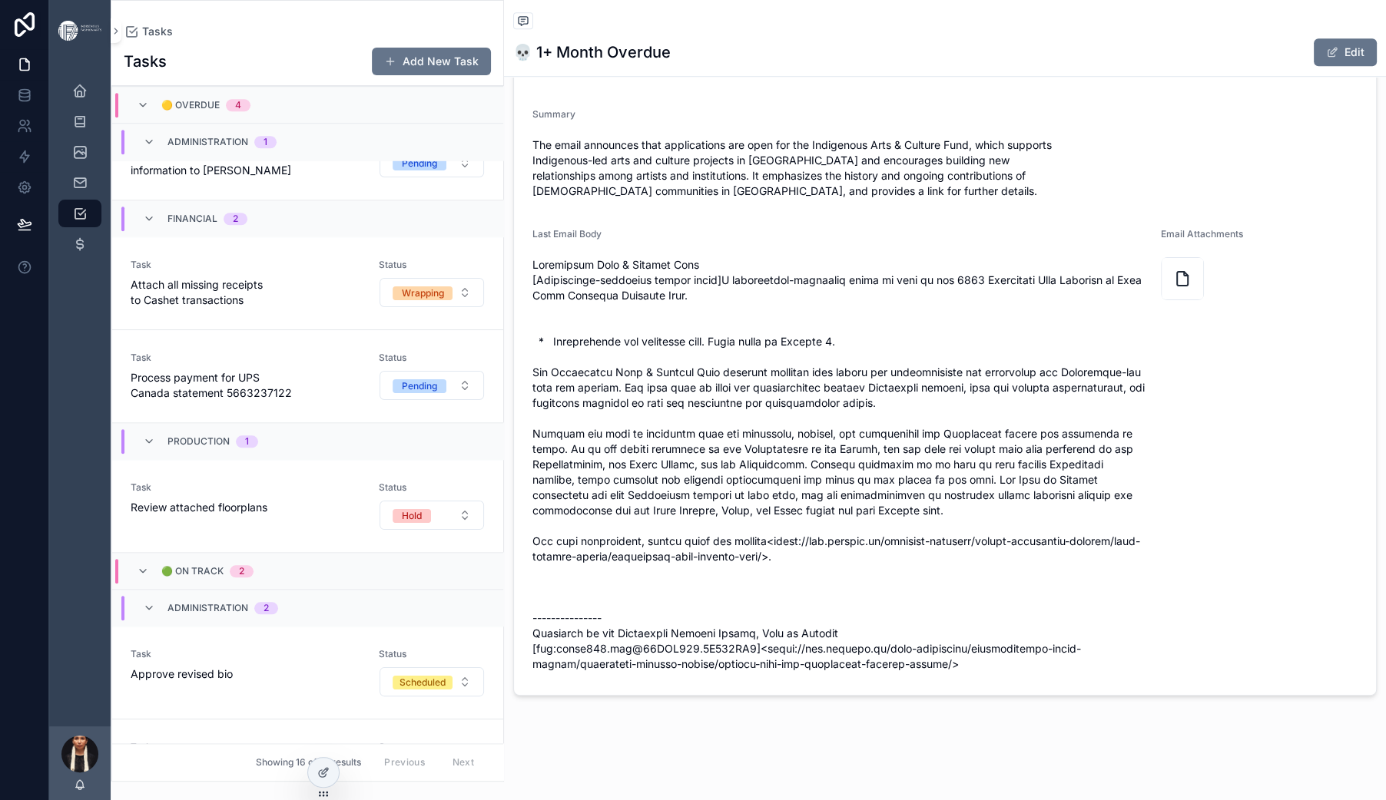
scroll to position [2608, 0]
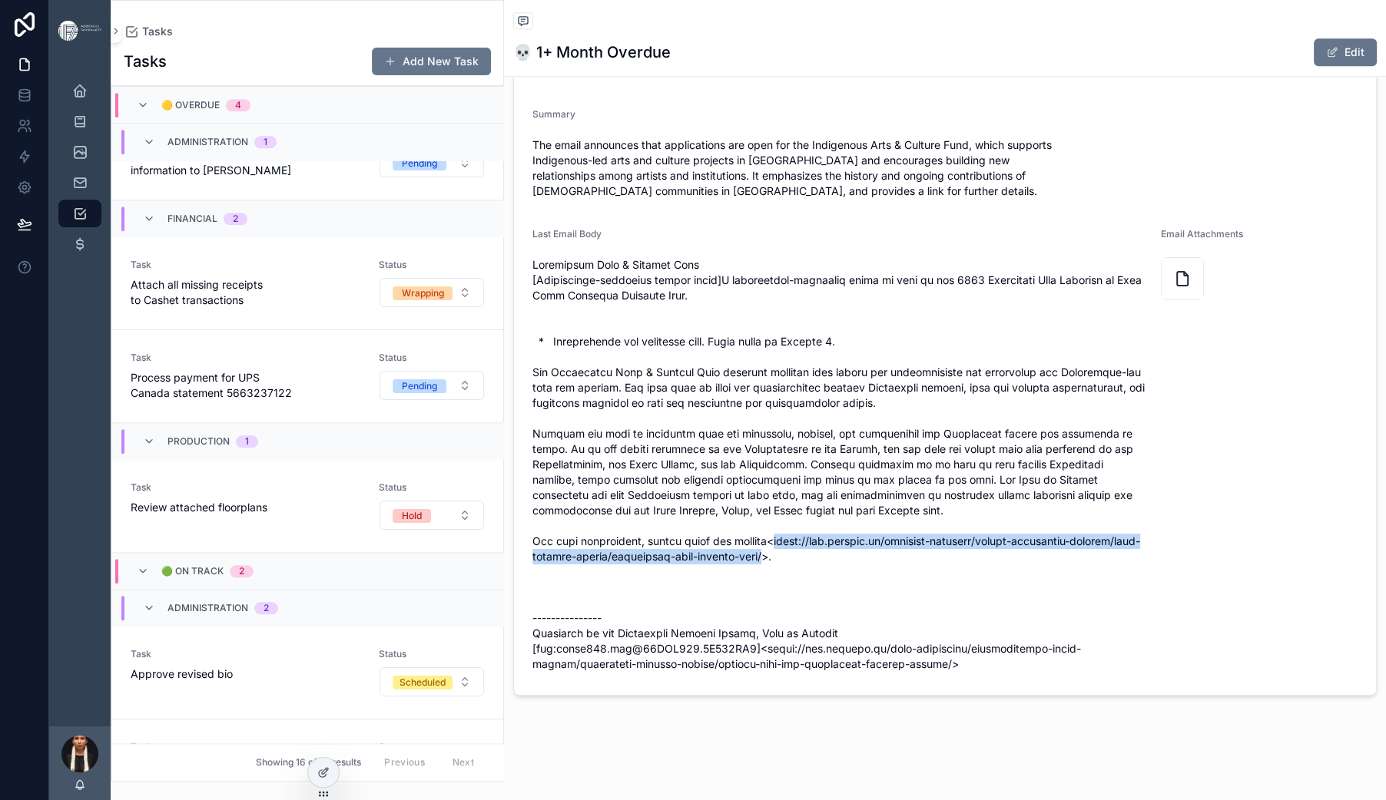
drag, startPoint x: 1080, startPoint y: 448, endPoint x: 867, endPoint y: 406, distance: 216.9
click at [867, 406] on span "scrollable content" at bounding box center [840, 464] width 616 height 415
copy span "[URL][DOMAIN_NAME]"
